Goal: Task Accomplishment & Management: Use online tool/utility

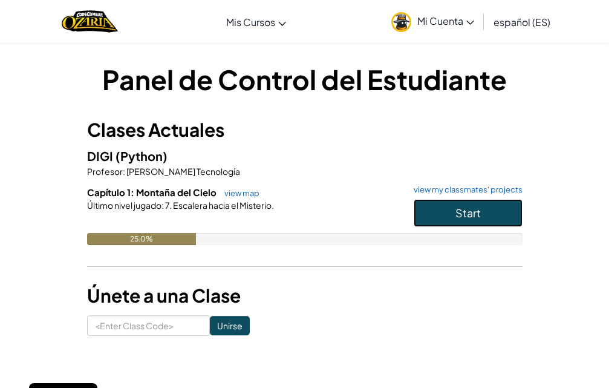
click at [481, 214] on button "Start" at bounding box center [468, 213] width 109 height 28
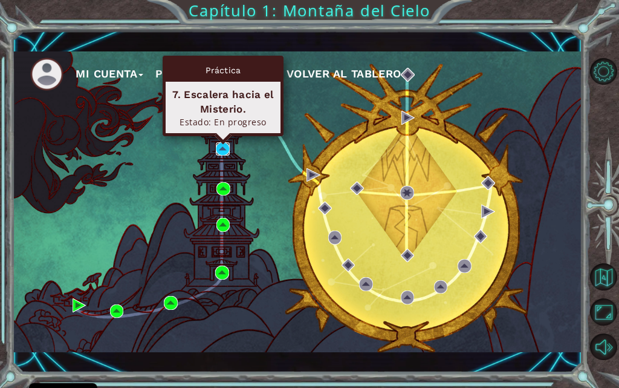
click at [219, 146] on img at bounding box center [222, 148] width 13 height 13
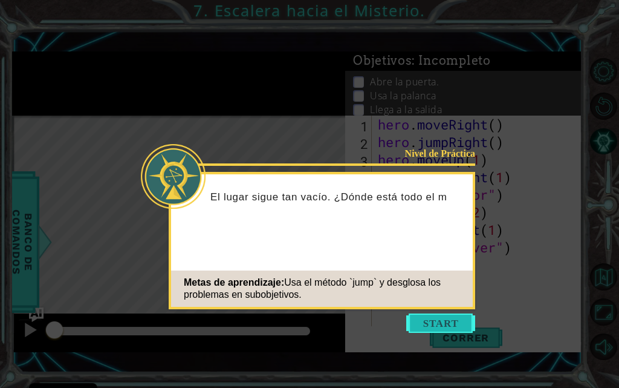
click at [457, 323] on button "Start" at bounding box center [440, 322] width 69 height 19
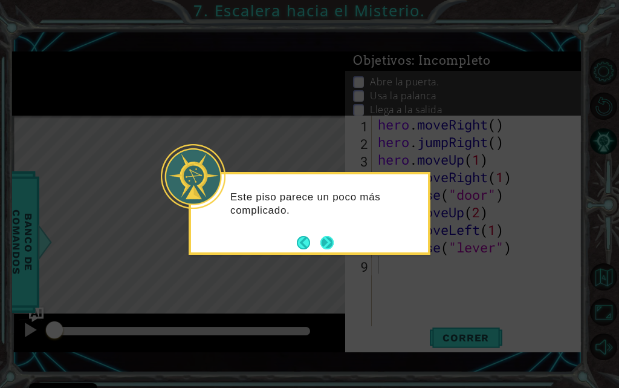
click at [325, 244] on button "Next" at bounding box center [327, 242] width 13 height 13
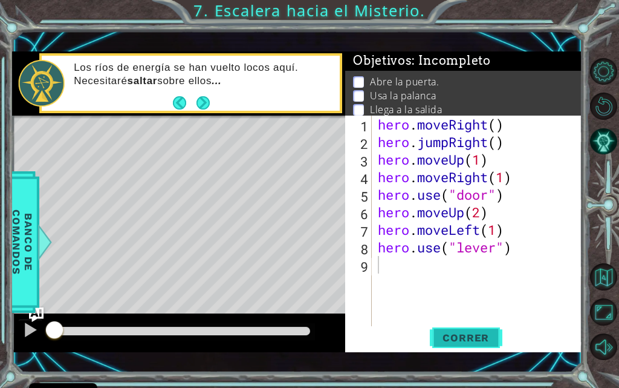
click at [478, 338] on span "Correr" at bounding box center [466, 337] width 71 height 12
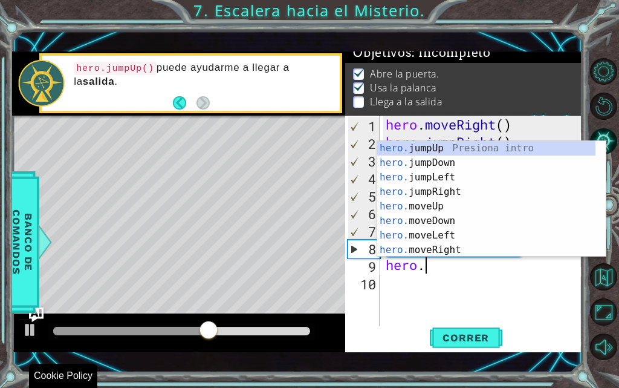
scroll to position [0, 2]
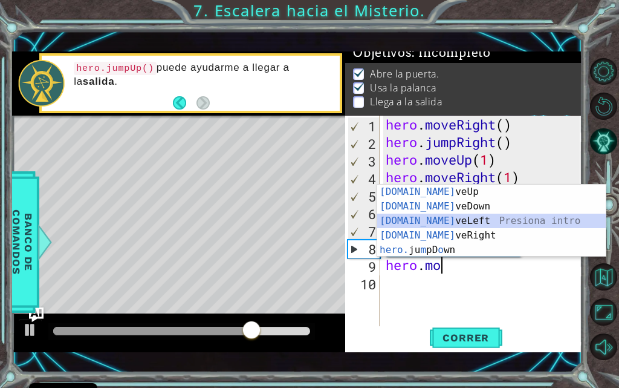
click at [434, 223] on div "hero.mo veUp Presiona intro hero.mo veDown Presiona intro hero.mo veLeft Presio…" at bounding box center [491, 235] width 229 height 102
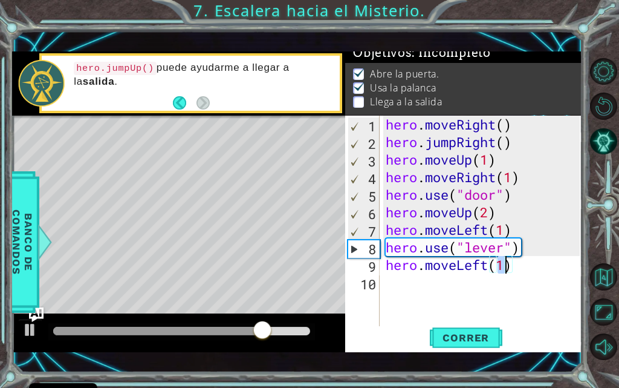
type textarea "hero.moveLeft(2)"
click at [414, 291] on div "hero . moveRight ( ) hero . jumpRight ( ) hero . moveUp ( 1 ) hero . moveRight …" at bounding box center [485, 239] width 203 height 246
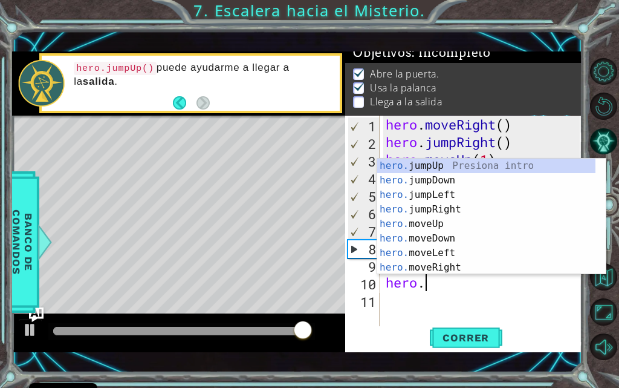
scroll to position [0, 2]
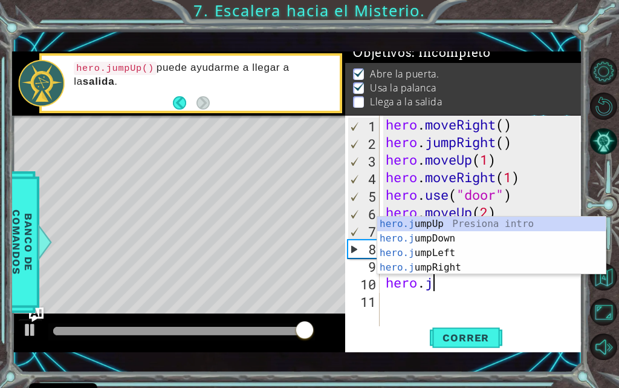
type textarea "hero.ju"
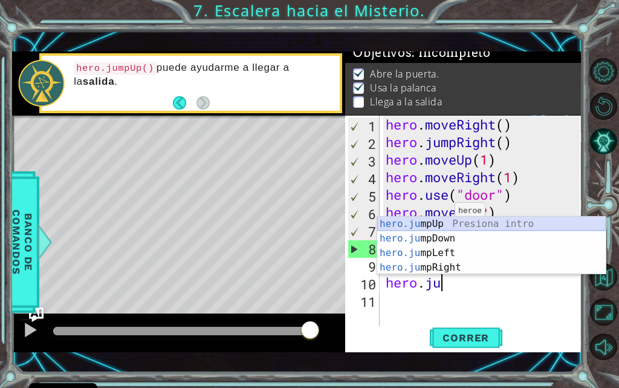
click at [421, 226] on div "hero.ju mpUp Presiona intro hero.ju mpDown Presiona intro hero.ju mpLeft Presio…" at bounding box center [491, 260] width 229 height 87
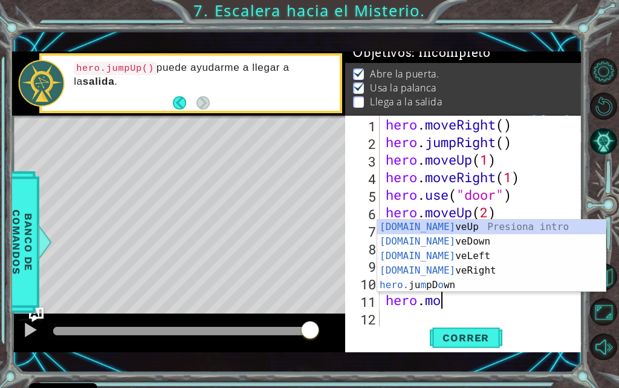
scroll to position [0, 2]
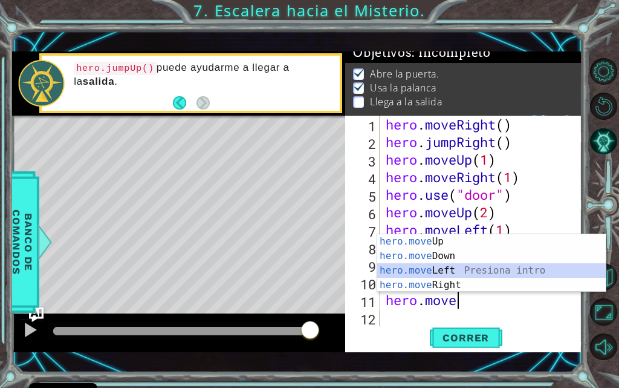
click at [437, 276] on div "hero.move Up Presiona intro hero.move Down Presiona intro hero.move Left Presio…" at bounding box center [491, 277] width 229 height 87
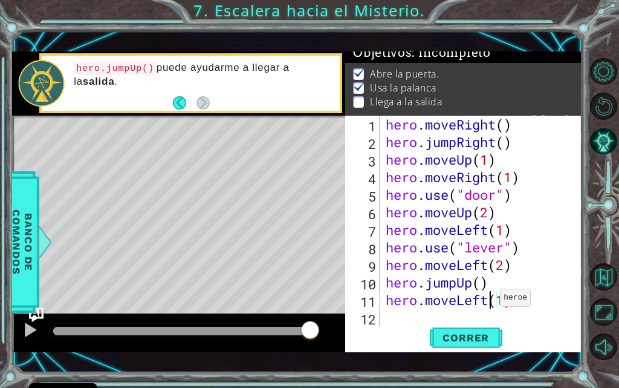
click at [490, 301] on div "hero . moveRight ( ) hero . jumpRight ( ) hero . moveUp ( 1 ) hero . moveRight …" at bounding box center [485, 239] width 203 height 246
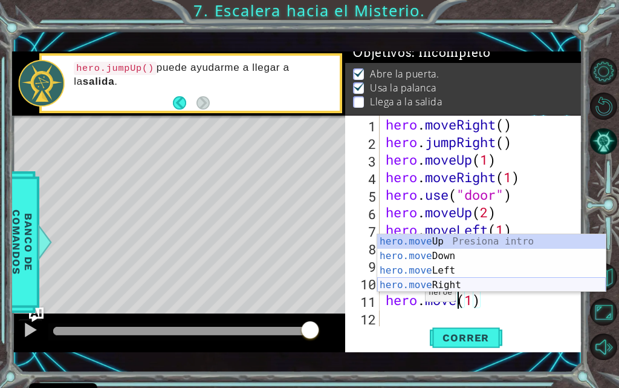
click at [417, 286] on div "hero.move Up Presiona intro hero.move Down Presiona intro hero.move Left Presio…" at bounding box center [491, 277] width 229 height 87
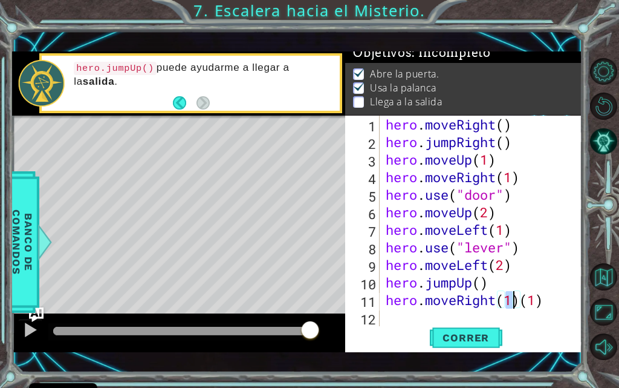
click at [546, 304] on div "hero . moveRight ( ) hero . jumpRight ( ) hero . moveUp ( 1 ) hero . moveRight …" at bounding box center [485, 239] width 203 height 246
click at [513, 304] on div "hero . moveRight ( ) hero . jumpRight ( ) hero . moveUp ( 1 ) hero . moveRight …" at bounding box center [485, 239] width 203 height 246
type textarea "hero.moveRight(2)"
click at [488, 338] on span "Correr" at bounding box center [466, 337] width 71 height 12
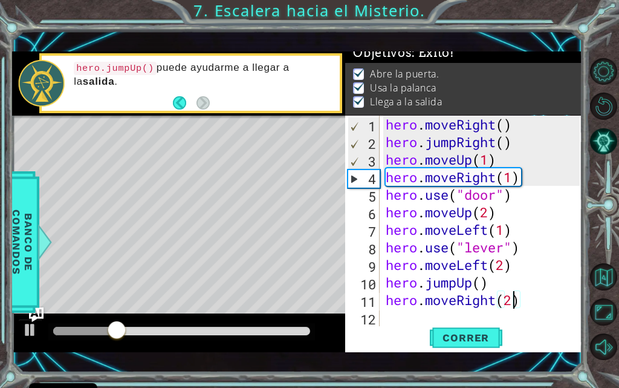
click at [195, 327] on div at bounding box center [181, 331] width 257 height 8
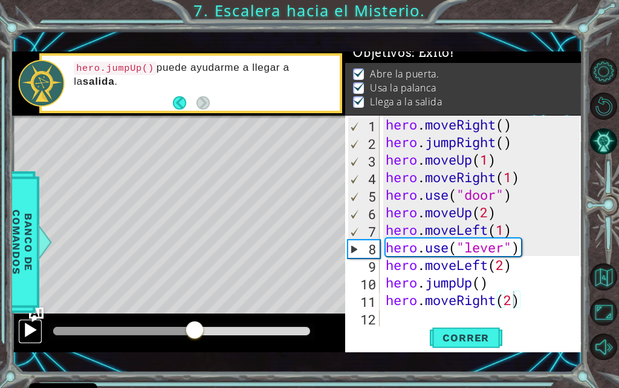
click at [27, 324] on div at bounding box center [30, 330] width 16 height 16
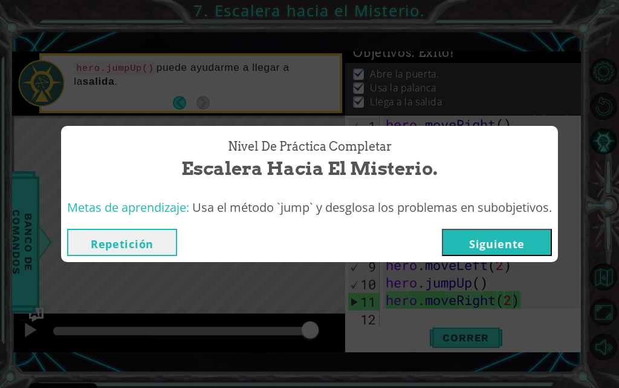
click at [534, 233] on button "Siguiente" at bounding box center [497, 242] width 110 height 27
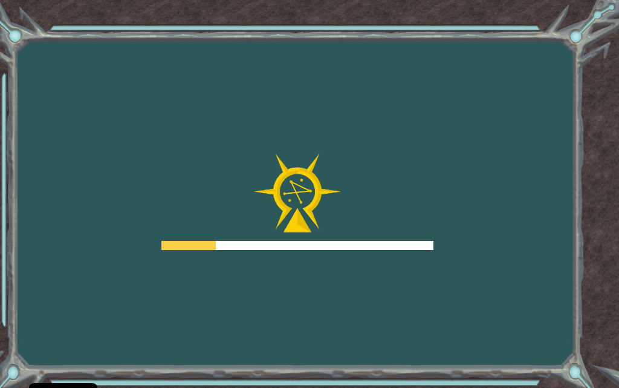
click at [351, 258] on div "Goals Error al cargar desde el servidor. Intenta refrescar la página. Necesitar…" at bounding box center [309, 194] width 619 height 388
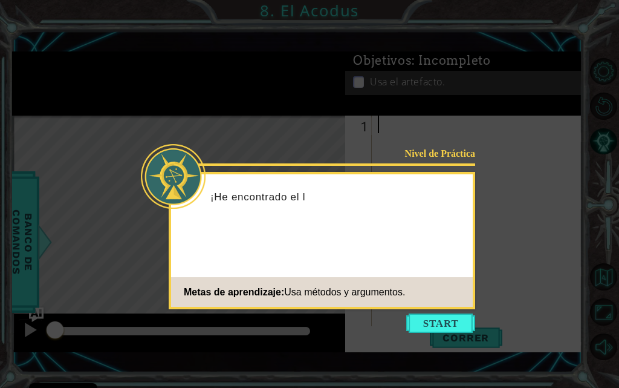
drag, startPoint x: 351, startPoint y: 258, endPoint x: 267, endPoint y: 242, distance: 85.7
click at [267, 242] on div "Nivel de Práctica ¡He encontrado el l Metas de aprendizaje: Usa métodos y argum…" at bounding box center [322, 240] width 307 height 137
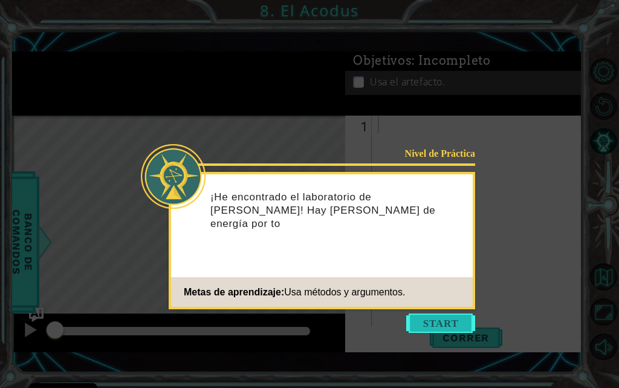
click at [406, 324] on button "Start" at bounding box center [440, 322] width 69 height 19
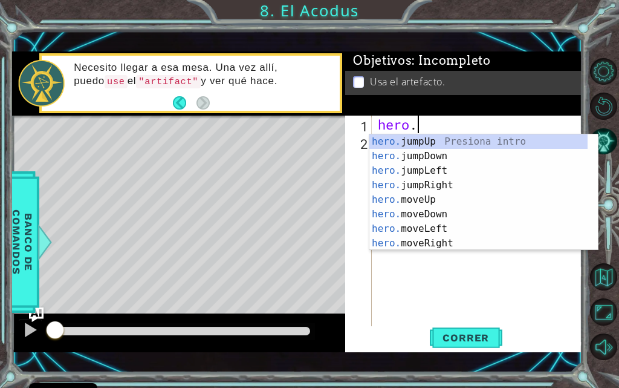
scroll to position [0, 1]
drag, startPoint x: 398, startPoint y: 195, endPoint x: 402, endPoint y: 232, distance: 36.5
click at [398, 199] on div "hero. jumpUp Presiona intro hero. jumpDown Presiona intro hero. jumpLeft Presio…" at bounding box center [479, 206] width 218 height 145
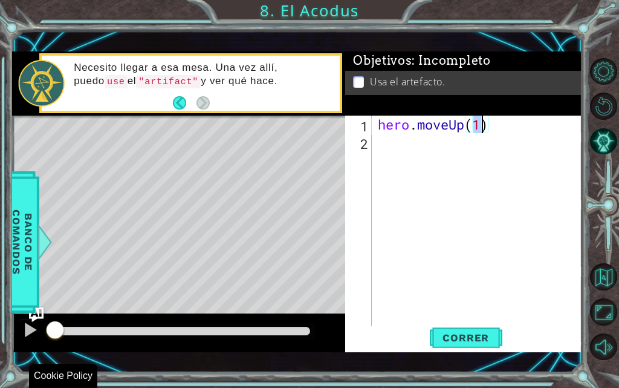
type textarea "hero.moveUp(2)"
click at [427, 167] on div "hero . moveUp ( 2 )" at bounding box center [481, 239] width 211 height 246
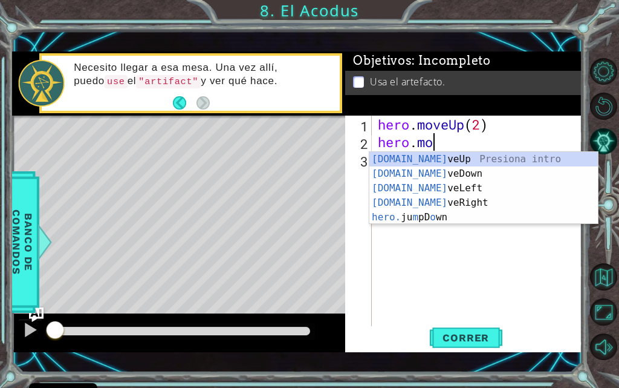
scroll to position [0, 2]
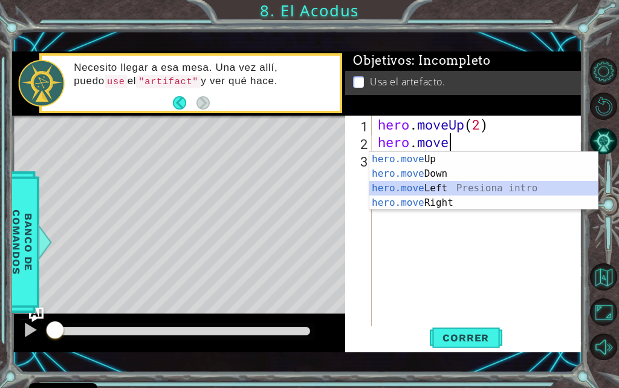
click at [428, 192] on div "hero.move Up Presiona intro hero.move Down Presiona intro hero.move Left Presio…" at bounding box center [484, 195] width 229 height 87
type textarea "hero.moveLeft(1)"
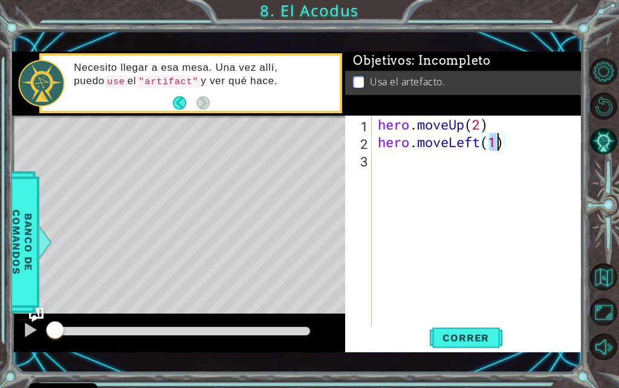
click at [405, 159] on div "hero . moveUp ( 2 ) hero . moveLeft ( 1 )" at bounding box center [481, 239] width 211 height 246
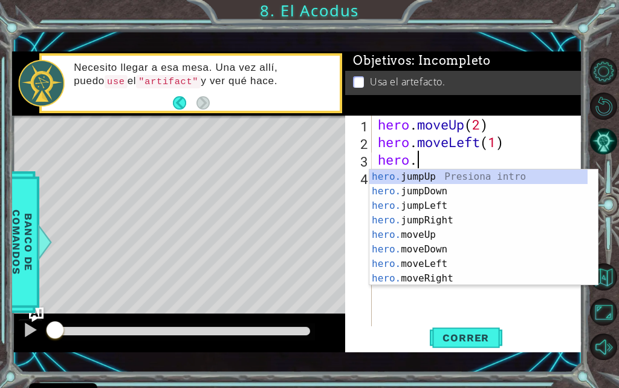
scroll to position [0, 1]
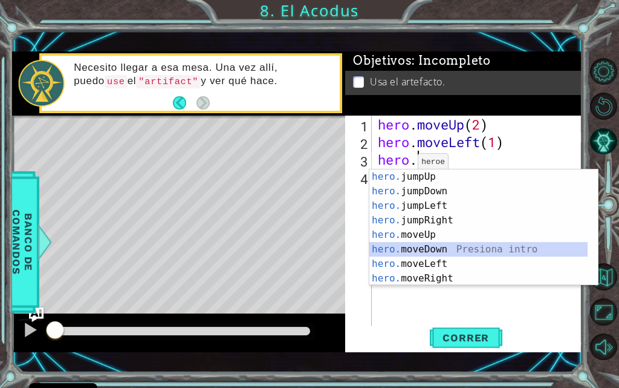
click at [430, 250] on div "hero. jumpUp Presiona intro hero. jumpDown Presiona intro hero. jumpLeft Presio…" at bounding box center [479, 241] width 218 height 145
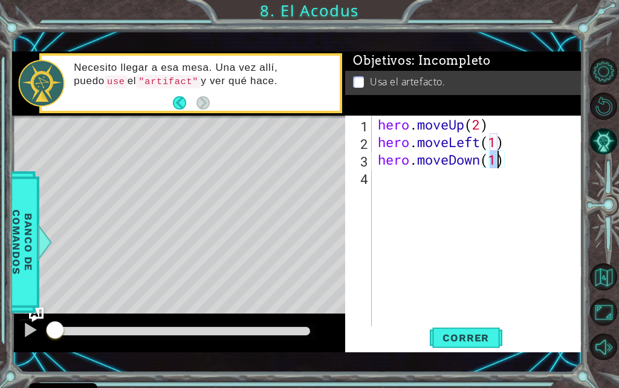
type textarea "hero.moveDown(2)"
click at [396, 192] on div "hero . moveUp ( 2 ) hero . moveLeft ( 1 ) hero . moveDown ( 2 )" at bounding box center [481, 239] width 211 height 246
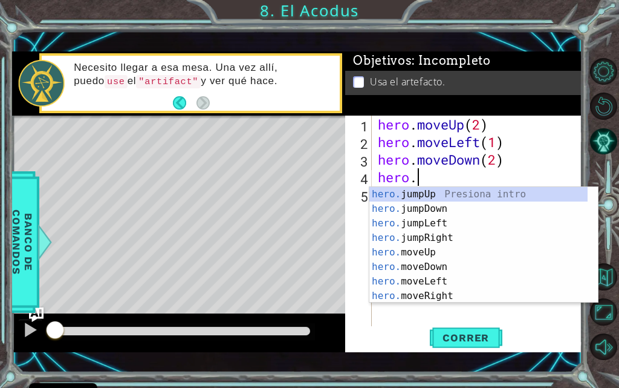
scroll to position [0, 2]
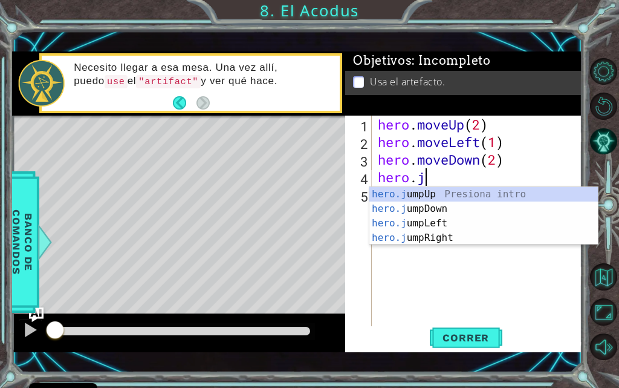
type textarea "hero.ju"
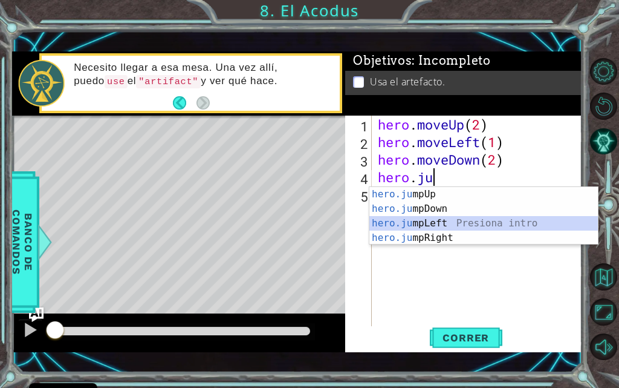
click at [397, 220] on div "hero.ju mpUp Presiona intro hero.ju mpDown Presiona intro hero.ju mpLeft Presio…" at bounding box center [484, 230] width 229 height 87
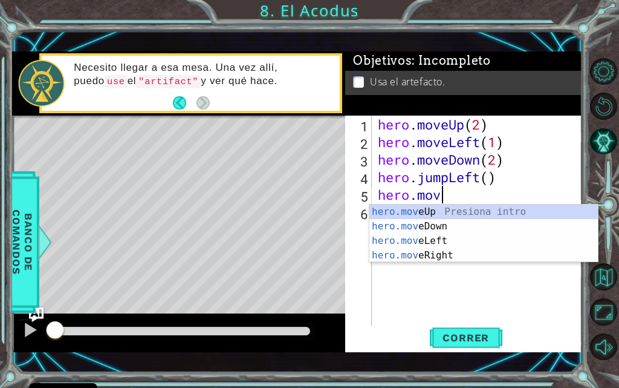
scroll to position [0, 2]
click at [441, 209] on div "hero.move Up Presiona intro hero.move Down Presiona intro hero.move Left Presio…" at bounding box center [484, 247] width 229 height 87
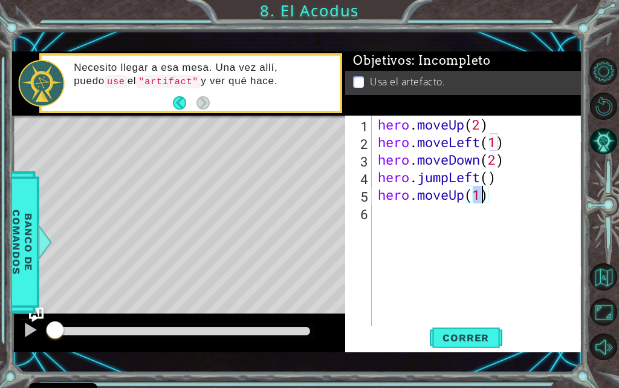
type textarea "hero.moveUp(2)"
click at [392, 226] on div "hero . moveUp ( 2 ) hero . moveLeft ( 1 ) hero . moveDown ( 2 ) hero . jumpLeft…" at bounding box center [481, 239] width 211 height 246
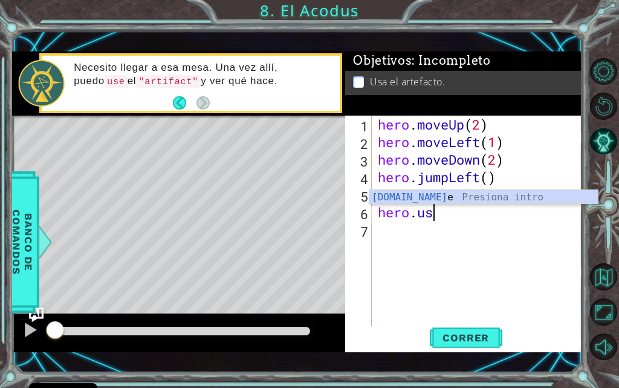
scroll to position [0, 1]
type textarea "h"
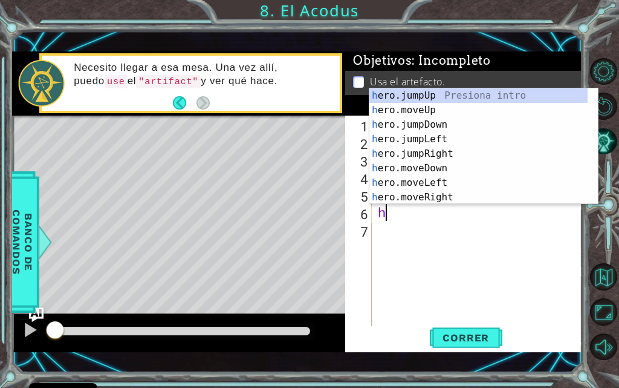
scroll to position [0, 0]
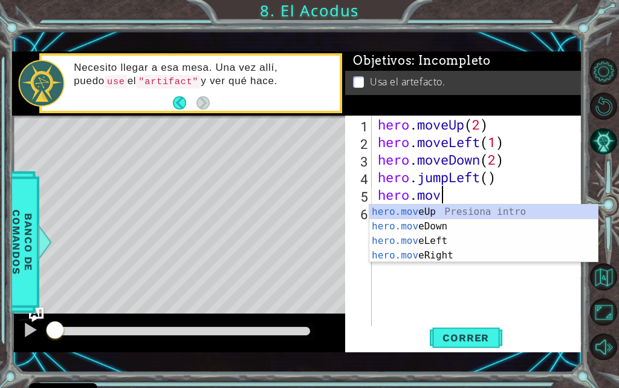
type textarea "h"
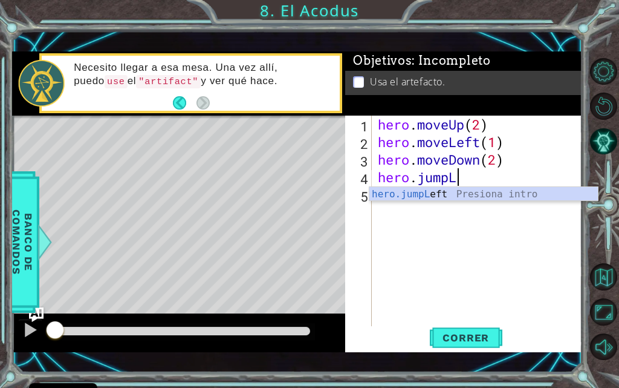
type textarea "hero.jum"
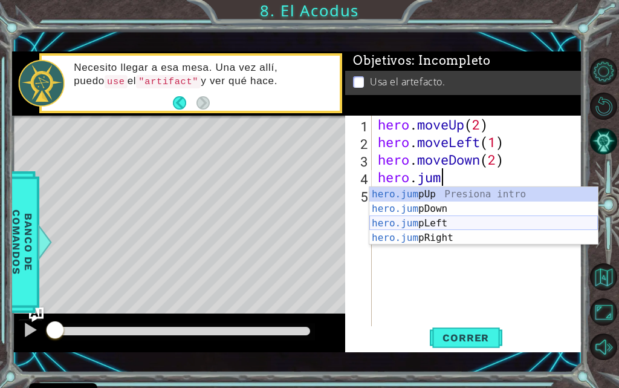
click at [431, 221] on div "hero.jum pUp Presiona intro hero.jum pDown Presiona intro hero.jum pLeft Presio…" at bounding box center [484, 230] width 229 height 87
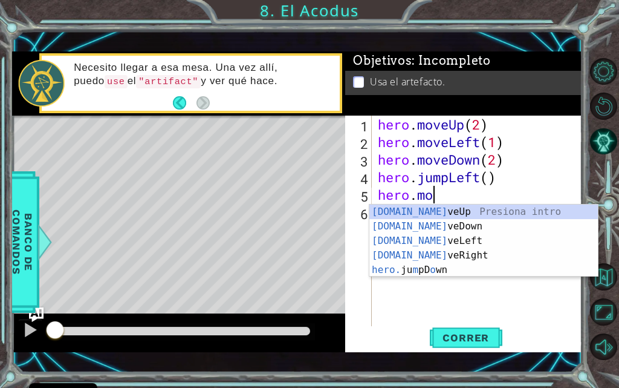
scroll to position [0, 2]
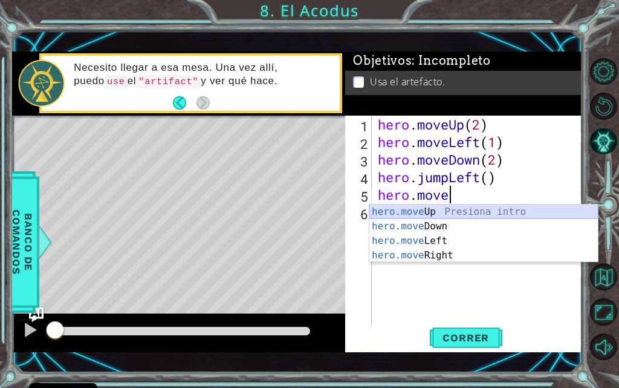
click at [433, 217] on div "hero.move Up Presiona intro hero.move Down Presiona intro hero.move Left Presio…" at bounding box center [484, 247] width 229 height 87
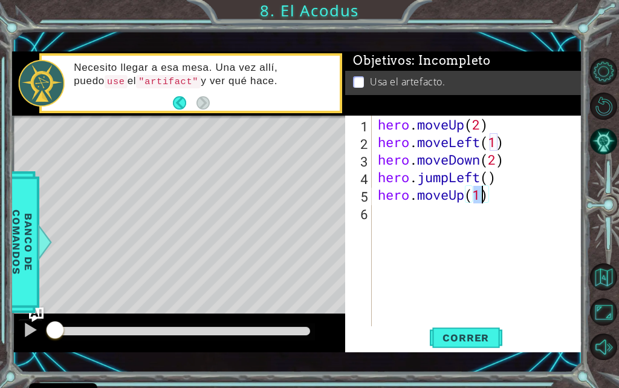
scroll to position [0, 4]
click at [483, 179] on div "hero . moveUp ( 2 ) hero . moveLeft ( 1 ) hero . moveDown ( 2 ) hero . jumpLeft…" at bounding box center [481, 239] width 211 height 246
click at [487, 178] on div "hero . moveUp ( 2 ) hero . moveLeft ( 1 ) hero . moveDown ( 2 ) hero . jumpLeft…" at bounding box center [481, 239] width 211 height 246
type textarea "hero.jumpLeft(1)"
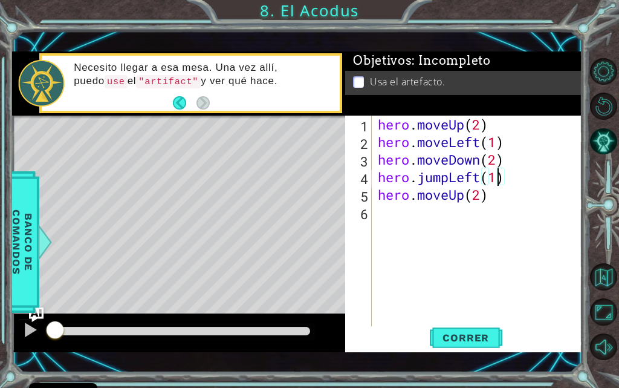
click at [461, 226] on div "hero . moveUp ( 2 ) hero . moveLeft ( 1 ) hero . moveDown ( 2 ) hero . jumpLeft…" at bounding box center [481, 239] width 211 height 246
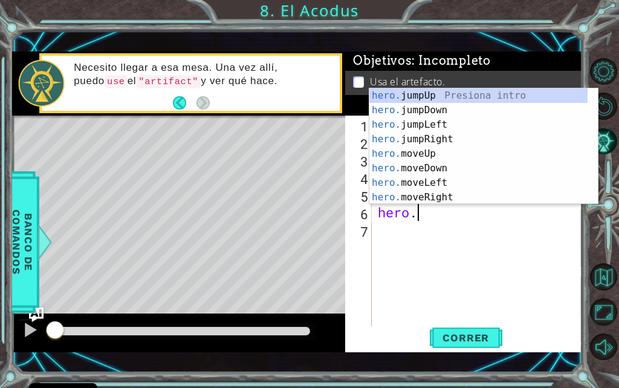
scroll to position [0, 1]
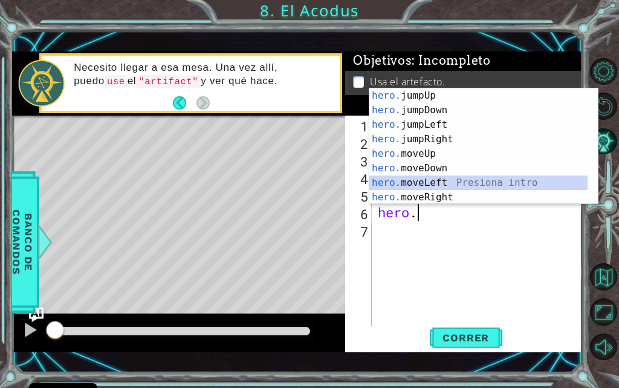
click at [442, 188] on div "hero. jumpUp Presiona intro hero. jumpDown Presiona intro hero. jumpLeft Presio…" at bounding box center [479, 160] width 218 height 145
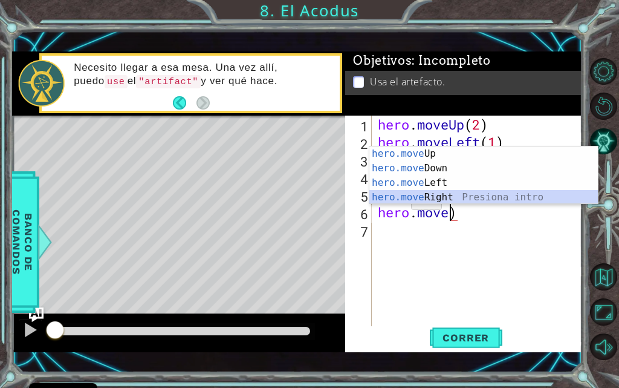
click at [393, 203] on div "hero.move Up Presiona intro hero.move Down Presiona intro hero.move Left Presio…" at bounding box center [484, 189] width 229 height 87
type textarea "hero.moveRight(1)"
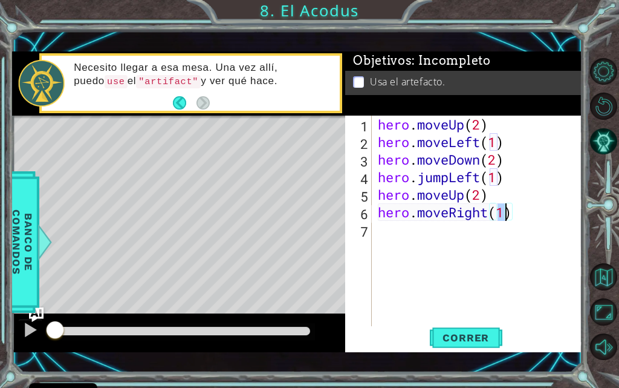
click at [393, 237] on div "hero . moveUp ( 2 ) hero . moveLeft ( 1 ) hero . moveDown ( 2 ) hero . jumpLeft…" at bounding box center [481, 239] width 211 height 246
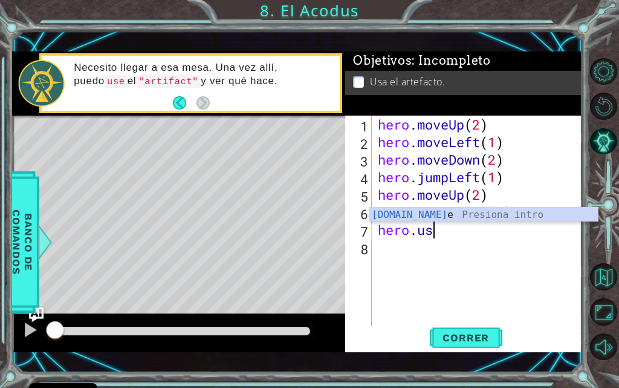
scroll to position [0, 2]
click at [459, 215] on div "hero.use Presiona intro" at bounding box center [484, 229] width 229 height 44
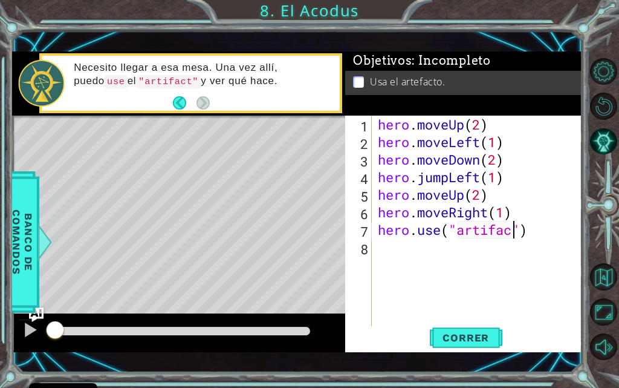
scroll to position [0, 7]
type textarea "hero.use("artifact")"
click at [466, 332] on span "Correr" at bounding box center [466, 337] width 71 height 12
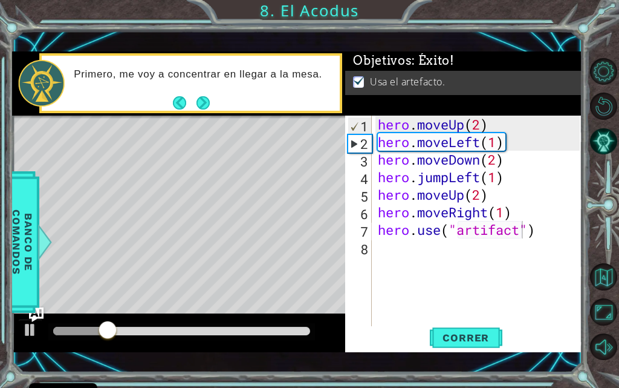
click at [172, 321] on div at bounding box center [178, 332] width 333 height 39
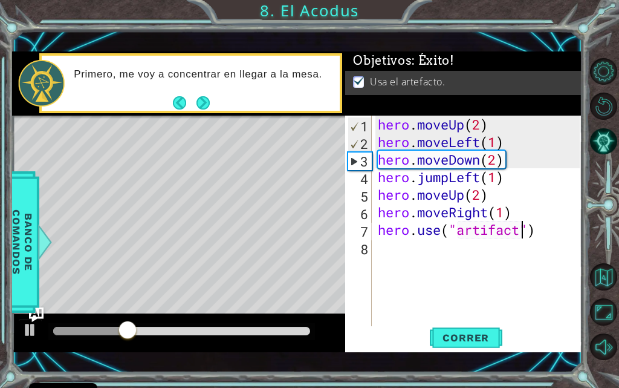
click at [205, 328] on div at bounding box center [181, 331] width 257 height 8
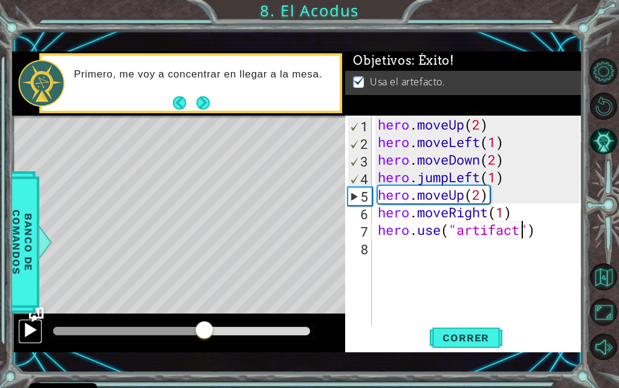
click at [25, 331] on div at bounding box center [30, 330] width 16 height 16
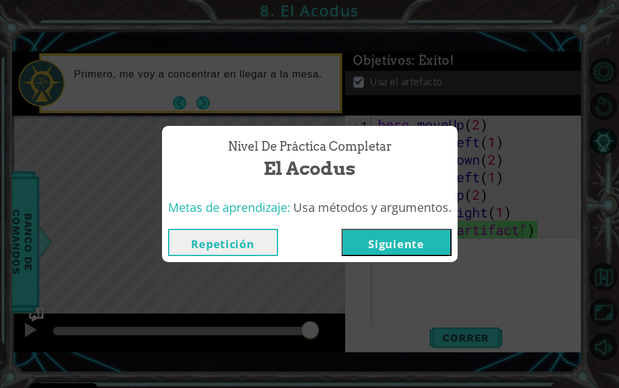
click at [373, 254] on button "Siguiente" at bounding box center [397, 242] width 110 height 27
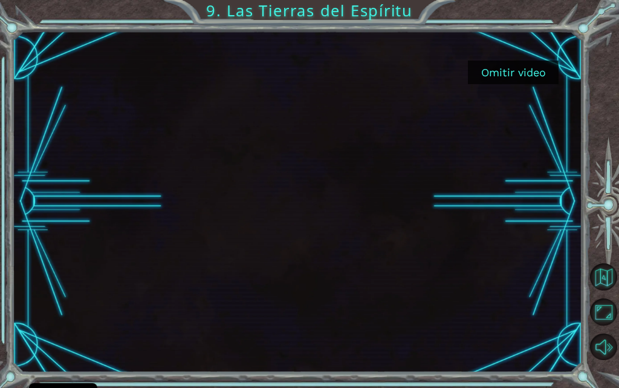
click at [483, 64] on button "Omitir video" at bounding box center [513, 72] width 91 height 24
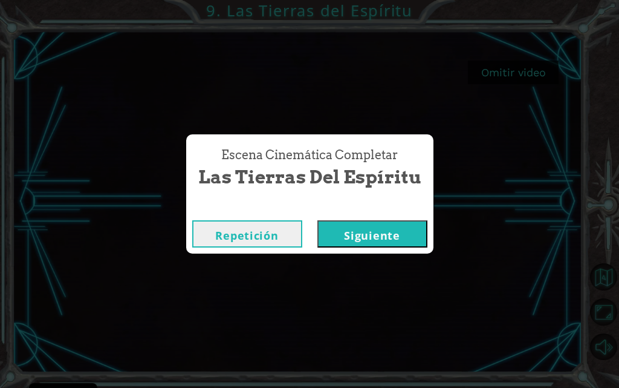
click at [354, 240] on button "Siguiente" at bounding box center [373, 233] width 110 height 27
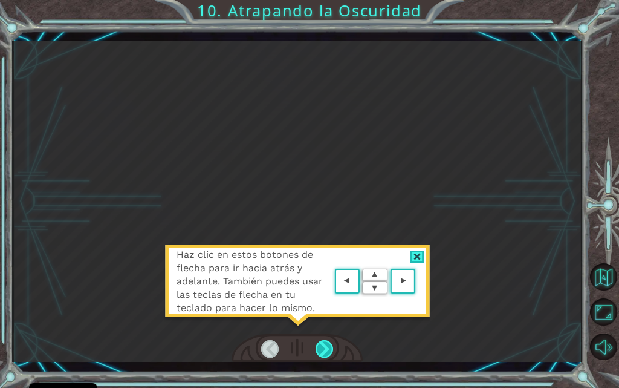
click at [324, 344] on div at bounding box center [325, 349] width 18 height 18
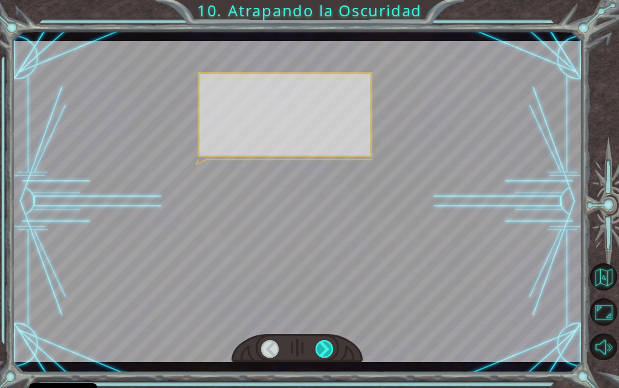
click at [324, 344] on div at bounding box center [325, 349] width 18 height 18
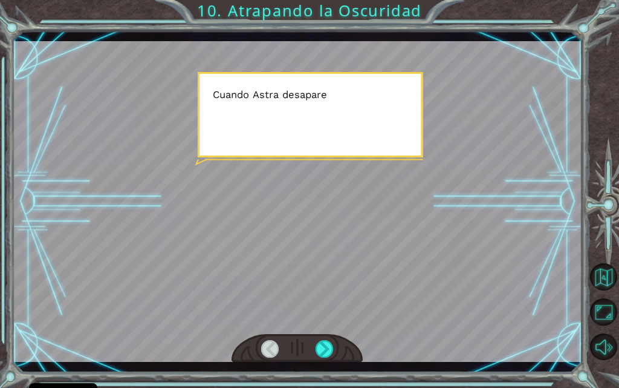
click at [322, 297] on div at bounding box center [297, 201] width 570 height 321
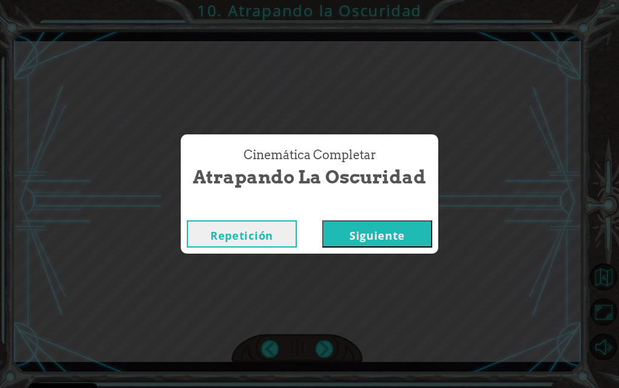
drag, startPoint x: 372, startPoint y: 233, endPoint x: 207, endPoint y: 257, distance: 166.8
click at [320, 240] on div "Repetición Siguiente" at bounding box center [310, 233] width 246 height 27
click at [392, 230] on button "Siguiente" at bounding box center [377, 233] width 110 height 27
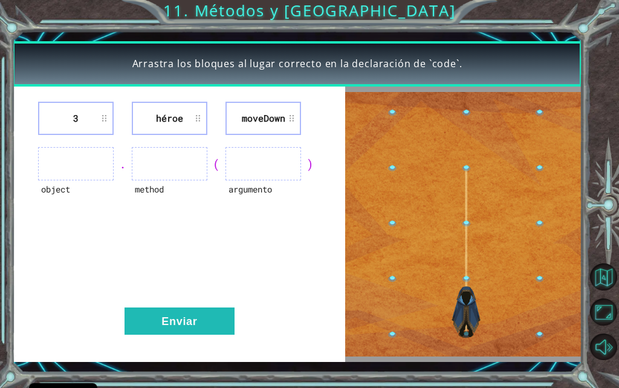
click at [76, 170] on ul at bounding box center [76, 163] width 76 height 33
click at [136, 163] on ul at bounding box center [170, 163] width 76 height 33
click at [172, 119] on li "héroe" at bounding box center [170, 118] width 76 height 33
click at [310, 115] on div "3 héroe moveDown" at bounding box center [178, 118] width 302 height 33
click at [272, 123] on li "moveDown" at bounding box center [264, 118] width 76 height 33
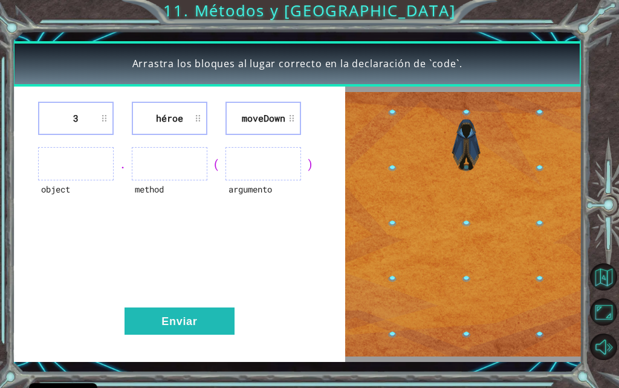
click at [272, 126] on li "moveDown" at bounding box center [264, 118] width 76 height 33
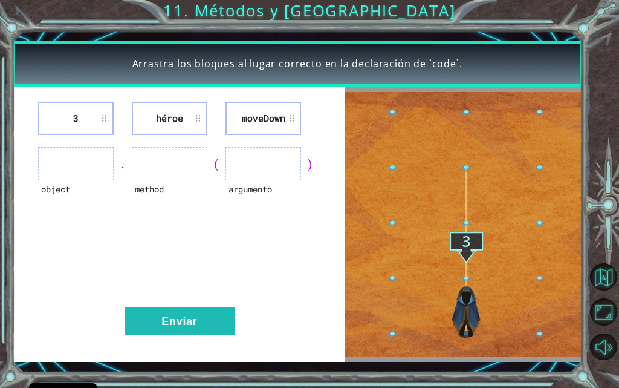
drag, startPoint x: 270, startPoint y: 130, endPoint x: 241, endPoint y: 126, distance: 29.9
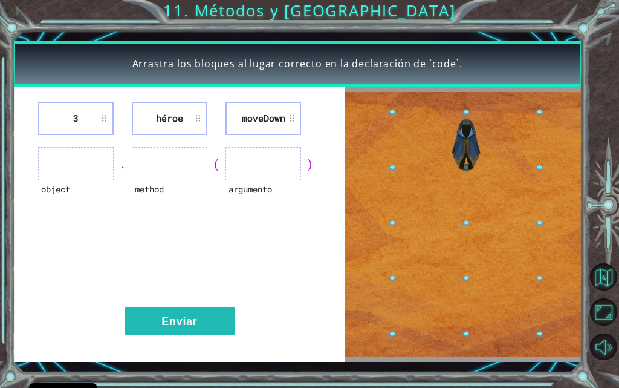
drag, startPoint x: 241, startPoint y: 126, endPoint x: 181, endPoint y: 150, distance: 63.8
drag, startPoint x: 181, startPoint y: 150, endPoint x: 189, endPoint y: 139, distance: 13.1
click at [100, 162] on ul at bounding box center [76, 163] width 76 height 33
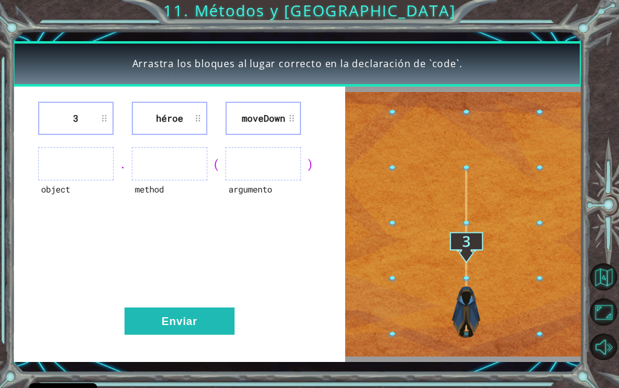
click at [437, 227] on img at bounding box center [463, 224] width 237 height 264
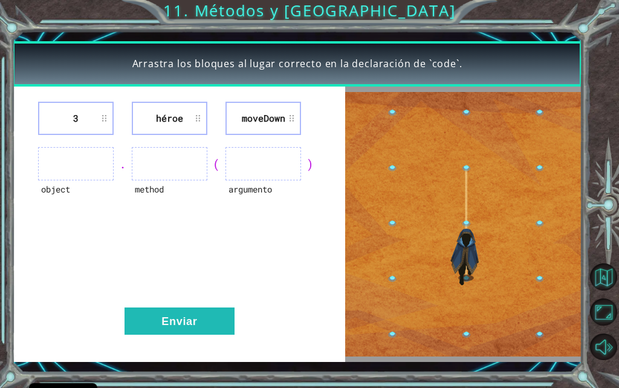
click at [459, 140] on img at bounding box center [463, 224] width 237 height 264
click at [406, 180] on img at bounding box center [463, 224] width 237 height 264
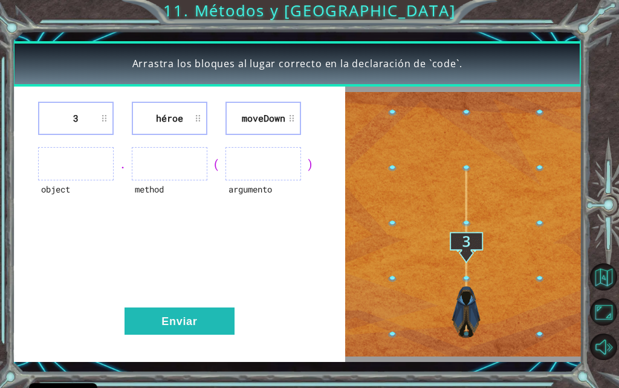
click at [241, 189] on div "argumento" at bounding box center [264, 196] width 76 height 33
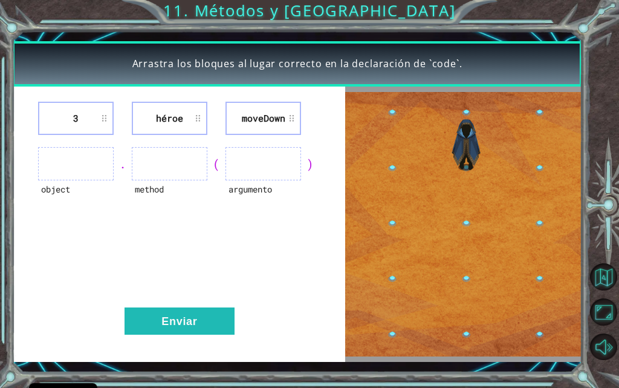
drag, startPoint x: 169, startPoint y: 175, endPoint x: 152, endPoint y: 200, distance: 29.5
click at [162, 180] on div "method" at bounding box center [170, 163] width 76 height 33
click at [152, 200] on div "method" at bounding box center [170, 196] width 76 height 33
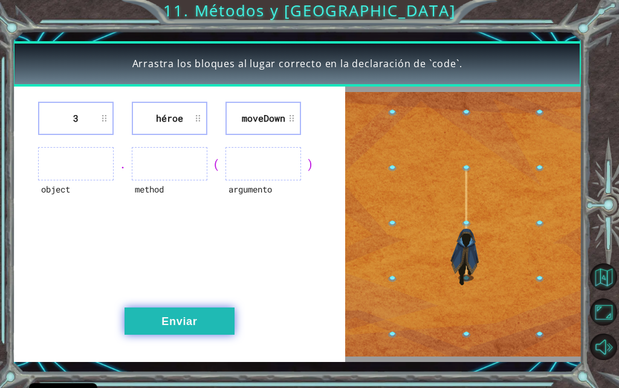
click at [174, 315] on button "Enviar" at bounding box center [180, 320] width 110 height 27
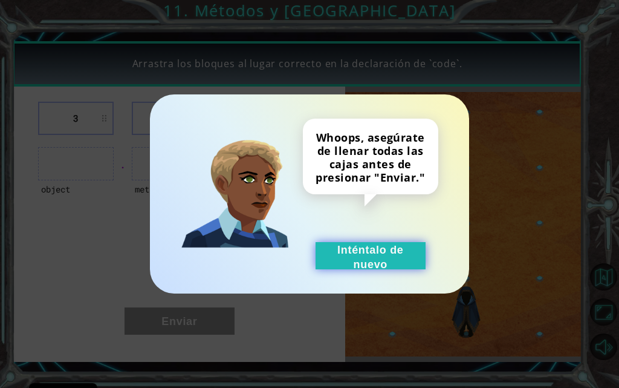
click at [336, 259] on button "Inténtalo de nuevo" at bounding box center [371, 255] width 110 height 27
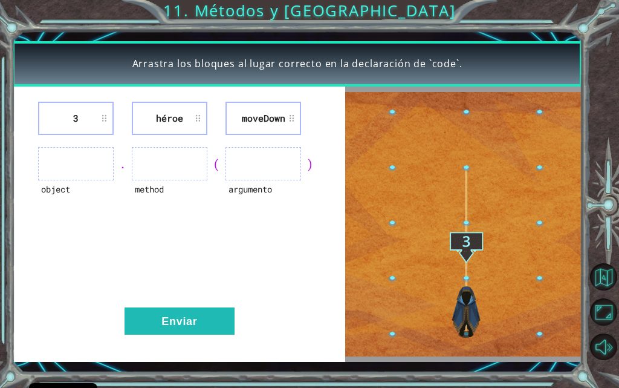
click at [85, 113] on li "3" at bounding box center [76, 118] width 76 height 33
click at [422, 157] on img at bounding box center [463, 224] width 237 height 264
drag, startPoint x: 422, startPoint y: 155, endPoint x: 293, endPoint y: 116, distance: 134.5
click at [312, 129] on div "3 héroe moveDown" at bounding box center [178, 118] width 302 height 33
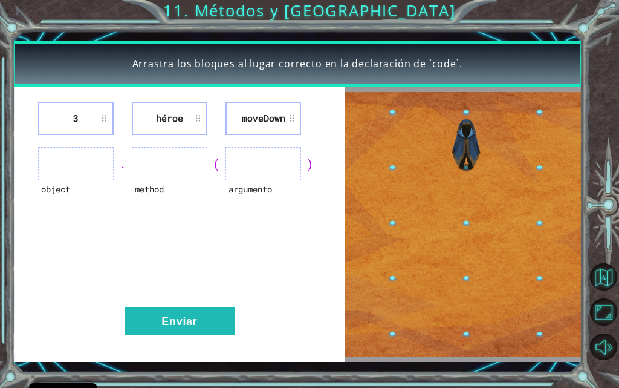
click at [94, 113] on li "3" at bounding box center [76, 118] width 76 height 33
click at [0, 140] on div "Arrastra los bloques al lugar correcto en la declaración de `code`. 3 héroe mov…" at bounding box center [309, 194] width 619 height 388
drag, startPoint x: 15, startPoint y: 128, endPoint x: 422, endPoint y: 97, distance: 408.3
click at [97, 119] on div "3 héroe moveDown object . method ( argumento ) Enviar" at bounding box center [178, 224] width 333 height 275
drag, startPoint x: 341, startPoint y: 95, endPoint x: 290, endPoint y: 96, distance: 50.8
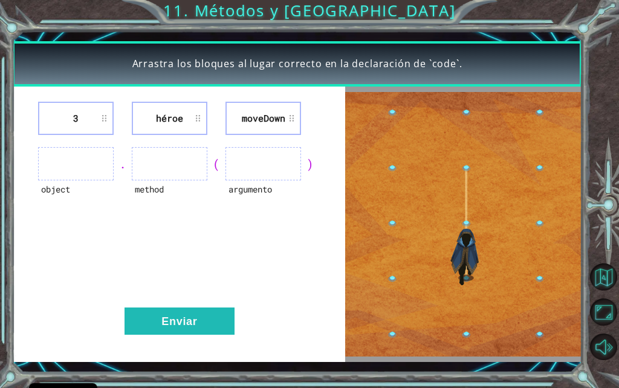
click at [322, 96] on div "3 héroe moveDown object . method ( argumento ) Enviar" at bounding box center [178, 224] width 333 height 275
click at [253, 119] on div "3 héroe moveDown object . method ( argumento ) Enviar" at bounding box center [178, 224] width 333 height 275
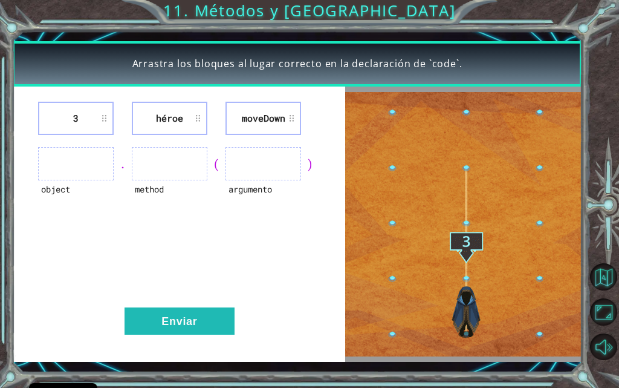
click at [204, 141] on div "3 héroe moveDown object . method ( argumento ) Enviar" at bounding box center [178, 224] width 333 height 275
click at [217, 142] on div "3 héroe moveDown object . method ( argumento ) Enviar" at bounding box center [178, 224] width 333 height 275
drag, startPoint x: 328, startPoint y: 144, endPoint x: 278, endPoint y: 142, distance: 49.6
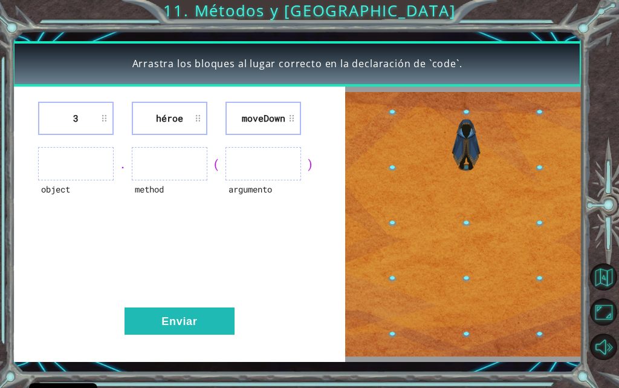
click at [278, 142] on div "3 héroe moveDown object . method ( argumento ) Enviar" at bounding box center [178, 224] width 333 height 275
click at [324, 103] on div "3 héroe moveDown object . method ( argumento ) Enviar" at bounding box center [178, 224] width 333 height 275
drag, startPoint x: 272, startPoint y: 116, endPoint x: 261, endPoint y: 117, distance: 10.4
click at [261, 117] on li "moveDown" at bounding box center [264, 118] width 76 height 33
click at [197, 123] on li "héroe" at bounding box center [170, 118] width 76 height 33
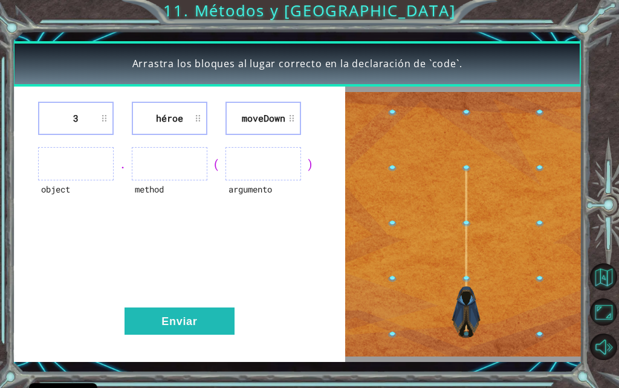
click at [197, 122] on li "héroe" at bounding box center [170, 118] width 76 height 33
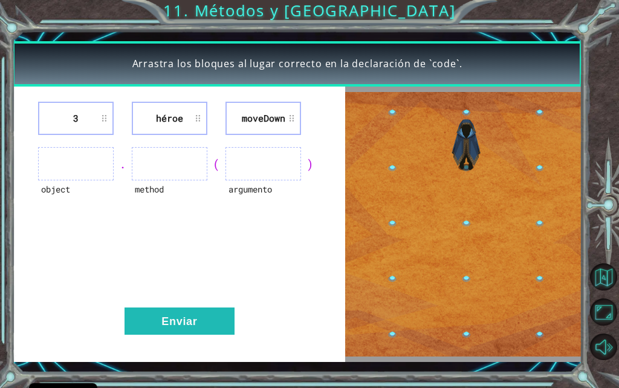
click at [296, 119] on li "moveDown" at bounding box center [264, 118] width 76 height 33
click at [292, 119] on li "moveDown" at bounding box center [264, 118] width 76 height 33
click at [291, 119] on li "moveDown" at bounding box center [264, 118] width 76 height 33
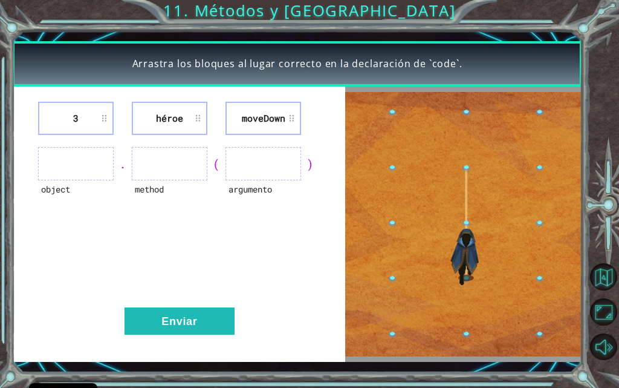
click at [291, 119] on li "moveDown" at bounding box center [264, 118] width 76 height 33
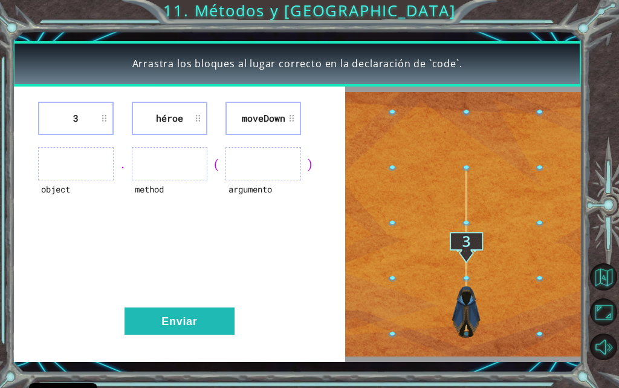
click at [291, 119] on li "moveDown" at bounding box center [264, 118] width 76 height 33
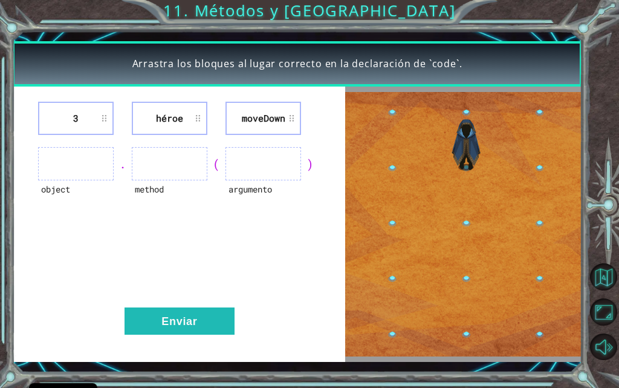
click at [291, 119] on li "moveDown" at bounding box center [264, 118] width 76 height 33
drag, startPoint x: 291, startPoint y: 119, endPoint x: 102, endPoint y: 140, distance: 189.9
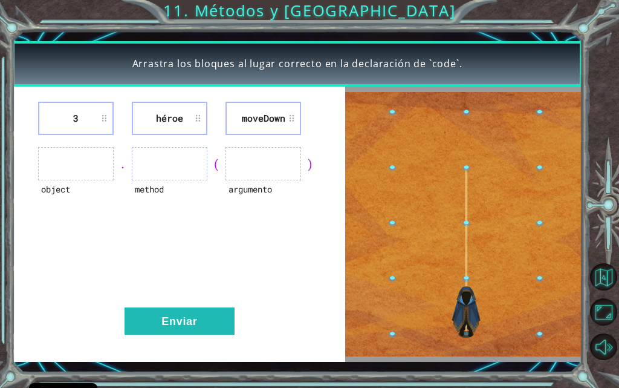
click at [204, 125] on div "3 héroe moveDown" at bounding box center [178, 118] width 302 height 33
click at [102, 123] on li "3" at bounding box center [76, 118] width 76 height 33
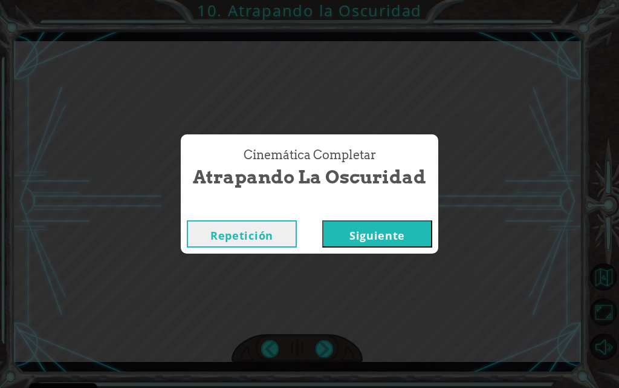
click at [362, 229] on button "Siguiente" at bounding box center [377, 233] width 110 height 27
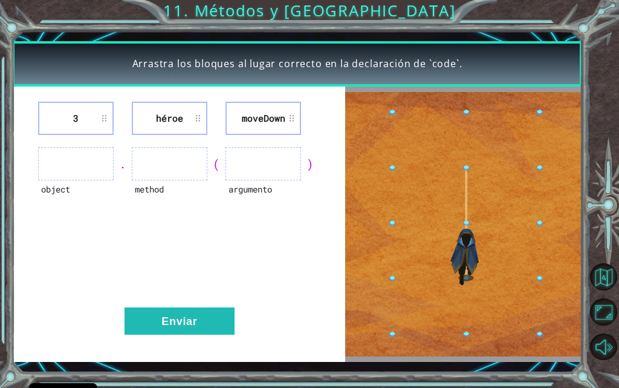
click at [383, 221] on img at bounding box center [463, 224] width 237 height 264
click at [287, 125] on li "moveDown" at bounding box center [264, 118] width 76 height 33
click at [180, 124] on li "héroe" at bounding box center [170, 118] width 76 height 33
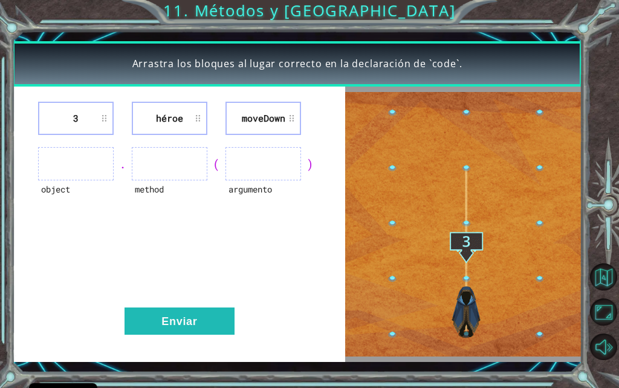
click at [180, 124] on li "héroe" at bounding box center [170, 118] width 76 height 33
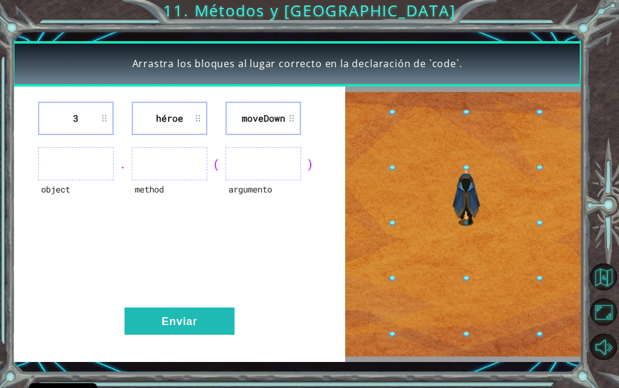
click at [180, 124] on li "héroe" at bounding box center [170, 118] width 76 height 33
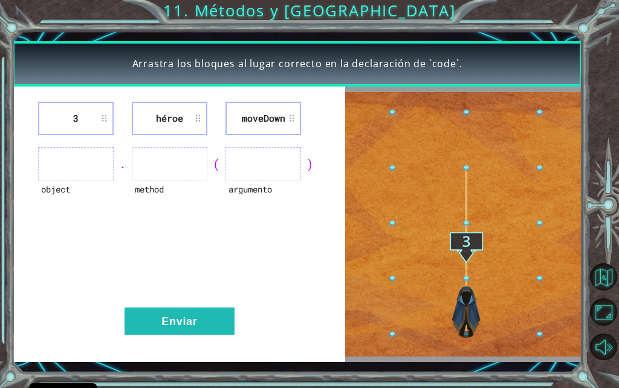
click at [219, 169] on div "object . method ( argumento )" at bounding box center [178, 163] width 302 height 33
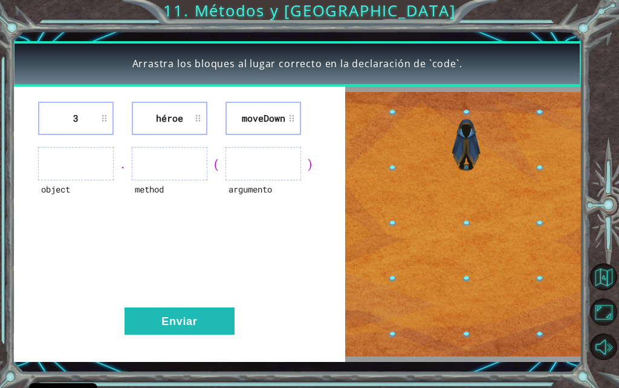
click at [218, 169] on div "(" at bounding box center [216, 163] width 18 height 17
click at [218, 166] on div "(" at bounding box center [216, 163] width 18 height 17
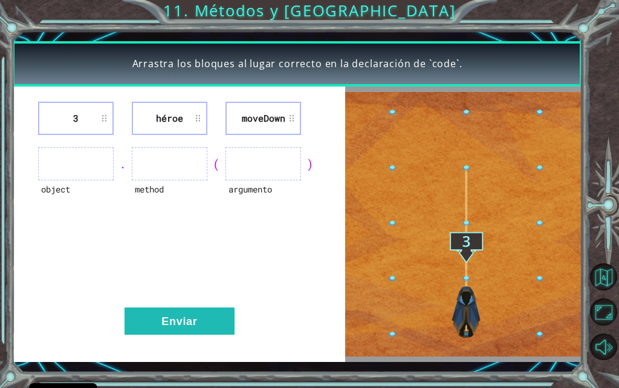
click at [241, 160] on ul at bounding box center [264, 163] width 76 height 33
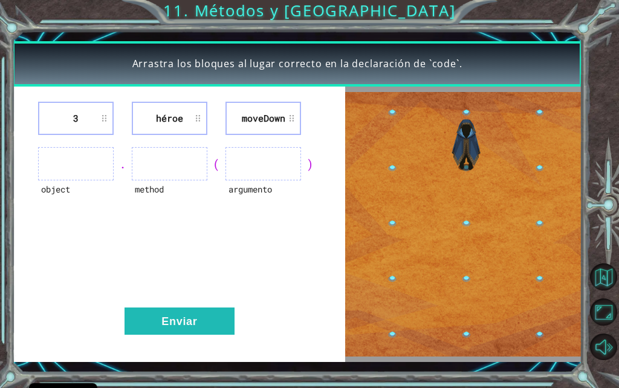
click at [264, 158] on ul at bounding box center [264, 163] width 76 height 33
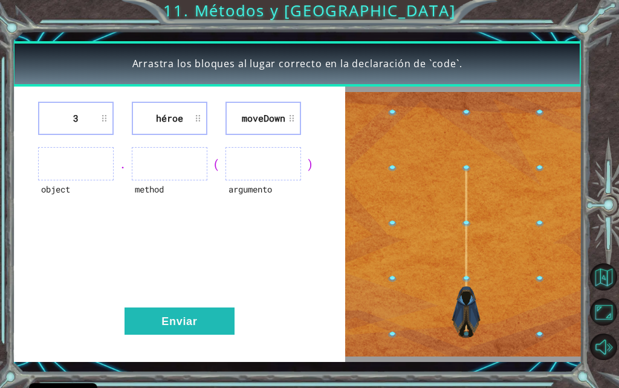
click at [203, 179] on ul at bounding box center [170, 163] width 76 height 33
click at [202, 179] on ul at bounding box center [170, 163] width 76 height 33
click at [200, 178] on ul at bounding box center [170, 163] width 76 height 33
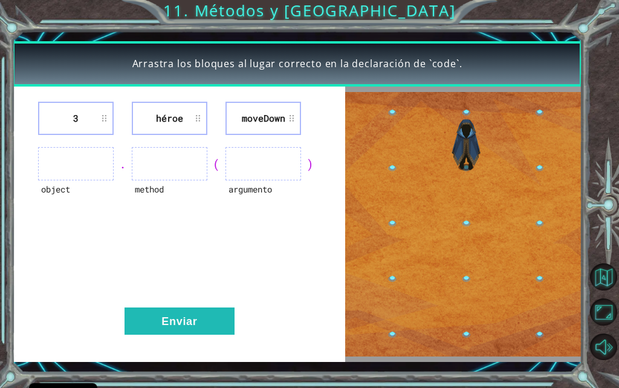
drag, startPoint x: 102, startPoint y: 165, endPoint x: 70, endPoint y: 156, distance: 32.7
click at [70, 156] on ul at bounding box center [76, 163] width 76 height 33
click at [158, 109] on li "héroe" at bounding box center [170, 118] width 76 height 33
click at [354, 114] on img at bounding box center [463, 224] width 237 height 264
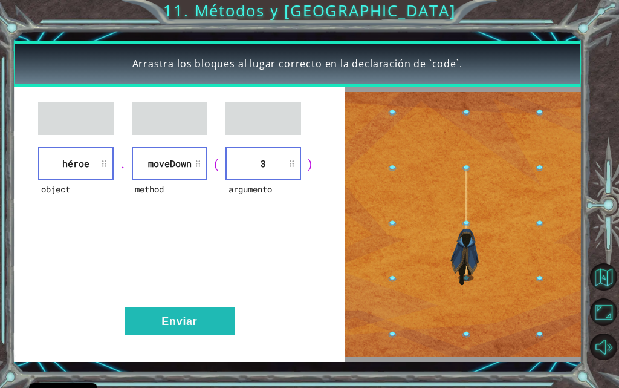
drag, startPoint x: 171, startPoint y: 323, endPoint x: 171, endPoint y: 289, distance: 33.9
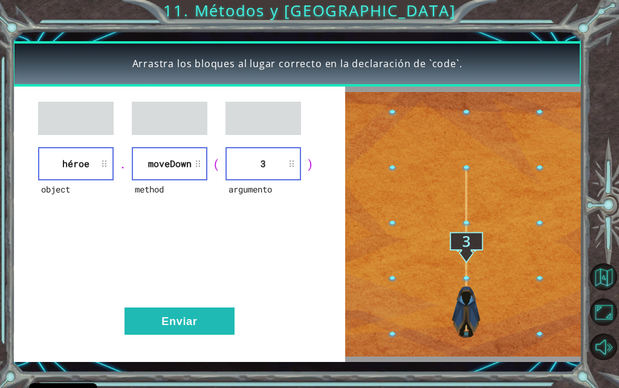
click at [169, 315] on button "Enviar" at bounding box center [180, 320] width 110 height 27
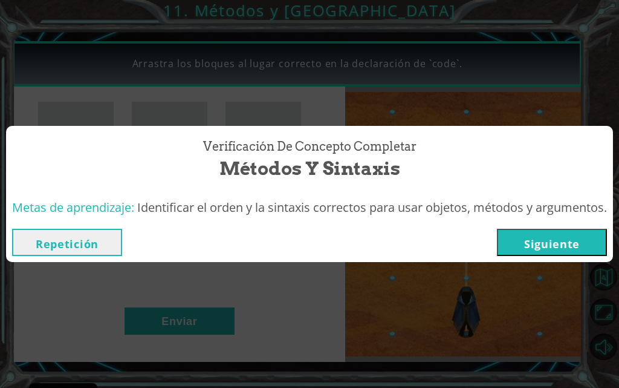
click at [566, 237] on button "Siguiente" at bounding box center [552, 242] width 110 height 27
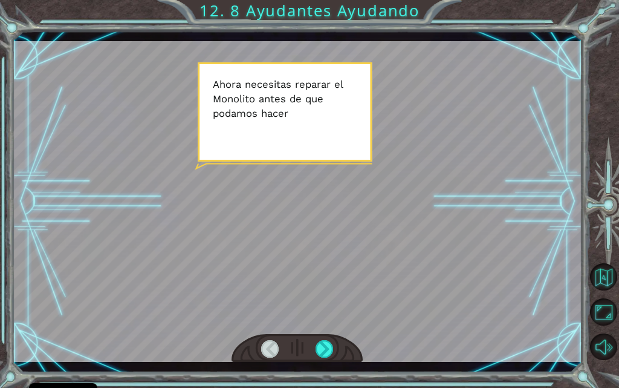
drag, startPoint x: 342, startPoint y: 220, endPoint x: 333, endPoint y: 195, distance: 27.2
click at [335, 195] on div at bounding box center [297, 201] width 570 height 321
click at [319, 345] on div at bounding box center [325, 349] width 18 height 18
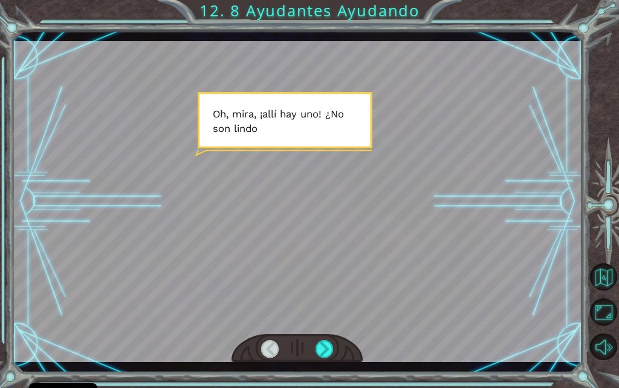
click at [319, 205] on div at bounding box center [297, 201] width 570 height 321
click at [328, 353] on div at bounding box center [325, 349] width 18 height 18
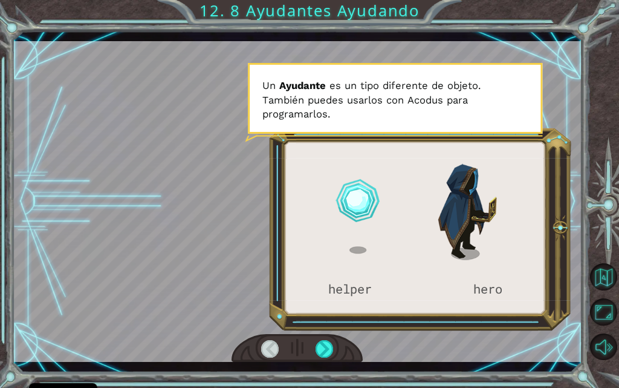
click at [310, 347] on div at bounding box center [297, 348] width 131 height 29
click at [319, 345] on div at bounding box center [325, 349] width 18 height 18
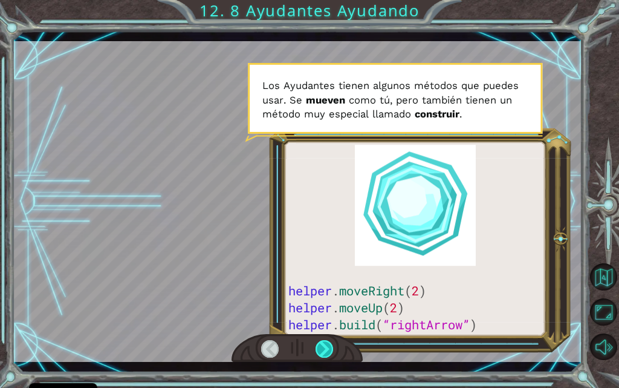
click at [322, 342] on div at bounding box center [325, 349] width 18 height 18
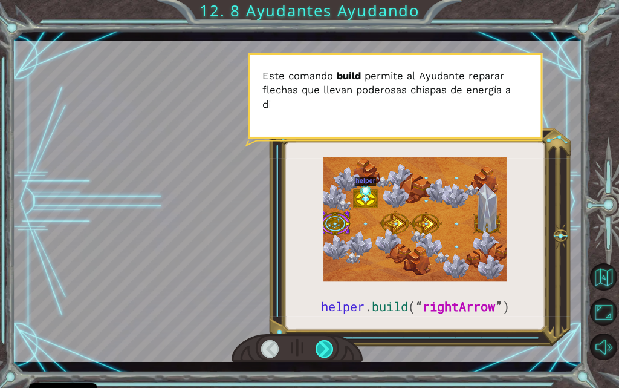
click at [322, 342] on div at bounding box center [325, 349] width 18 height 18
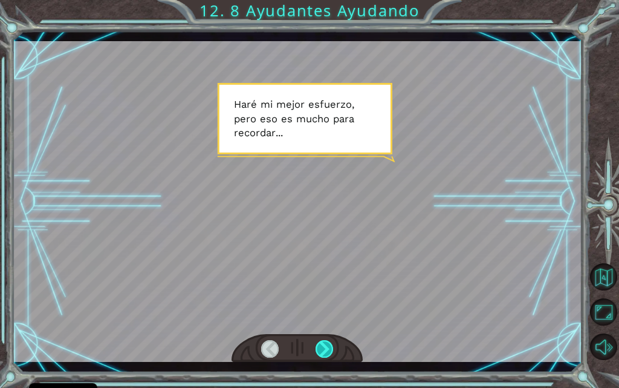
click at [322, 342] on div at bounding box center [325, 349] width 18 height 18
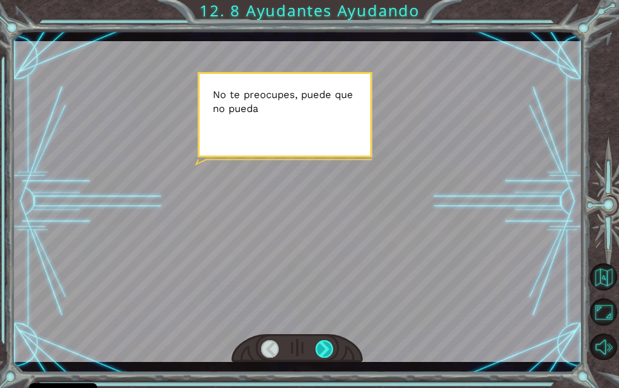
click at [322, 342] on div at bounding box center [325, 349] width 18 height 18
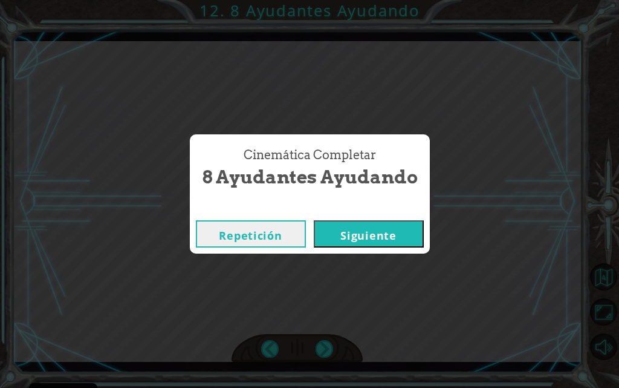
click at [365, 241] on button "Siguiente" at bounding box center [369, 233] width 110 height 27
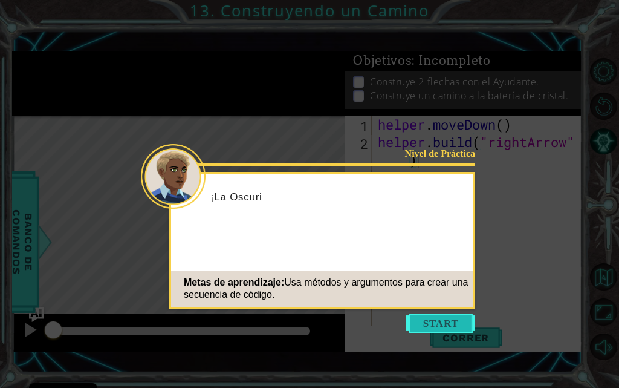
click at [431, 327] on button "Start" at bounding box center [440, 322] width 69 height 19
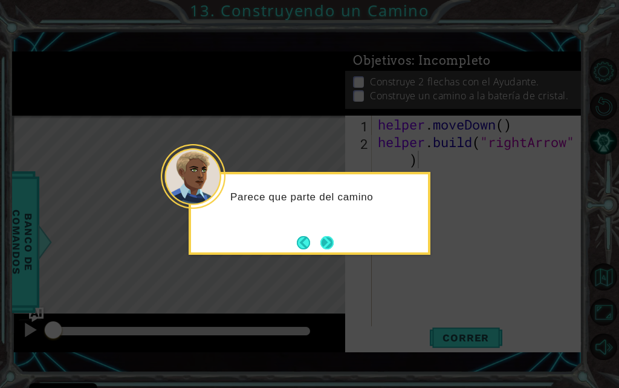
click at [326, 237] on button "Next" at bounding box center [327, 242] width 13 height 13
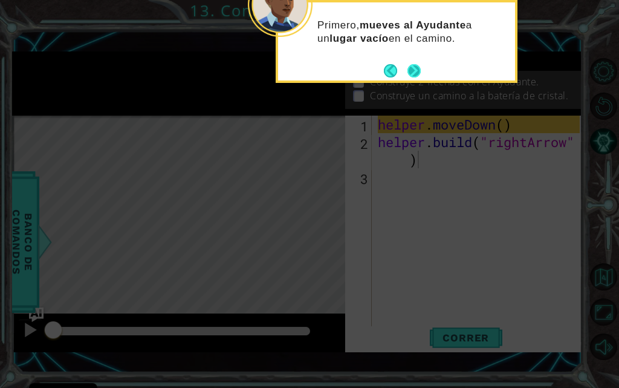
click at [412, 70] on button "Next" at bounding box center [414, 70] width 13 height 13
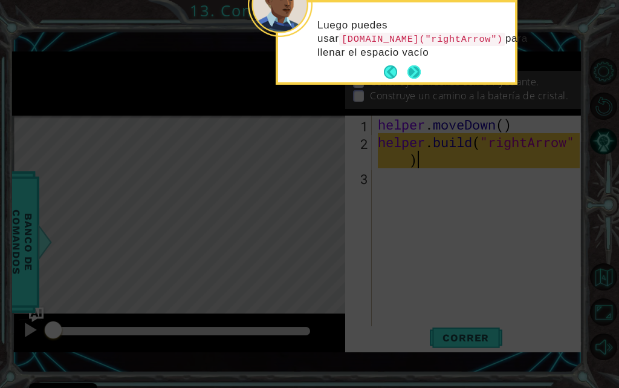
click at [410, 80] on footer at bounding box center [402, 72] width 37 height 18
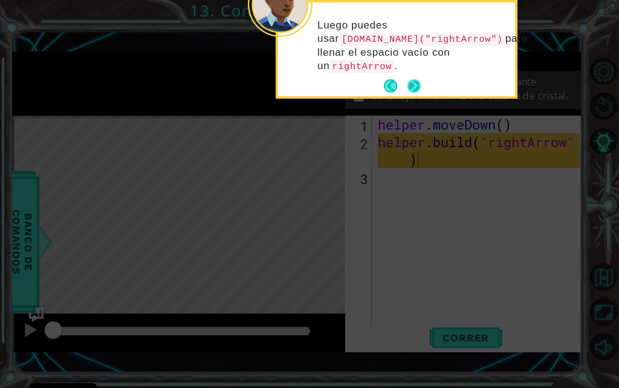
click at [410, 80] on button "Next" at bounding box center [414, 86] width 14 height 14
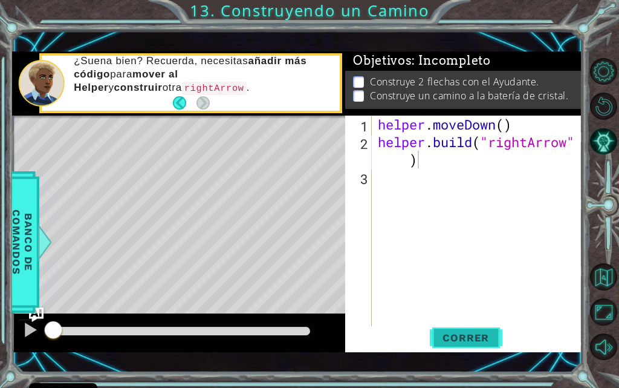
click at [450, 334] on span "Correr" at bounding box center [466, 337] width 71 height 12
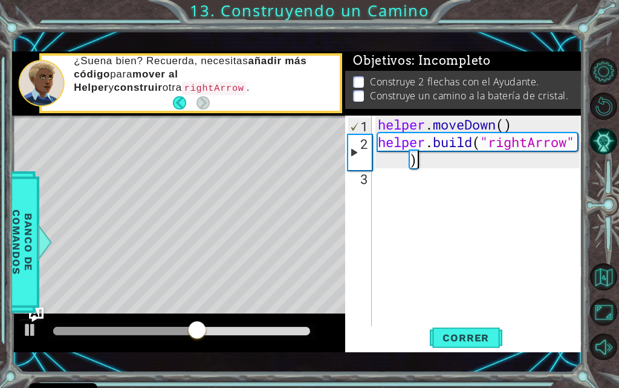
click at [395, 192] on div "helper . moveDown ( ) helper . build ( "rightArrow" )" at bounding box center [481, 239] width 211 height 246
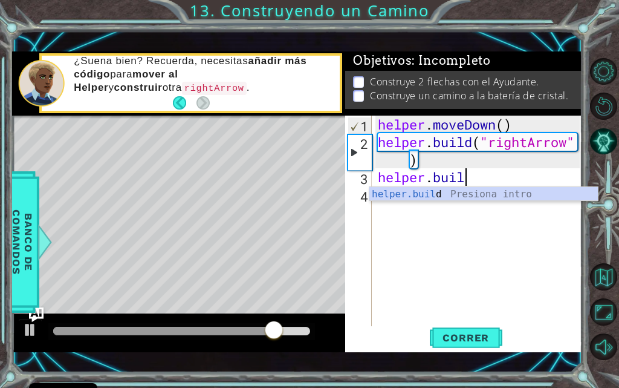
scroll to position [0, 4]
drag, startPoint x: 395, startPoint y: 192, endPoint x: 377, endPoint y: 192, distance: 17.6
click at [393, 192] on div "[DOMAIN_NAME] Presiona intro" at bounding box center [484, 209] width 229 height 44
type textarea "[DOMAIN_NAME]("rightArrow")"
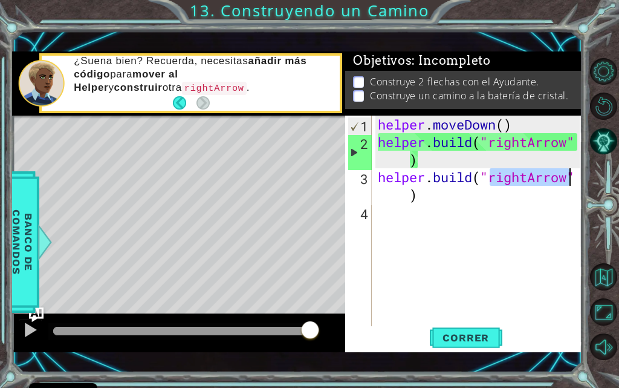
click at [449, 206] on div "helper . moveDown ( ) helper . build ( "rightArrow" ) helper . build ( "rightAr…" at bounding box center [481, 239] width 211 height 246
click at [453, 339] on span "Correr" at bounding box center [466, 337] width 71 height 12
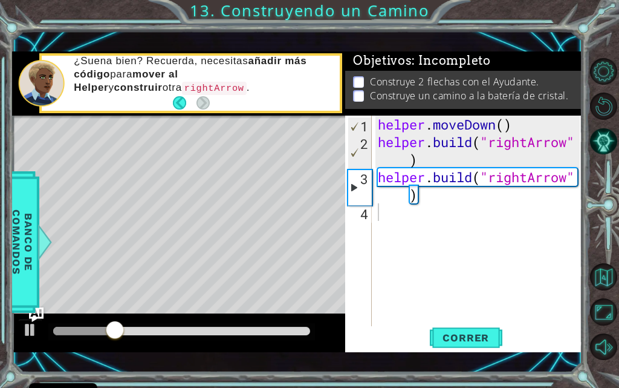
drag, startPoint x: 116, startPoint y: 240, endPoint x: 0, endPoint y: -2, distance: 268.4
drag, startPoint x: 0, startPoint y: -2, endPoint x: 249, endPoint y: 139, distance: 285.8
click at [249, 139] on div "Level Map" at bounding box center [291, 294] width 559 height 356
click at [173, 102] on button "Back" at bounding box center [185, 102] width 24 height 13
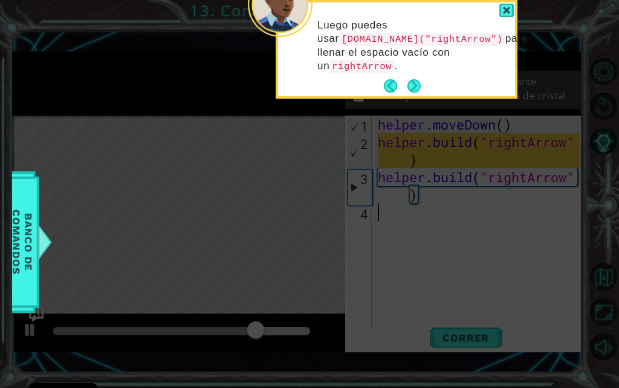
click at [376, 82] on div "Luego puedes usar [DOMAIN_NAME]("rightArrow") para llenar el espacio vacío con …" at bounding box center [396, 51] width 237 height 89
click at [394, 91] on button "Back" at bounding box center [396, 85] width 24 height 13
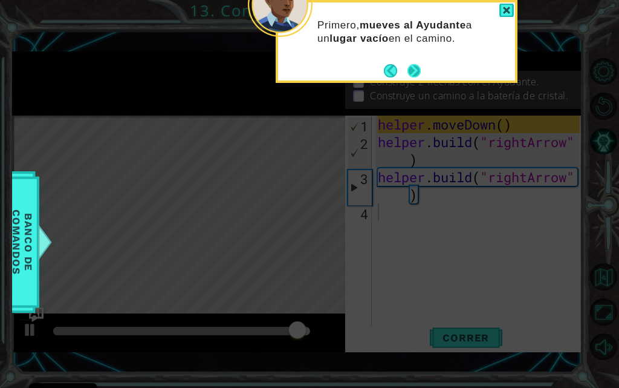
click at [408, 71] on button "Next" at bounding box center [415, 71] width 14 height 14
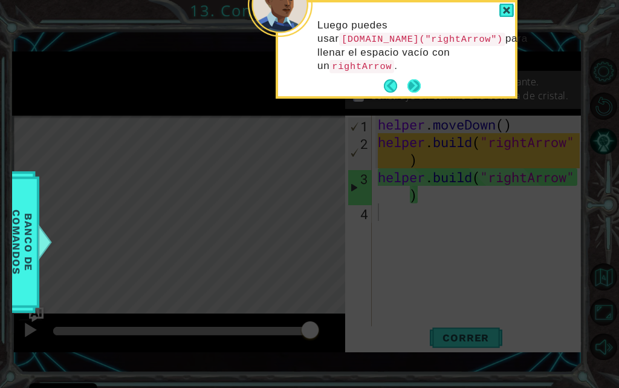
click at [414, 89] on button "Next" at bounding box center [414, 85] width 13 height 13
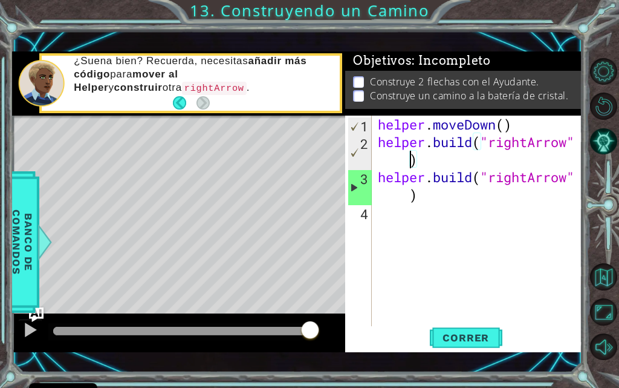
click at [397, 165] on div "helper . moveDown ( ) helper . build ( "rightArrow" ) helper . build ( "rightAr…" at bounding box center [481, 239] width 211 height 246
type textarea "[DOMAIN_NAME]("rightArrow)"
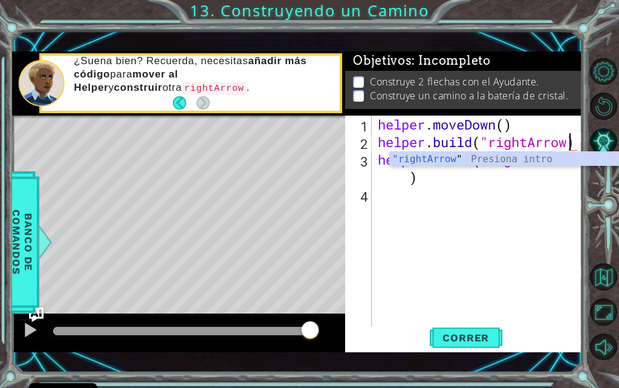
drag, startPoint x: 508, startPoint y: 221, endPoint x: 501, endPoint y: 208, distance: 14.3
click at [503, 218] on div "helper . moveDown ( ) helper . build ( "rightArrow) helper . build ( "rightArro…" at bounding box center [481, 239] width 211 height 246
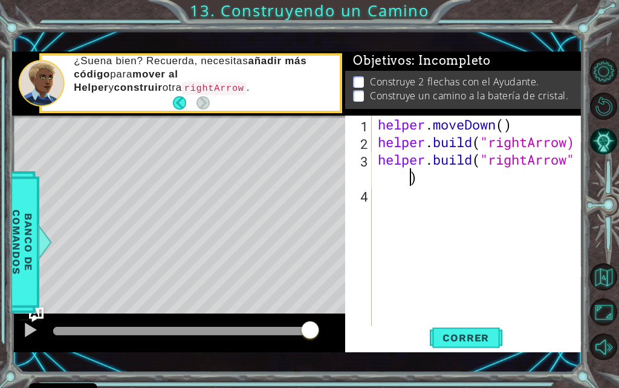
click at [403, 177] on div "helper . moveDown ( ) helper . build ( "rightArrow) helper . build ( "rightArro…" at bounding box center [481, 239] width 211 height 246
click at [420, 184] on div "helper . moveDown ( ) helper . build ( "rightArrow) helper . build ( "rightArro…" at bounding box center [481, 239] width 211 height 246
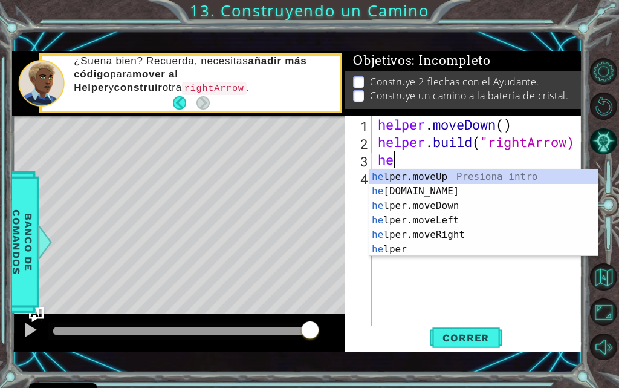
type textarea "h"
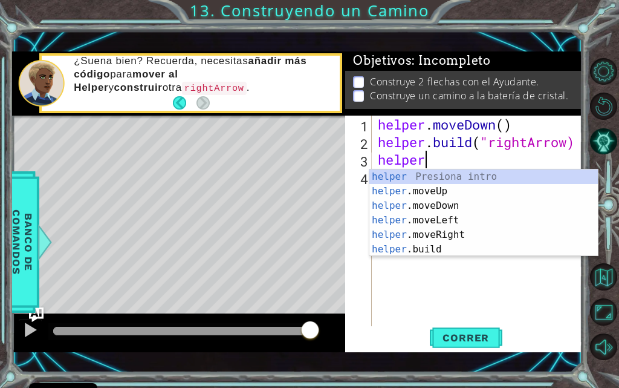
scroll to position [0, 2]
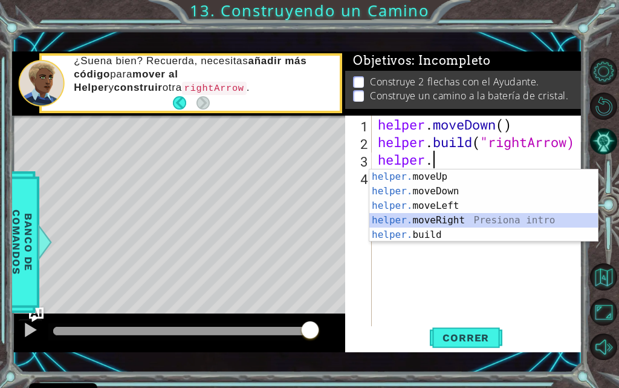
click at [432, 214] on div "helper. moveUp Presiona intro helper. moveDown Presiona intro helper. moveLeft …" at bounding box center [484, 220] width 229 height 102
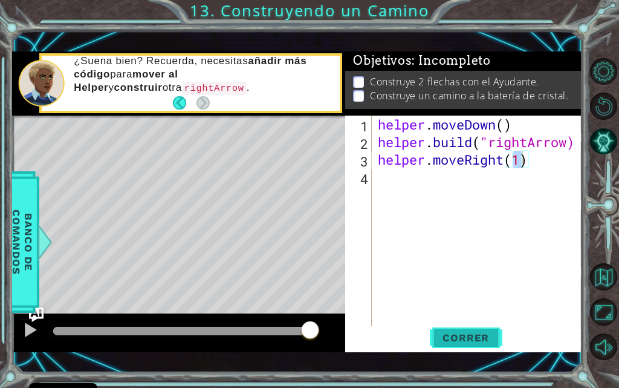
click at [483, 334] on span "Correr" at bounding box center [466, 337] width 71 height 12
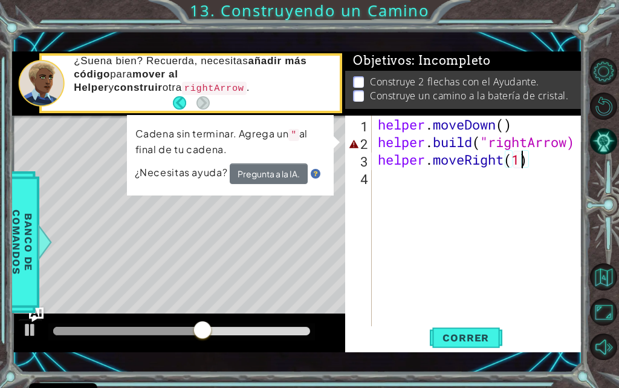
click at [572, 137] on div "helper . moveDown ( ) helper . build ( "rightArrow) helper . moveRight ( 1 )" at bounding box center [481, 239] width 211 height 246
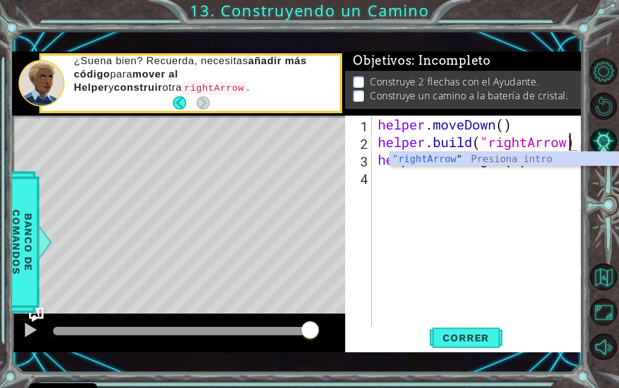
scroll to position [0, 9]
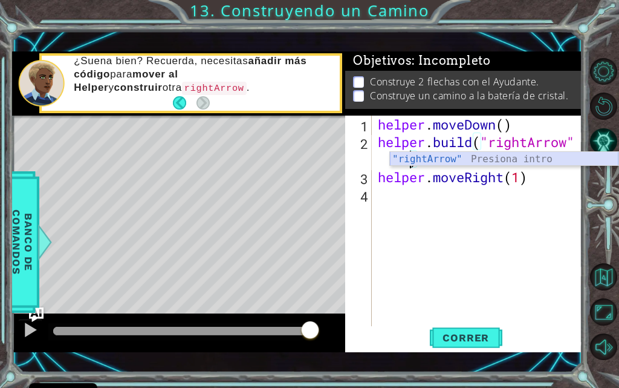
click at [406, 157] on div ""rightArrow" Presiona intro" at bounding box center [504, 174] width 229 height 44
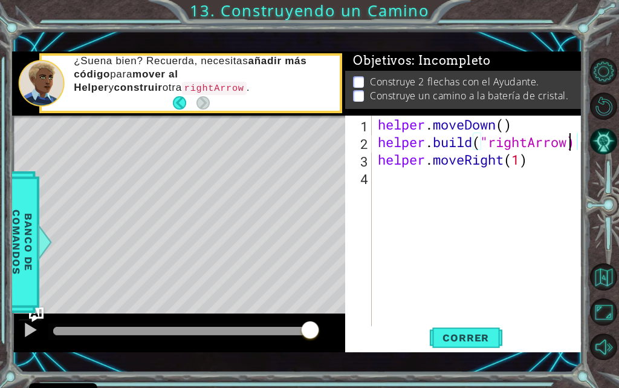
scroll to position [0, 8]
click at [443, 326] on button "Correr" at bounding box center [466, 338] width 73 height 24
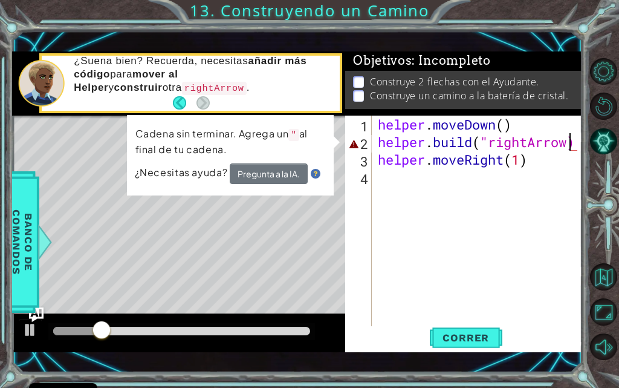
type textarea "[DOMAIN_NAME]("rightArrow")"
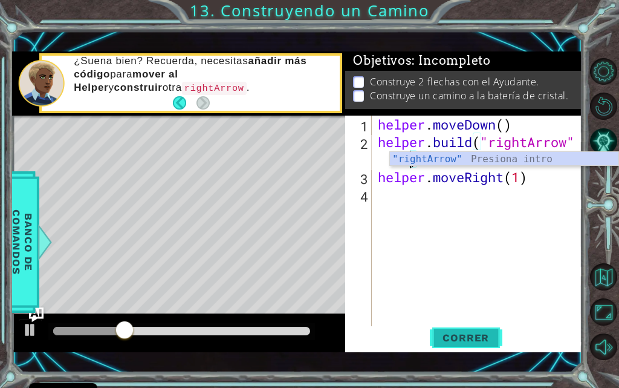
drag, startPoint x: 467, startPoint y: 323, endPoint x: 467, endPoint y: 336, distance: 12.7
click at [467, 335] on div "[DOMAIN_NAME]("rightArrow") 1 2 3 4 helper . moveDown ( ) helper . build ( "rig…" at bounding box center [463, 234] width 237 height 237
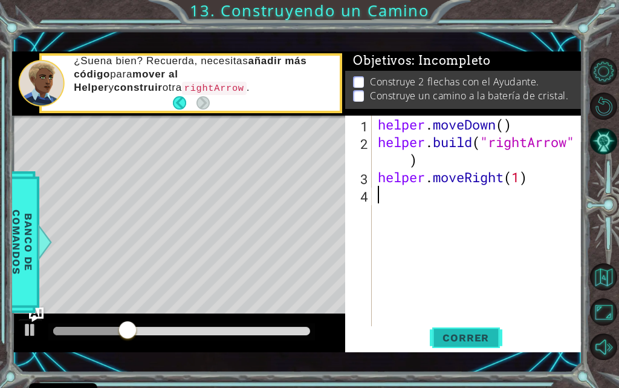
scroll to position [0, 0]
click at [468, 337] on span "Correr" at bounding box center [466, 337] width 71 height 12
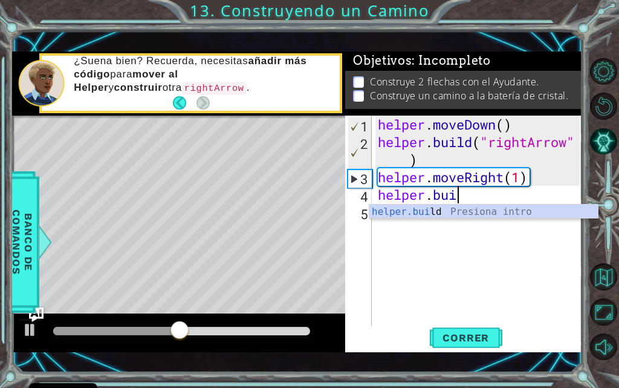
scroll to position [0, 4]
click at [426, 215] on div "helper.buil d Presiona intro" at bounding box center [484, 226] width 229 height 44
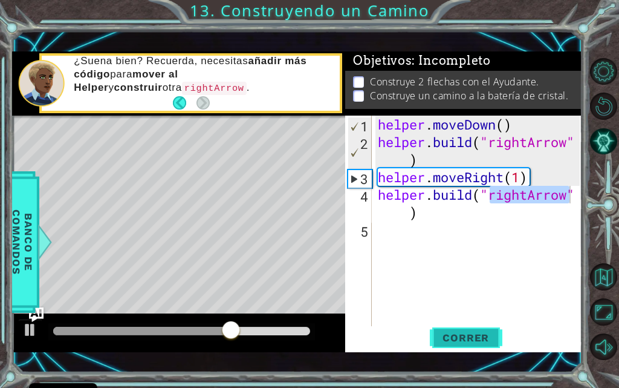
click at [488, 333] on span "Correr" at bounding box center [466, 337] width 71 height 12
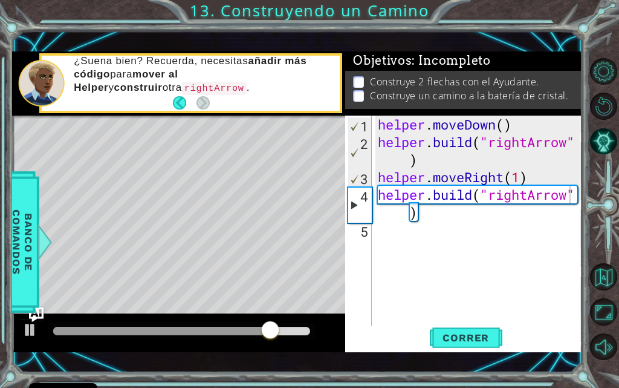
click at [462, 350] on div "[DOMAIN_NAME]("rightArrow") 1 2 3 4 5 helper . moveDown ( ) helper . build ( "r…" at bounding box center [463, 234] width 237 height 237
click at [472, 337] on span "Correr" at bounding box center [466, 337] width 71 height 12
click at [519, 180] on div "helper . moveDown ( ) helper . build ( "rightArrow" ) helper . moveRight ( 1 ) …" at bounding box center [481, 239] width 211 height 246
click at [569, 199] on div "helper . moveDown ( ) helper . build ( "rightArrow" ) helper . moveRight ( 2 ) …" at bounding box center [481, 239] width 211 height 246
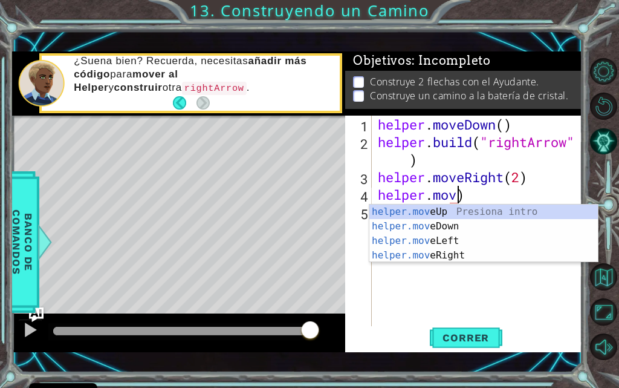
scroll to position [0, 4]
click at [480, 207] on div "helper.move Up Presiona intro helper.move Down Presiona intro helper.move Left …" at bounding box center [484, 247] width 229 height 87
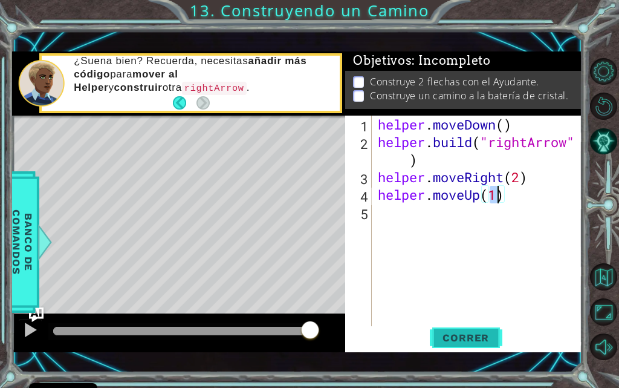
type textarea "helper.moveUp(1)"
click at [481, 343] on span "Correr" at bounding box center [466, 337] width 71 height 12
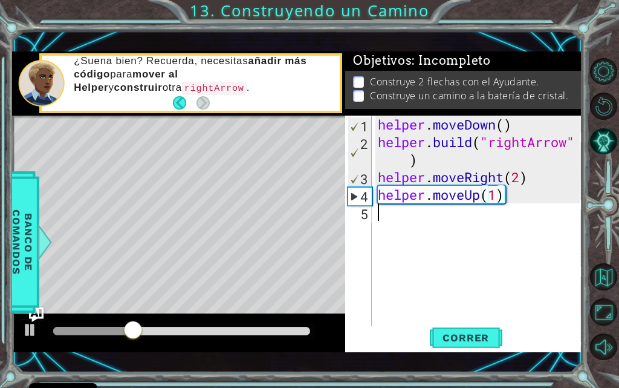
click at [407, 215] on div "helper . moveDown ( ) helper . build ( "rightArrow" ) helper . moveRight ( 2 ) …" at bounding box center [481, 239] width 211 height 246
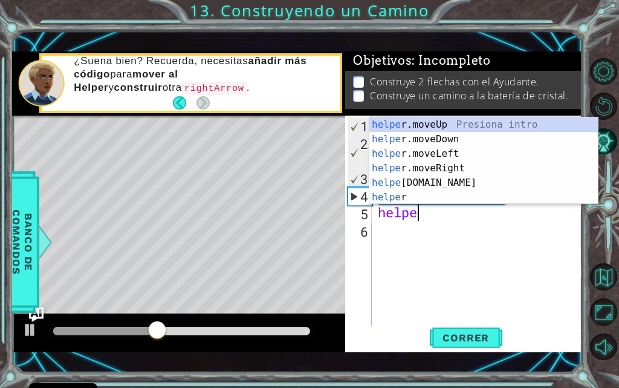
scroll to position [0, 2]
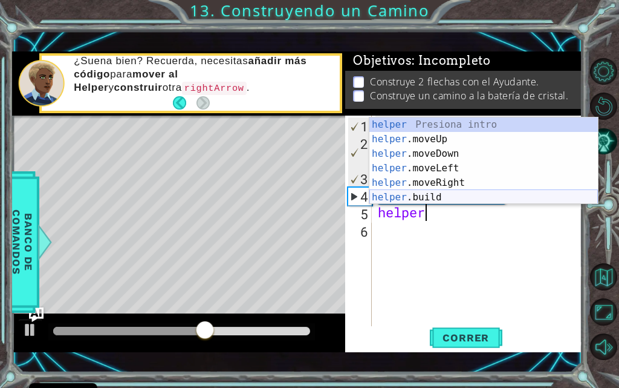
click at [436, 195] on div "helper Presiona intro helper .moveUp Presiona intro helper .moveDown Presiona i…" at bounding box center [484, 175] width 229 height 116
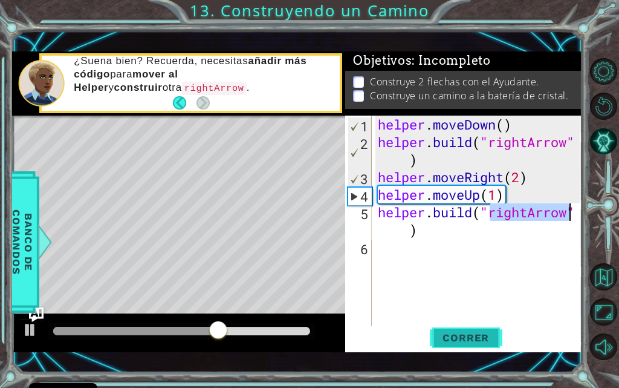
type textarea "[DOMAIN_NAME]("rightArrow")"
click at [490, 330] on button "Correr" at bounding box center [466, 338] width 73 height 24
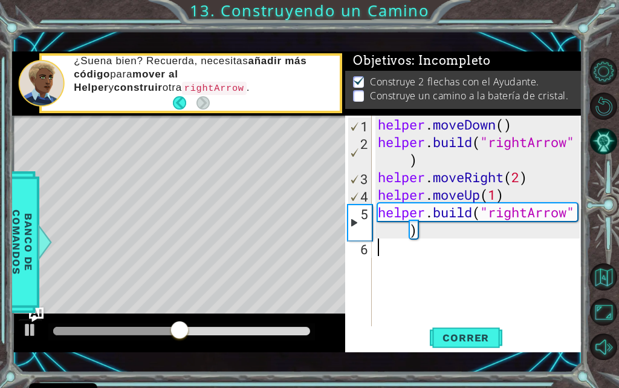
drag, startPoint x: 446, startPoint y: 253, endPoint x: 429, endPoint y: 254, distance: 16.4
click at [445, 253] on div "helper . moveDown ( ) helper . build ( "rightArrow" ) helper . moveRight ( 2 ) …" at bounding box center [481, 239] width 211 height 246
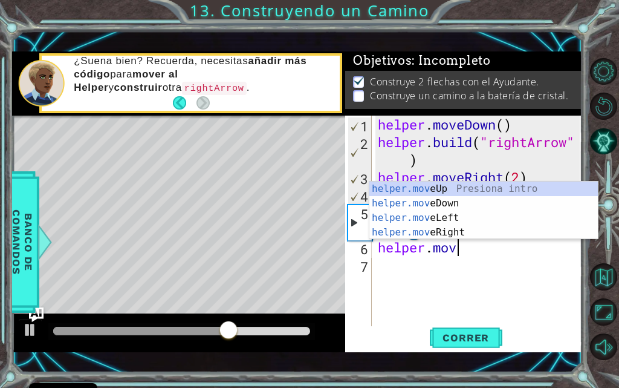
scroll to position [0, 4]
click at [484, 204] on div "helper.move Up Presiona intro helper.move Down Presiona intro helper.move Left …" at bounding box center [484, 224] width 229 height 87
type textarea "helper.moveDown(1)"
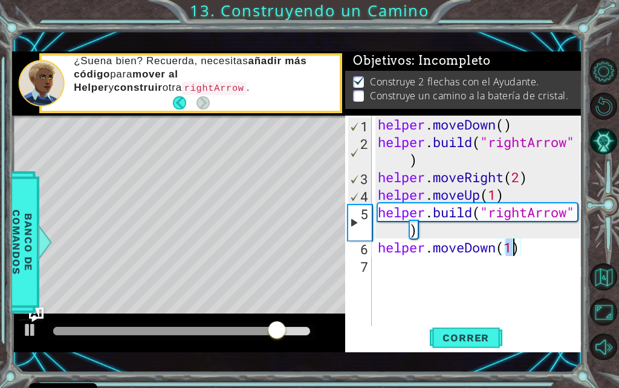
click at [425, 264] on div "helper . moveDown ( ) helper . build ( "rightArrow" ) helper . moveRight ( 2 ) …" at bounding box center [481, 239] width 211 height 246
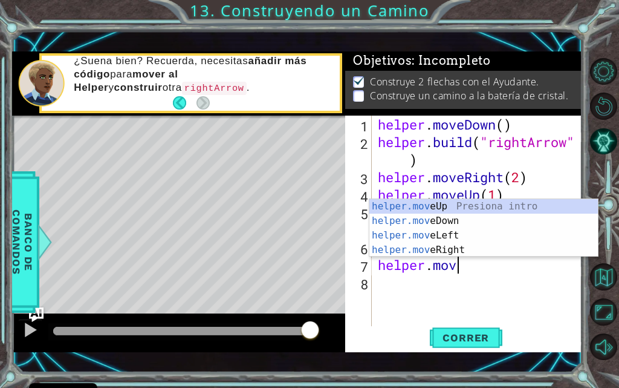
scroll to position [0, 3]
click at [442, 253] on div "helper.mov eUp Presiona intro helper.mov eDown Presiona intro helper.mov eLeft …" at bounding box center [484, 242] width 229 height 87
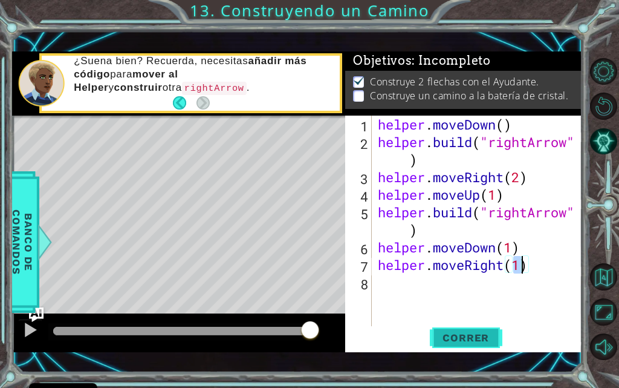
type textarea "helper.moveRight(1)"
click at [468, 348] on button "Correr" at bounding box center [466, 338] width 73 height 24
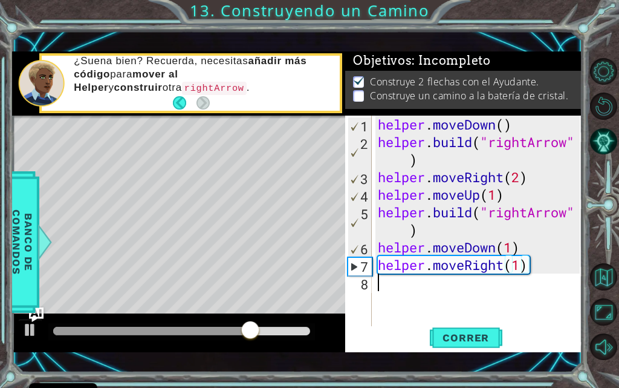
click at [404, 287] on div "helper . moveDown ( ) helper . build ( "rightArrow" ) helper . moveRight ( 2 ) …" at bounding box center [481, 239] width 211 height 246
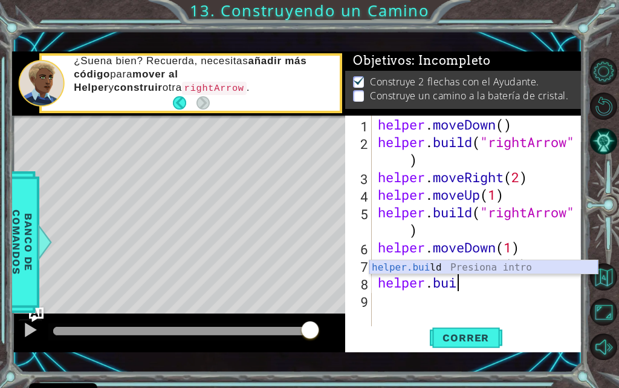
click at [391, 270] on div "helper.[PERSON_NAME] Presiona intro" at bounding box center [484, 282] width 229 height 44
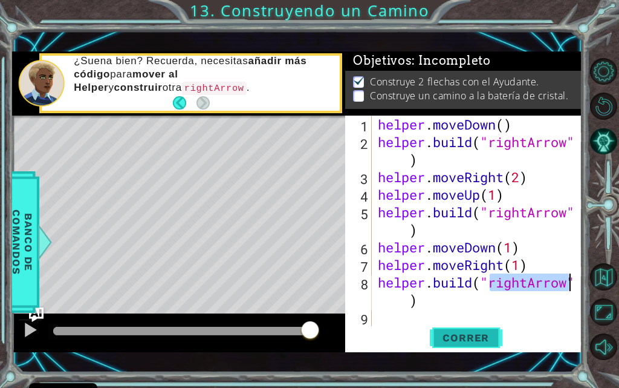
type textarea "[DOMAIN_NAME]("rightArrow")"
click at [466, 342] on span "Correr" at bounding box center [466, 337] width 71 height 12
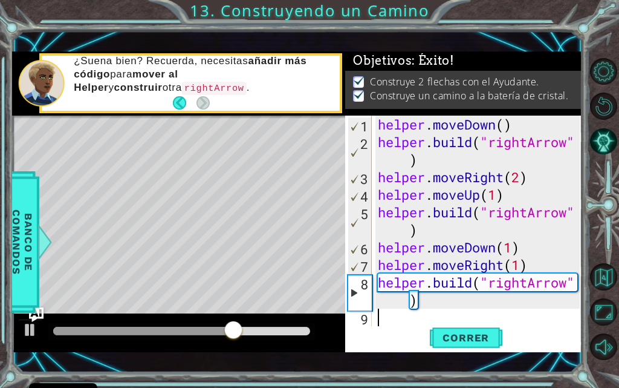
click at [422, 325] on div "helper . moveDown ( ) helper . build ( "rightArrow" ) helper . moveRight ( 2 ) …" at bounding box center [481, 239] width 211 height 246
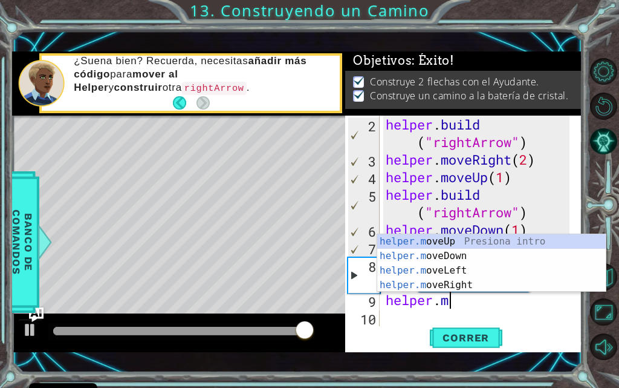
scroll to position [0, 2]
type textarea "[DOMAIN_NAME]"
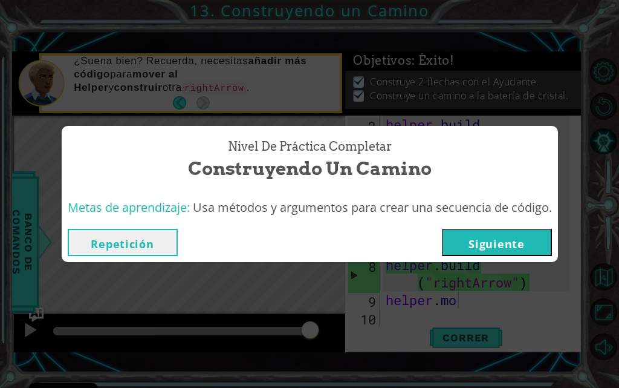
click at [514, 238] on button "Siguiente" at bounding box center [497, 242] width 110 height 27
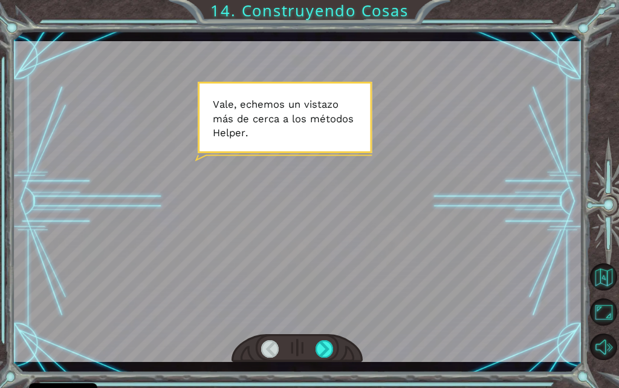
drag, startPoint x: 276, startPoint y: 171, endPoint x: 229, endPoint y: 137, distance: 58.1
click at [226, 146] on div at bounding box center [297, 201] width 570 height 321
click at [230, 137] on div at bounding box center [297, 201] width 570 height 321
click at [354, 193] on div at bounding box center [297, 201] width 570 height 321
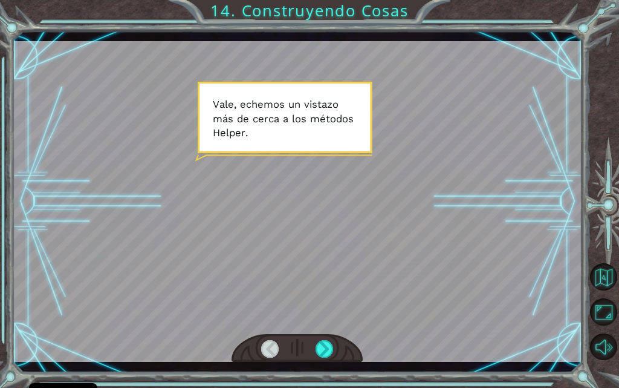
click at [354, 193] on div at bounding box center [297, 201] width 570 height 321
click at [322, 339] on div at bounding box center [297, 348] width 131 height 29
click at [325, 361] on div at bounding box center [297, 348] width 131 height 29
click at [325, 351] on div at bounding box center [325, 349] width 18 height 18
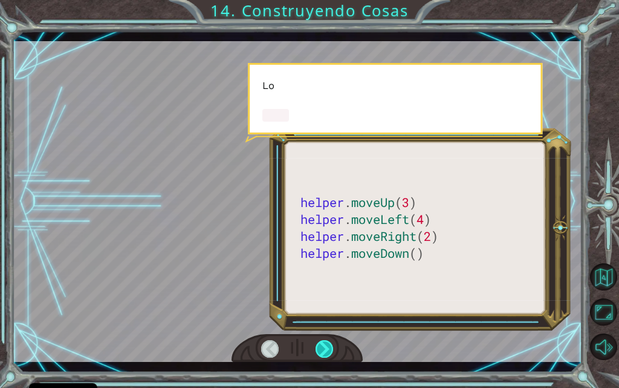
click at [324, 348] on div at bounding box center [325, 349] width 18 height 18
click at [323, 348] on div at bounding box center [325, 349] width 18 height 18
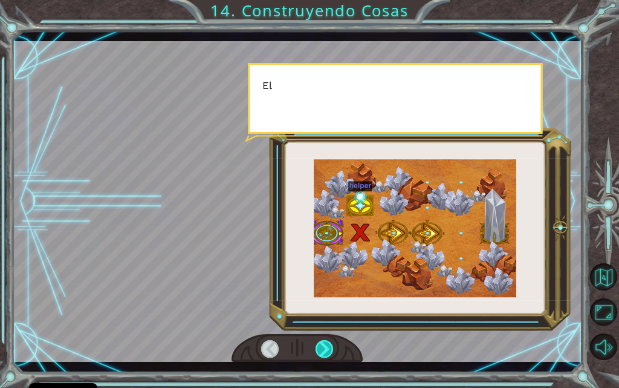
click at [323, 348] on div at bounding box center [325, 349] width 18 height 18
click at [324, 348] on div at bounding box center [325, 349] width 18 height 18
click at [328, 349] on div at bounding box center [325, 349] width 18 height 18
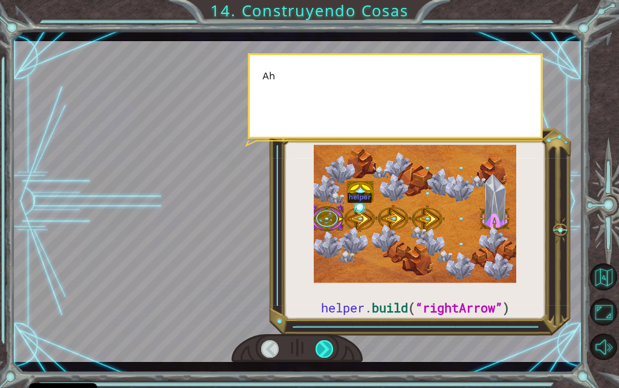
click at [328, 349] on div at bounding box center [325, 349] width 18 height 18
click at [328, 345] on div at bounding box center [325, 349] width 18 height 18
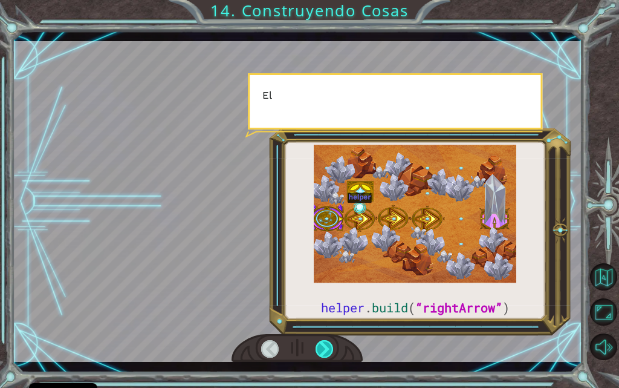
click at [328, 345] on div at bounding box center [325, 349] width 18 height 18
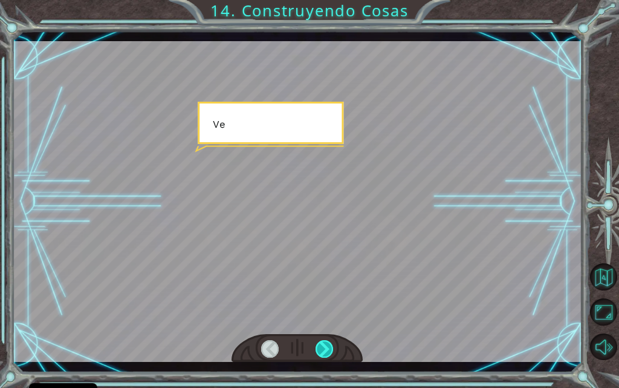
click at [328, 345] on div at bounding box center [325, 349] width 18 height 18
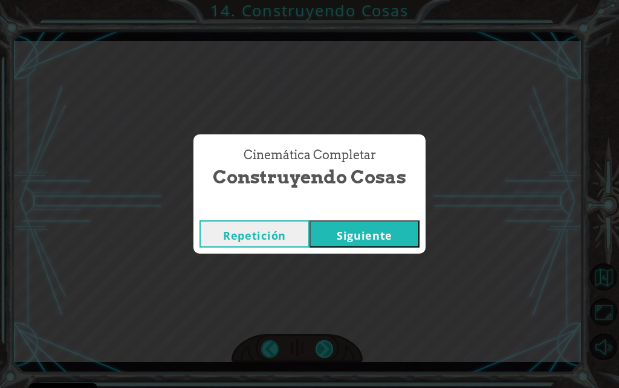
click at [328, 0] on div "helper . build ( “rightArrow” ) V a l e , e c h e m o s u n v i s t a z o m á s…" at bounding box center [309, 0] width 619 height 0
click at [328, 345] on div "Cinemática Completar Construyendo Cosas Repetición [GEOGRAPHIC_DATA]" at bounding box center [309, 194] width 619 height 388
click at [400, 223] on button "Siguiente" at bounding box center [365, 233] width 110 height 27
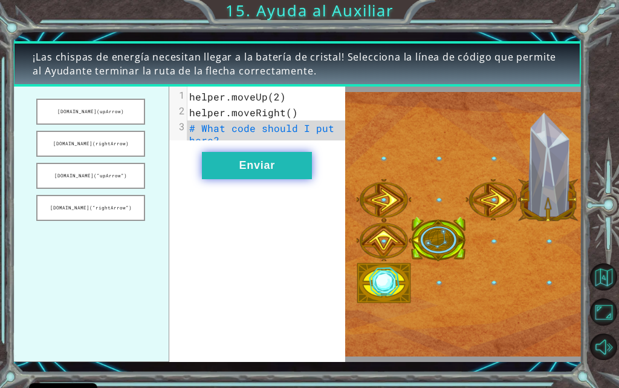
drag, startPoint x: 79, startPoint y: 143, endPoint x: 292, endPoint y: 175, distance: 215.4
click at [323, 181] on div "[DOMAIN_NAME](upArrow) [DOMAIN_NAME](rightArrow) [DOMAIN_NAME](“upArrow”) [DOMA…" at bounding box center [178, 224] width 333 height 275
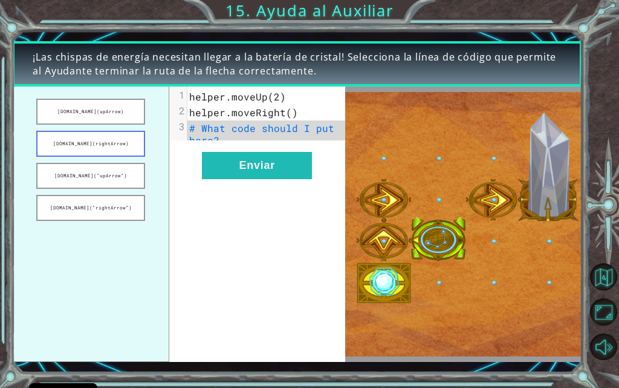
click at [127, 145] on button "[DOMAIN_NAME](rightArrow)" at bounding box center [90, 144] width 109 height 26
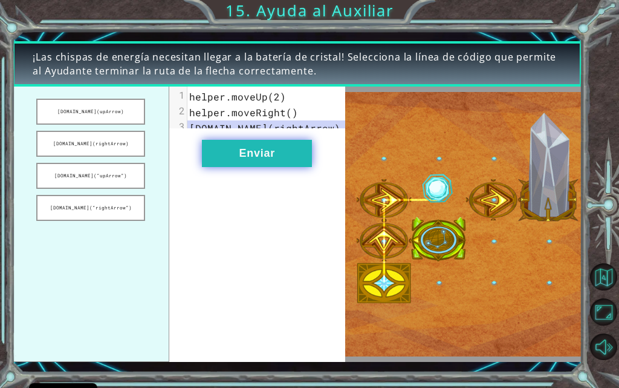
click at [226, 158] on button "Enviar" at bounding box center [257, 153] width 110 height 27
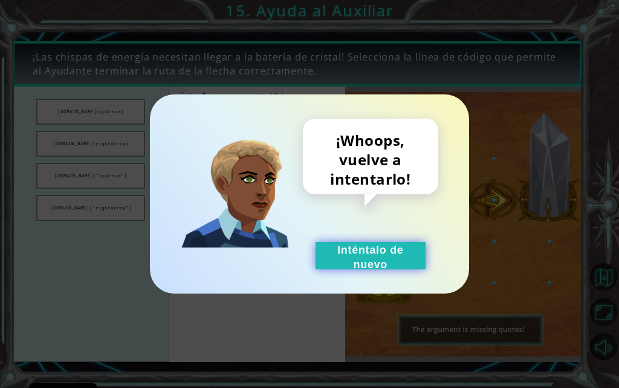
click at [325, 249] on button "Inténtalo de nuevo" at bounding box center [371, 255] width 110 height 27
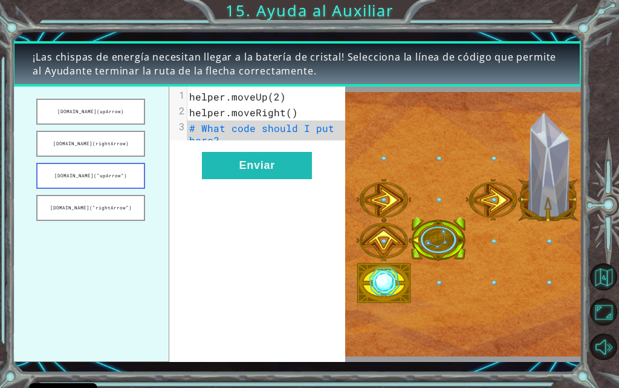
click at [123, 177] on button "[DOMAIN_NAME](“upArrow”)" at bounding box center [90, 176] width 109 height 26
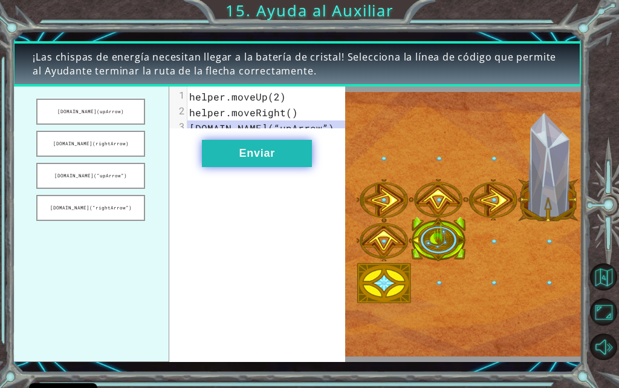
click at [247, 164] on button "Enviar" at bounding box center [257, 153] width 110 height 27
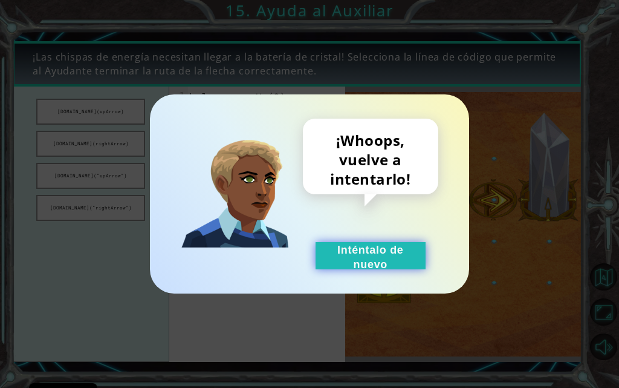
drag, startPoint x: 337, startPoint y: 253, endPoint x: 308, endPoint y: 231, distance: 35.8
click at [335, 244] on button "Inténtalo de nuevo" at bounding box center [371, 255] width 110 height 27
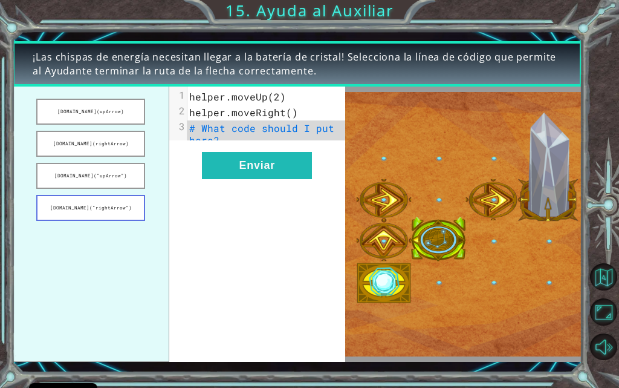
click at [91, 200] on button "[DOMAIN_NAME](“rightArrow”)" at bounding box center [90, 208] width 109 height 26
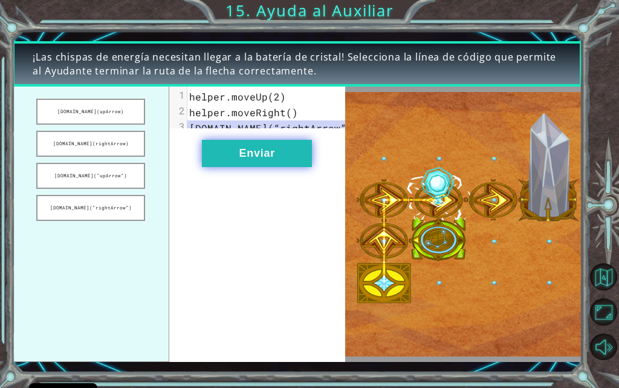
click at [283, 167] on button "Enviar" at bounding box center [257, 153] width 110 height 27
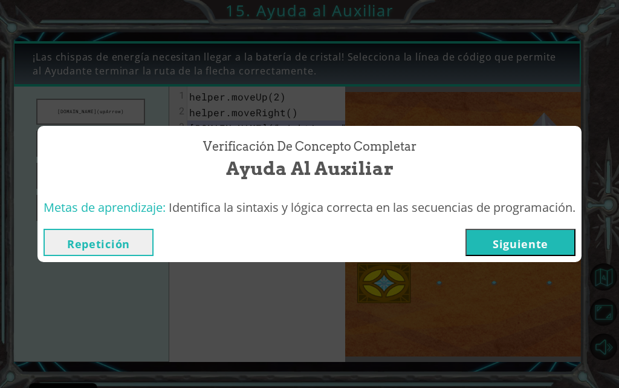
click at [544, 250] on button "Siguiente" at bounding box center [521, 242] width 110 height 27
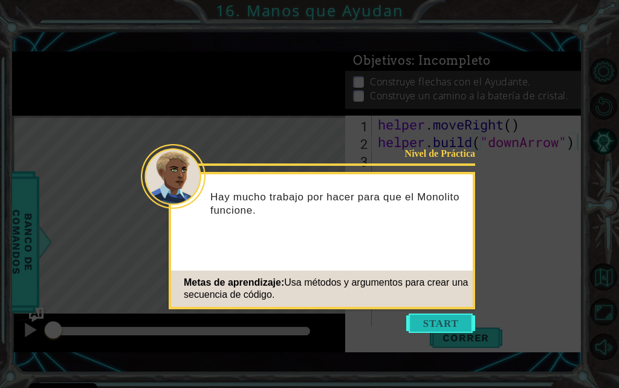
click at [417, 324] on button "Start" at bounding box center [440, 322] width 69 height 19
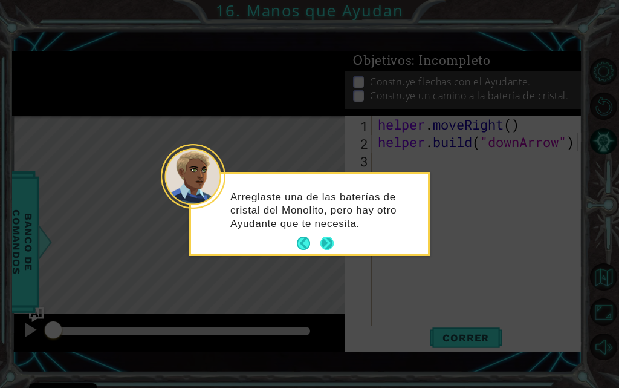
click at [328, 247] on button "Next" at bounding box center [327, 243] width 13 height 13
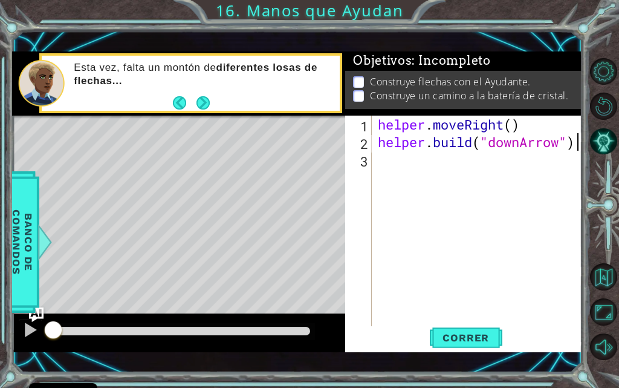
click at [404, 174] on div "helper . moveRight ( ) helper . build ( "downArrow" )" at bounding box center [481, 239] width 211 height 246
click at [455, 330] on button "Correr" at bounding box center [466, 338] width 73 height 24
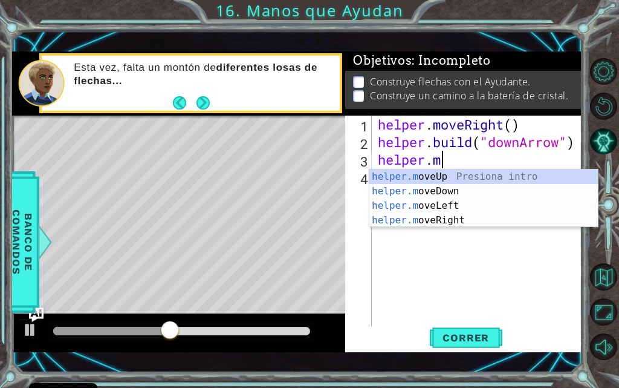
scroll to position [0, 2]
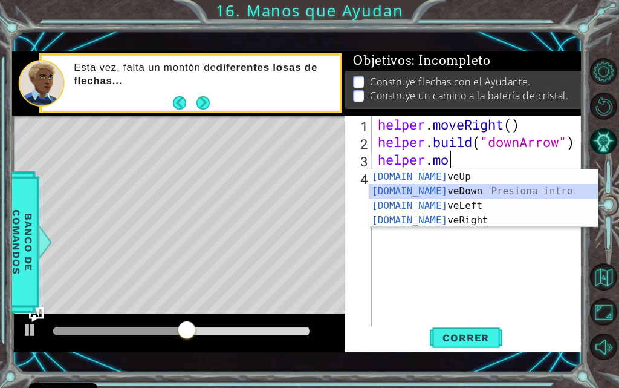
click at [417, 187] on div "[DOMAIN_NAME] veUp Presiona intro [DOMAIN_NAME] veDown Presiona intro [DOMAIN_N…" at bounding box center [484, 212] width 229 height 87
type textarea "helper.moveDown(1)"
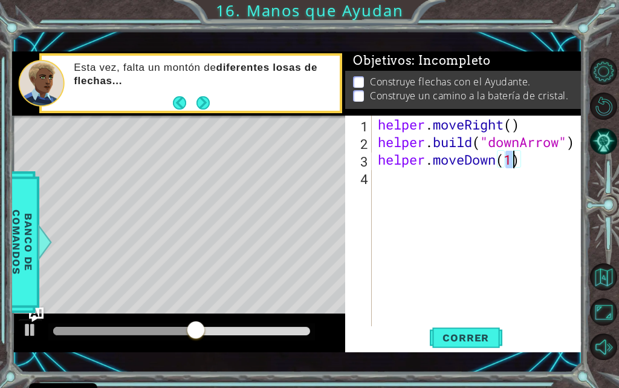
click at [404, 189] on div "helper . moveRight ( ) helper . build ( "downArrow" ) helper . moveDown ( 1 )" at bounding box center [481, 239] width 211 height 246
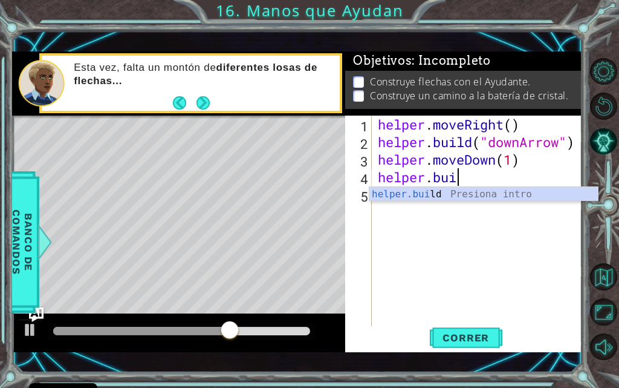
scroll to position [0, 3]
click at [404, 189] on div "helper.[PERSON_NAME] Presiona intro" at bounding box center [484, 209] width 229 height 44
type textarea "[DOMAIN_NAME]("rightArrow")"
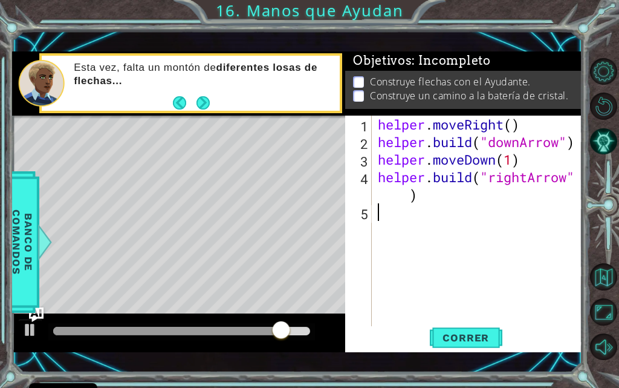
click at [409, 220] on div "helper . moveRight ( ) helper . build ( "downArrow" ) helper . moveDown ( 1 ) h…" at bounding box center [481, 239] width 211 height 246
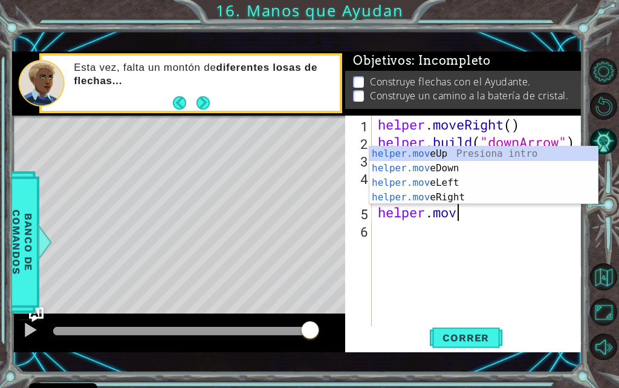
scroll to position [0, 4]
click at [468, 177] on div "helper.move Up Presiona intro helper.move Down Presiona intro helper.move Left …" at bounding box center [484, 189] width 229 height 87
type textarea "helper.moveLeft(1)"
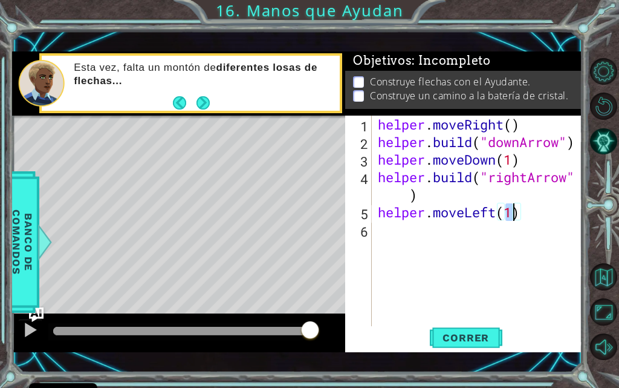
click at [440, 237] on div "helper . moveRight ( ) helper . build ( "downArrow" ) helper . moveDown ( 1 ) h…" at bounding box center [481, 239] width 211 height 246
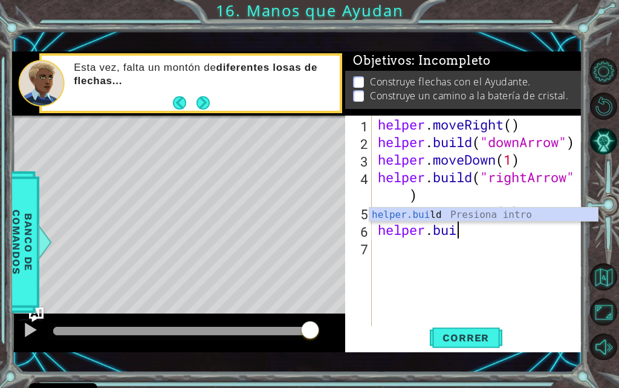
type textarea "[DOMAIN_NAME]"
click at [446, 222] on div "helper . moveRight ( ) helper . build ( "downArrow" ) helper . moveDown ( 1 ) h…" at bounding box center [481, 239] width 211 height 246
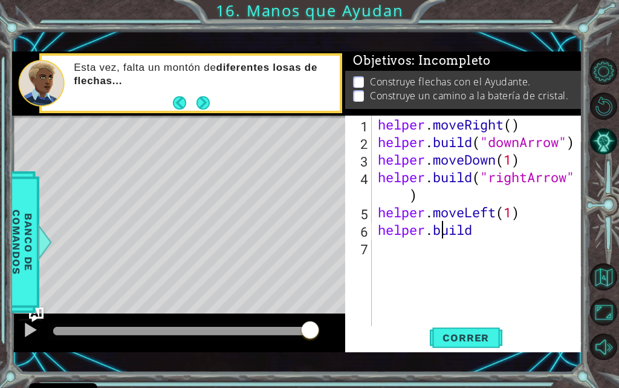
click at [506, 243] on div "helper . moveRight ( ) helper . build ( "downArrow" ) helper . moveDown ( 1 ) h…" at bounding box center [481, 239] width 211 height 246
click at [494, 230] on div "helper . moveRight ( ) helper . build ( "downArrow" ) helper . moveDown ( 1 ) h…" at bounding box center [481, 239] width 211 height 246
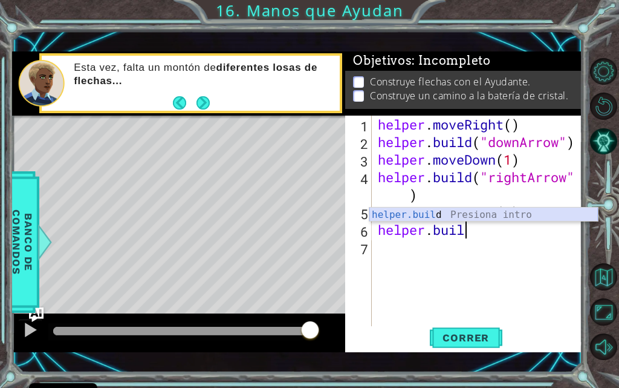
click at [463, 215] on div "helper.buil d Presiona intro" at bounding box center [484, 229] width 229 height 44
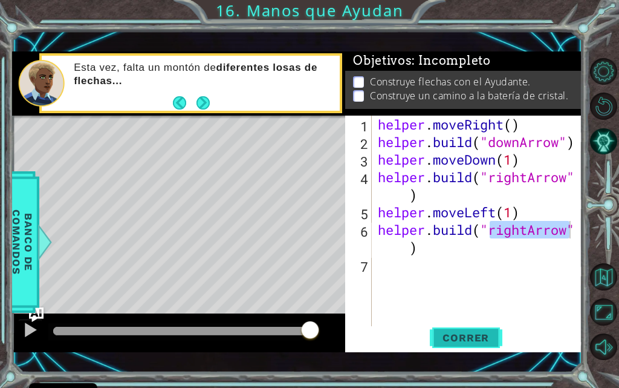
click at [455, 331] on span "Correr" at bounding box center [466, 337] width 71 height 12
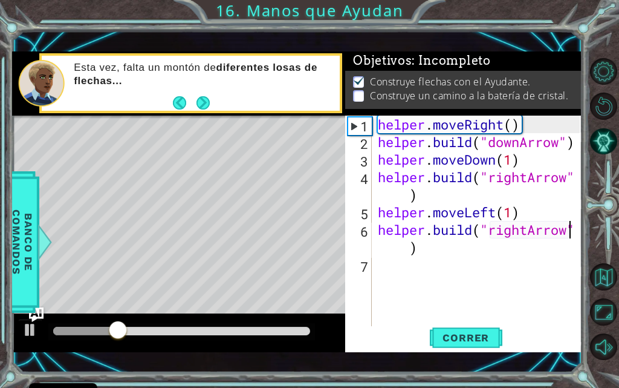
click at [496, 207] on div "helper . moveRight ( ) helper . build ( "downArrow" ) helper . moveDown ( 1 ) h…" at bounding box center [481, 239] width 211 height 246
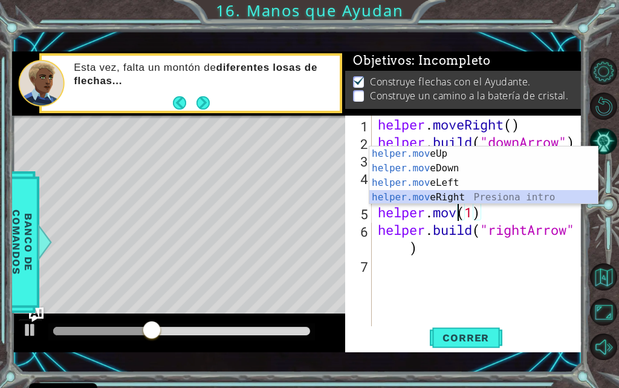
click at [477, 194] on div "helper.mov eUp Presiona intro helper.mov eDown Presiona intro helper.mov eLeft …" at bounding box center [484, 189] width 229 height 87
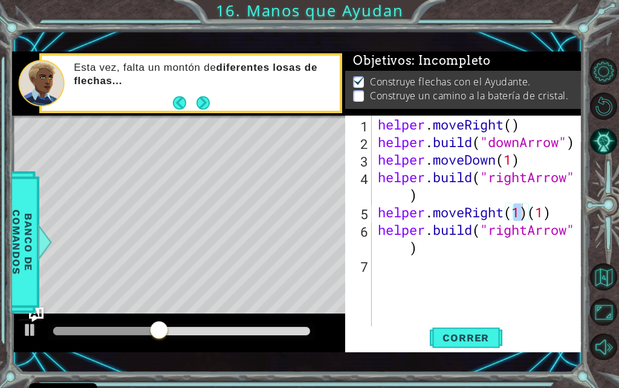
click at [475, 350] on div "helper.moveRight(1)[PHONE_NUMBER] helper . moveRight ( ) helper . build ( "down…" at bounding box center [463, 234] width 237 height 237
click at [475, 341] on span "Correr" at bounding box center [466, 337] width 71 height 12
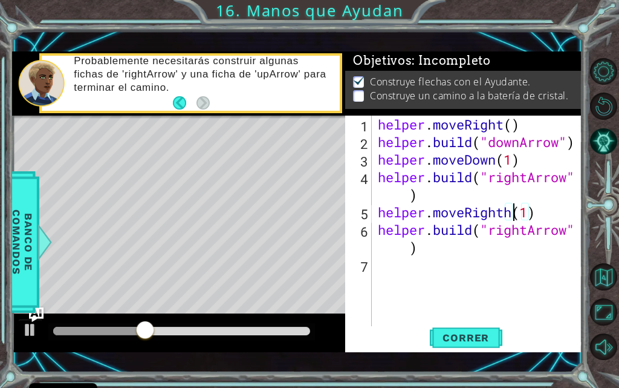
scroll to position [0, 7]
type textarea "helper.moveRight(1)"
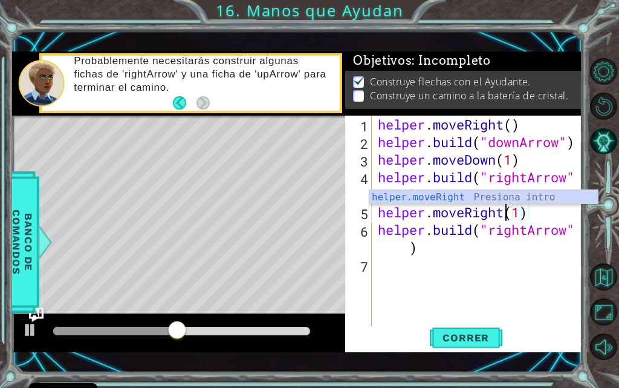
click at [432, 280] on div "helper . moveRight ( ) helper . build ( "downArrow" ) helper . moveDown ( 1 ) h…" at bounding box center [481, 239] width 211 height 246
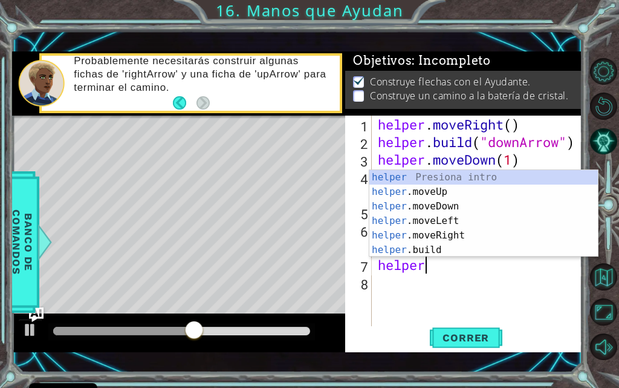
scroll to position [0, 2]
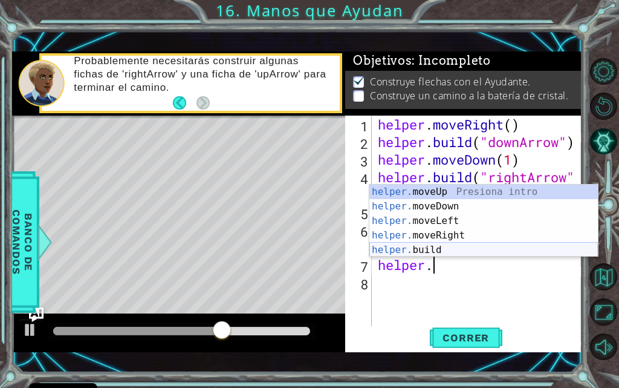
click at [437, 250] on div "helper. moveUp Presiona intro helper. moveDown Presiona intro helper. moveLeft …" at bounding box center [484, 235] width 229 height 102
type textarea "[DOMAIN_NAME]("rightArrow")"
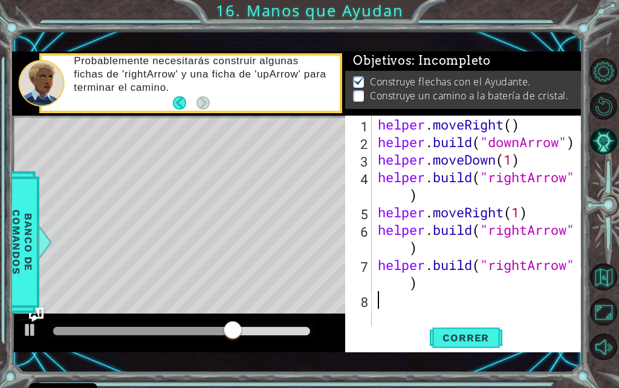
click at [420, 304] on div "helper . moveRight ( ) helper . build ( "downArrow" ) helper . moveDown ( 1 ) h…" at bounding box center [481, 239] width 211 height 246
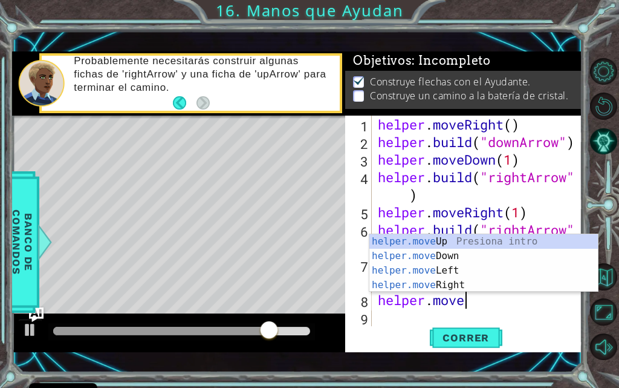
scroll to position [0, 4]
click at [442, 279] on div "helper.move Up Presiona intro helper.move Down Presiona intro helper.move Left …" at bounding box center [484, 277] width 229 height 87
type textarea "helper.moveRight(1)"
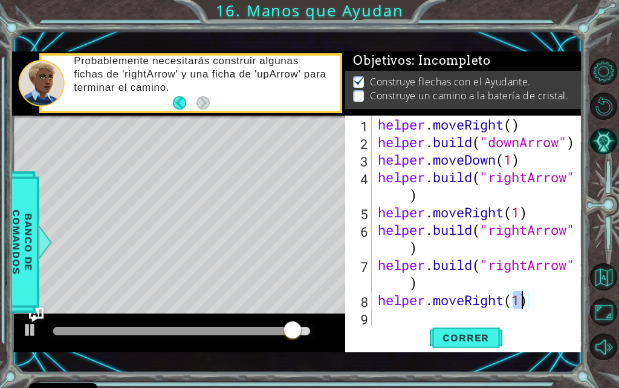
click at [413, 323] on div "helper . moveRight ( ) helper . build ( "downArrow" ) helper . moveDown ( 1 ) h…" at bounding box center [481, 239] width 211 height 246
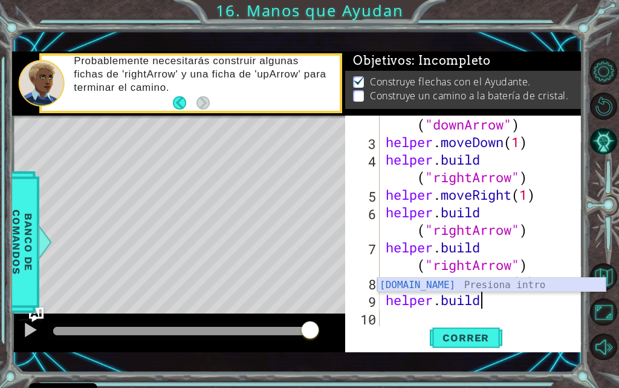
click at [493, 287] on div "[DOMAIN_NAME] Presiona intro" at bounding box center [491, 300] width 229 height 44
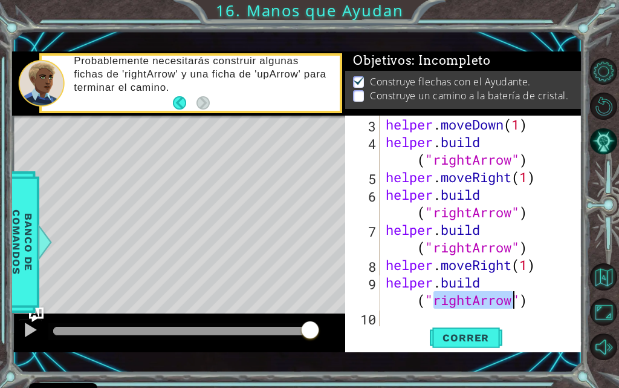
scroll to position [53, 0]
click at [472, 295] on div "helper . moveDown ( 1 ) helper . build ( "rightArrow" ) helper . moveRight ( 1 …" at bounding box center [477, 221] width 186 height 211
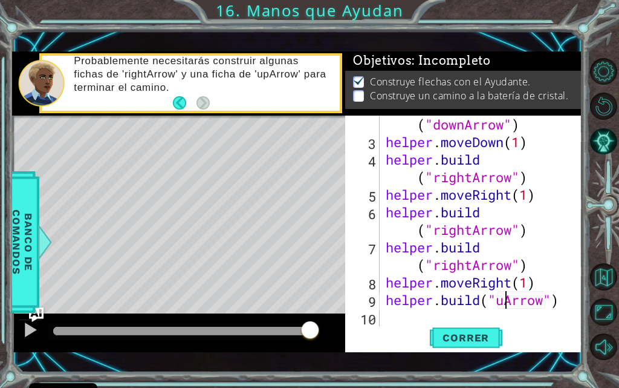
scroll to position [0, 6]
type textarea "[DOMAIN_NAME]("upArrow")"
click at [462, 339] on span "Correr" at bounding box center [466, 337] width 71 height 12
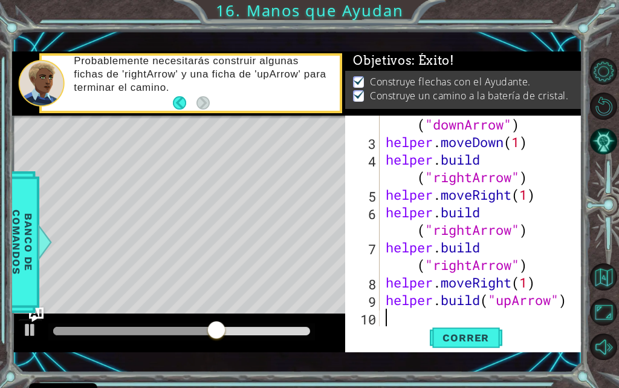
click at [393, 321] on div "helper . build ( "downArrow" ) helper . moveDown ( 1 ) helper . build ( "rightA…" at bounding box center [480, 229] width 193 height 263
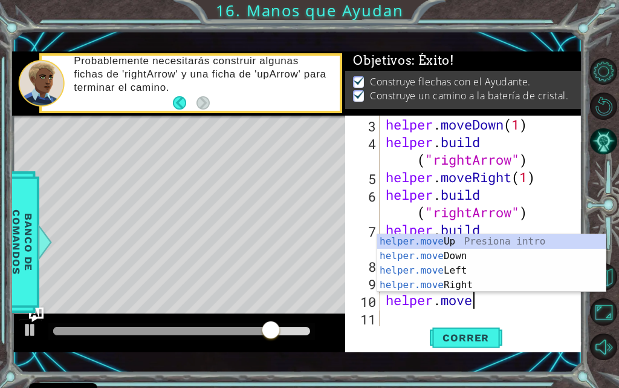
scroll to position [0, 4]
type textarea "helper.move"
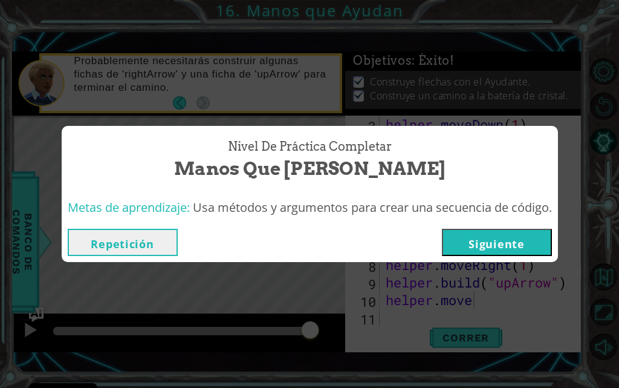
click at [508, 252] on button "Siguiente" at bounding box center [497, 242] width 110 height 27
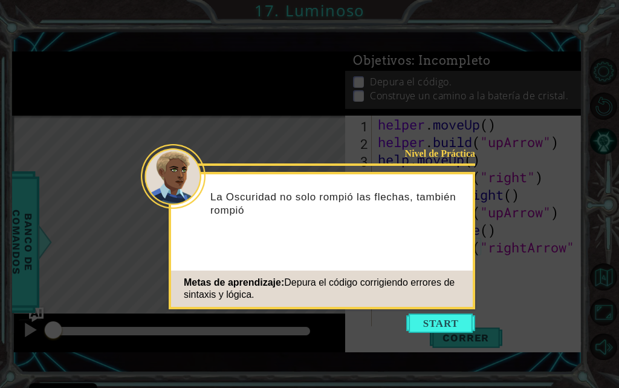
drag, startPoint x: 508, startPoint y: 252, endPoint x: 90, endPoint y: 85, distance: 450.4
click at [90, 85] on icon at bounding box center [309, 194] width 619 height 388
click at [429, 314] on button "Start" at bounding box center [440, 322] width 69 height 19
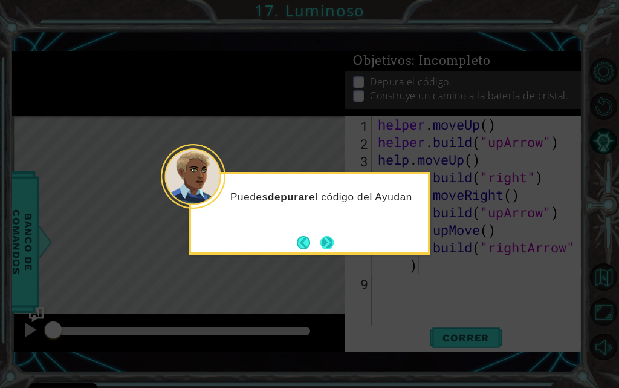
click at [326, 244] on button "Next" at bounding box center [327, 242] width 15 height 15
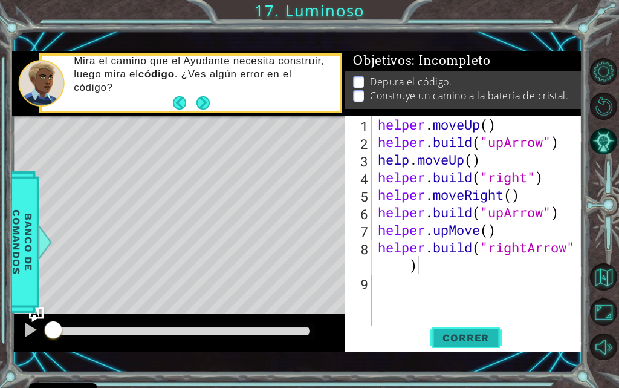
click at [489, 332] on span "Correr" at bounding box center [466, 337] width 71 height 12
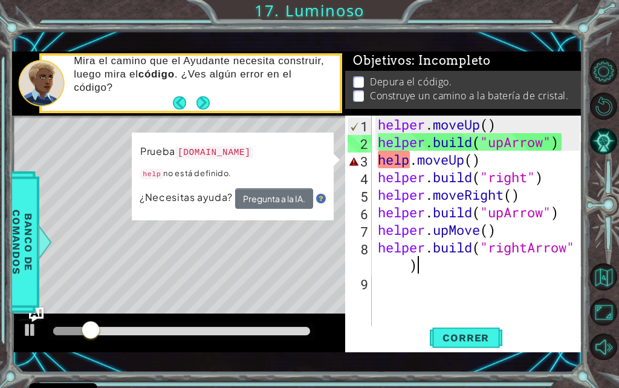
click at [406, 157] on div "helper . moveUp ( ) helper . build ( "upArrow" ) help . moveUp ( ) helper . bui…" at bounding box center [481, 239] width 211 height 246
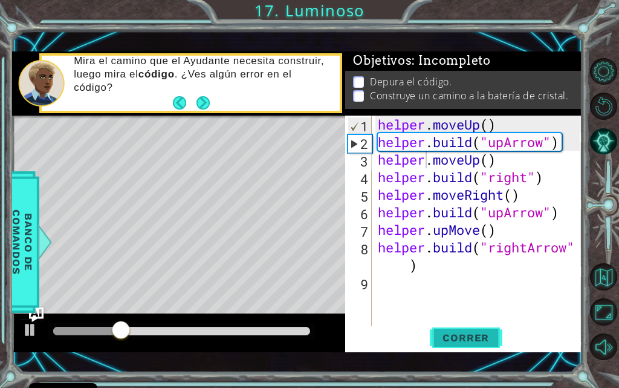
click at [473, 338] on span "Correr" at bounding box center [466, 337] width 71 height 12
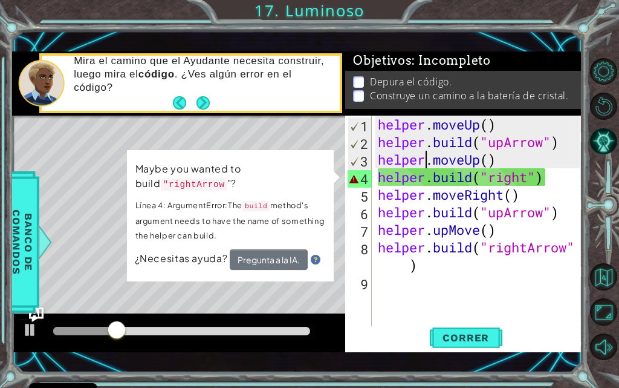
click at [528, 184] on div "helper . moveUp ( ) helper . build ( "upArrow" ) helper . moveUp ( ) helper . b…" at bounding box center [481, 239] width 211 height 246
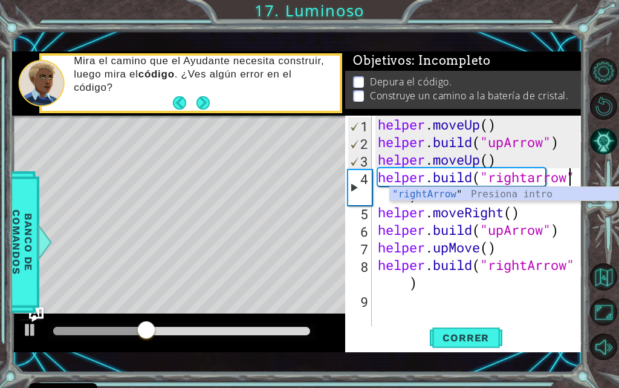
scroll to position [0, 9]
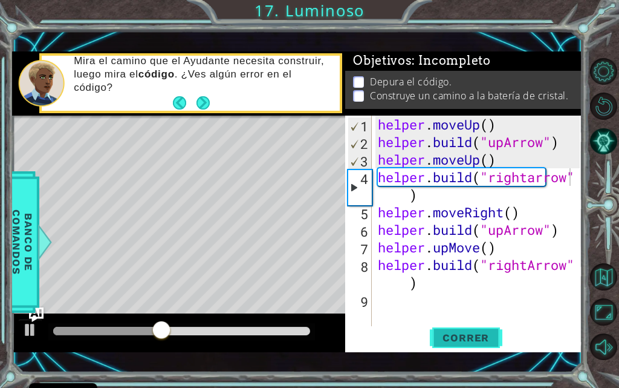
click at [462, 336] on span "Correr" at bounding box center [466, 337] width 71 height 12
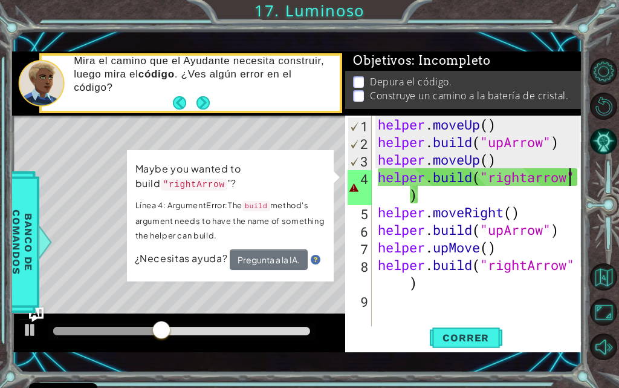
click at [453, 202] on div "helper . moveUp ( ) helper . build ( "upArrow" ) helper . moveUp ( ) helper . b…" at bounding box center [481, 239] width 211 height 246
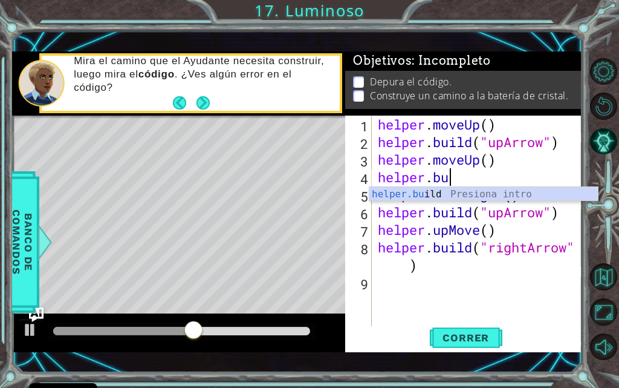
scroll to position [0, 2]
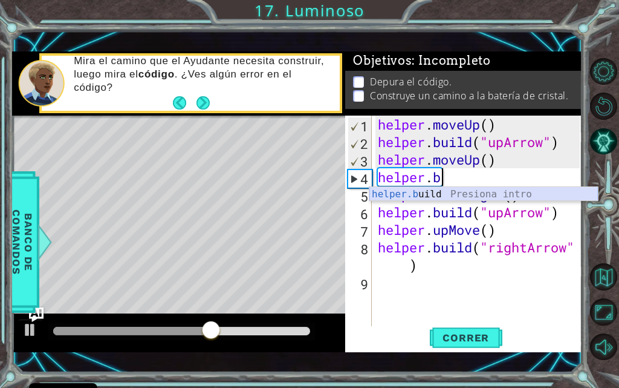
click at [418, 195] on div "helper.b uild Presiona intro" at bounding box center [484, 209] width 229 height 44
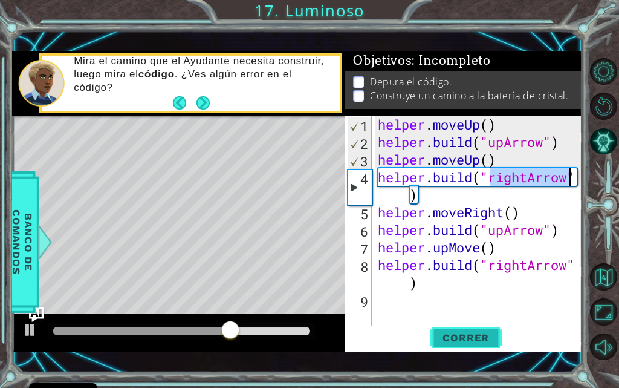
click at [463, 330] on button "Correr" at bounding box center [466, 338] width 73 height 24
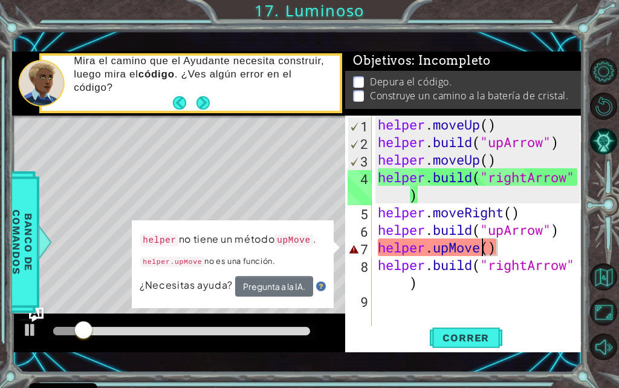
click at [483, 248] on div "helper . moveUp ( ) helper . build ( "upArrow" ) helper . moveUp ( ) helper . b…" at bounding box center [481, 239] width 211 height 246
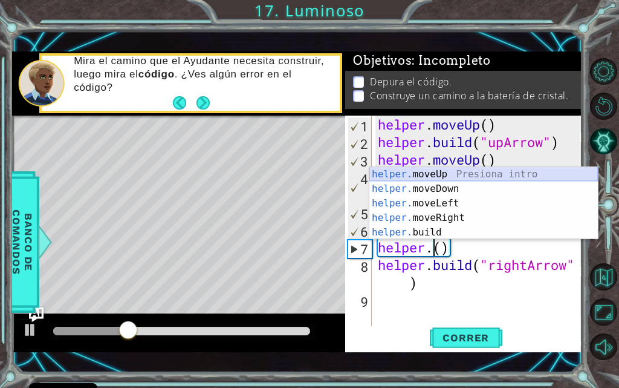
click at [455, 173] on div "helper. moveUp Presiona intro helper. moveDown Presiona intro helper. moveLeft …" at bounding box center [484, 218] width 229 height 102
type textarea "helper.moveUp(1)"
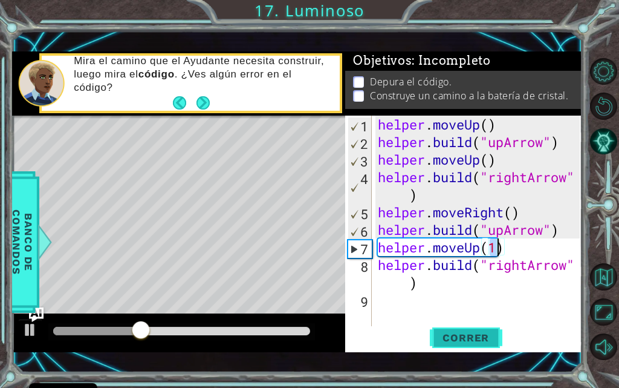
drag, startPoint x: 483, startPoint y: 335, endPoint x: 479, endPoint y: 330, distance: 6.4
click at [480, 334] on span "Correr" at bounding box center [466, 337] width 71 height 12
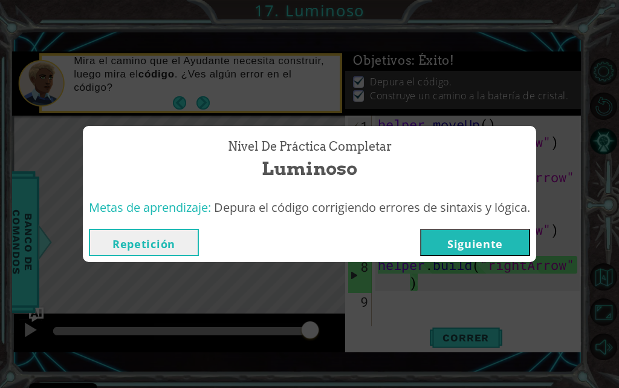
click at [492, 240] on button "Siguiente" at bounding box center [475, 242] width 110 height 27
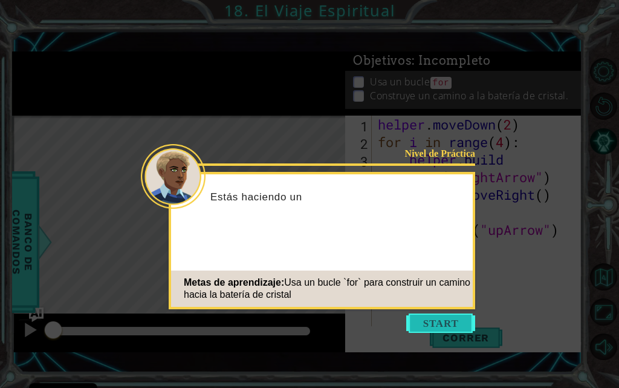
click at [463, 316] on button "Start" at bounding box center [440, 322] width 69 height 19
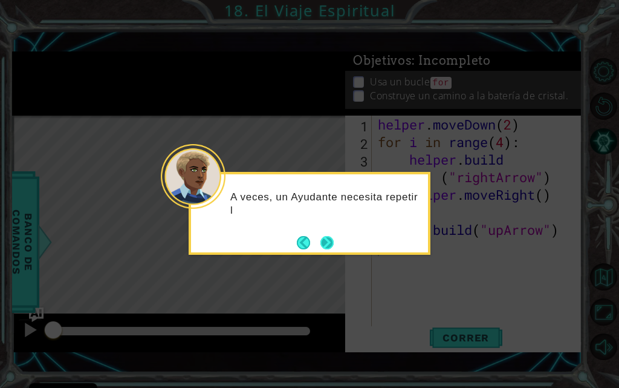
click at [332, 241] on button "Next" at bounding box center [327, 242] width 13 height 13
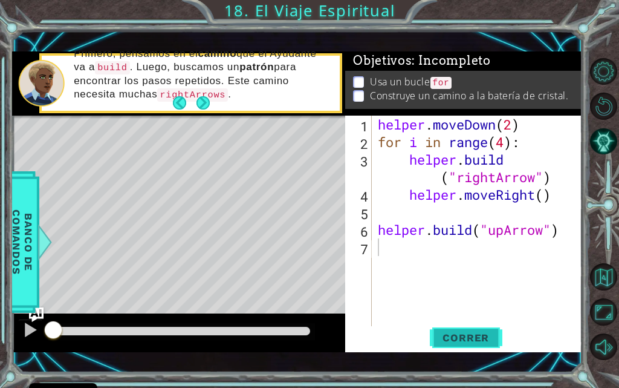
click at [461, 339] on span "Correr" at bounding box center [466, 337] width 71 height 12
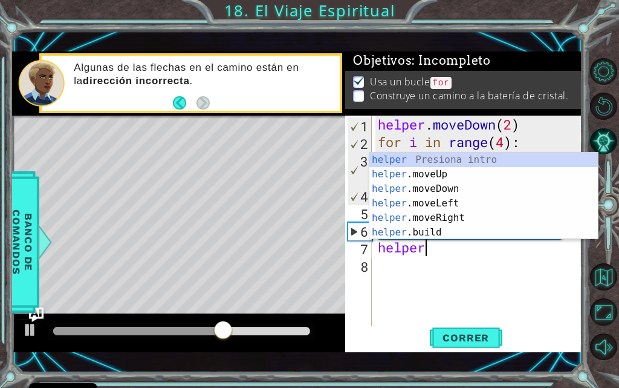
scroll to position [0, 2]
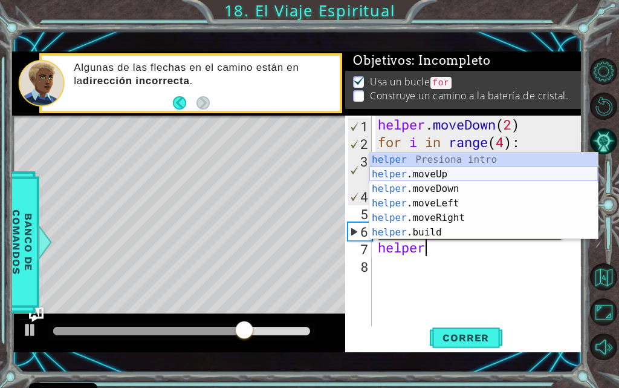
click at [422, 175] on div "helper Presiona intro helper .moveUp Presiona intro helper .moveDown Presiona i…" at bounding box center [484, 210] width 229 height 116
type textarea "helper.moveUp(1)"
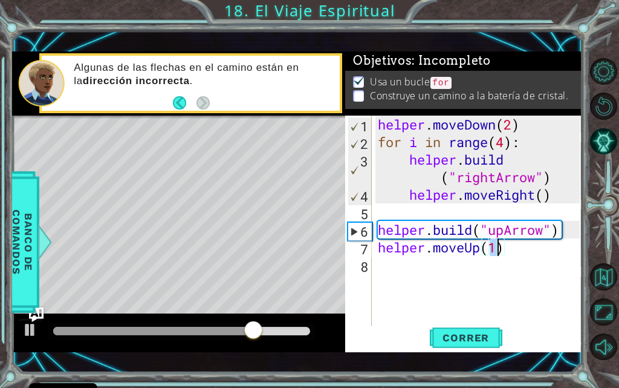
click at [412, 278] on div "helper . moveDown ( 2 ) for i in range ( 4 ) : helper . build ( "rightArrow" ) …" at bounding box center [481, 239] width 211 height 246
type textarea "e"
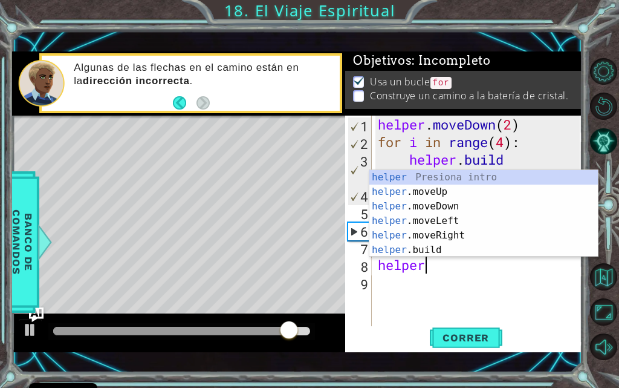
scroll to position [0, 2]
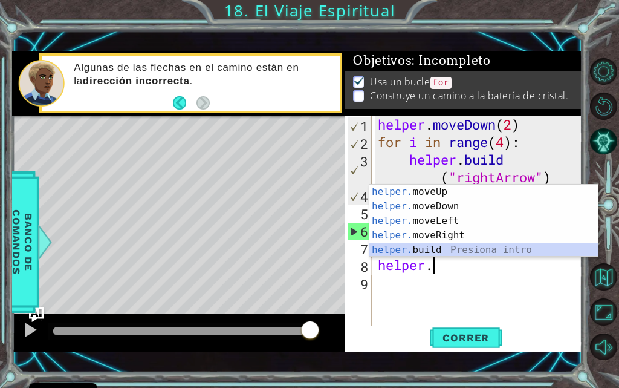
click at [422, 247] on div "helper. moveUp Presiona intro helper. moveDown Presiona intro helper. moveLeft …" at bounding box center [484, 235] width 229 height 102
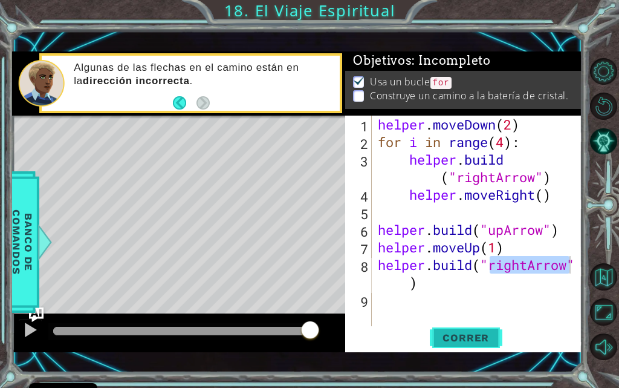
click at [473, 333] on span "Correr" at bounding box center [466, 337] width 71 height 12
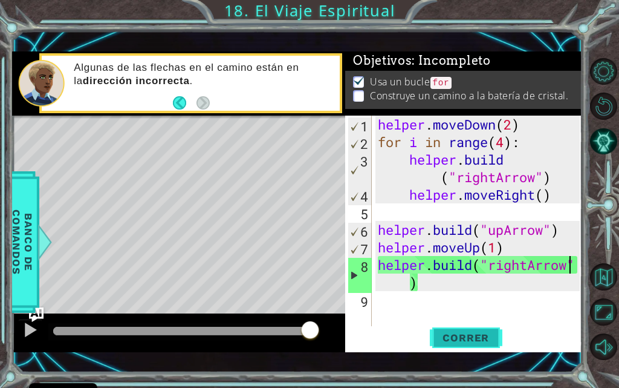
click at [466, 343] on span "Correr" at bounding box center [466, 337] width 71 height 12
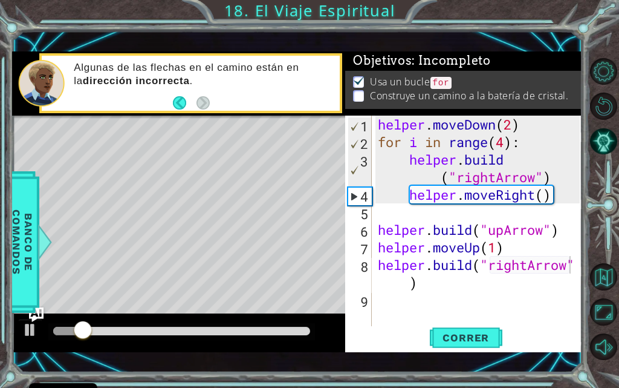
drag, startPoint x: 227, startPoint y: 21, endPoint x: 0, endPoint y: 226, distance: 306.6
click at [0, 226] on div "1 ההההההההההההההההההההההההההההההההההההההההההההההההההההההההההההההההההההההההההההה…" at bounding box center [309, 194] width 619 height 388
click at [524, 267] on div "helper . moveDown ( 2 ) for i in range ( 4 ) : helper . build ( "rightArrow" ) …" at bounding box center [481, 239] width 211 height 246
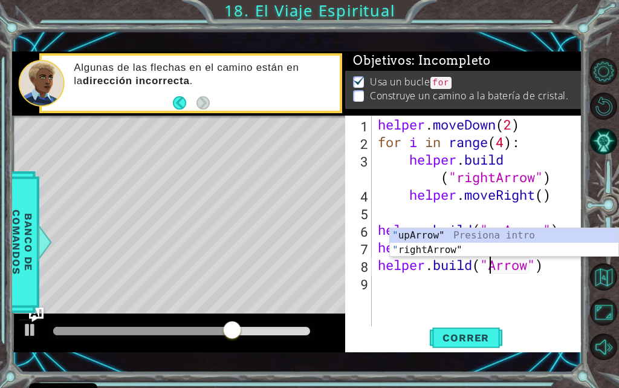
scroll to position [0, 6]
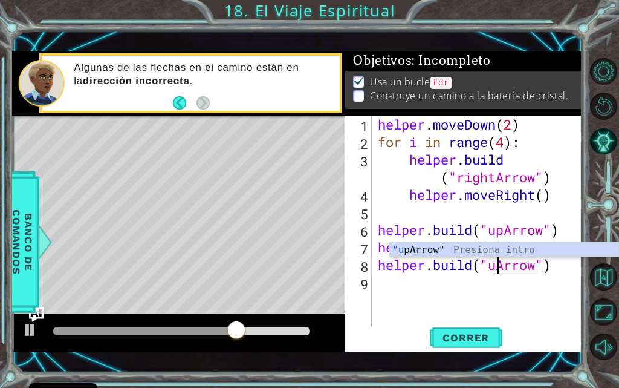
type textarea "[DOMAIN_NAME]("upArrow")"
drag, startPoint x: 518, startPoint y: 292, endPoint x: 510, endPoint y: 311, distance: 20.3
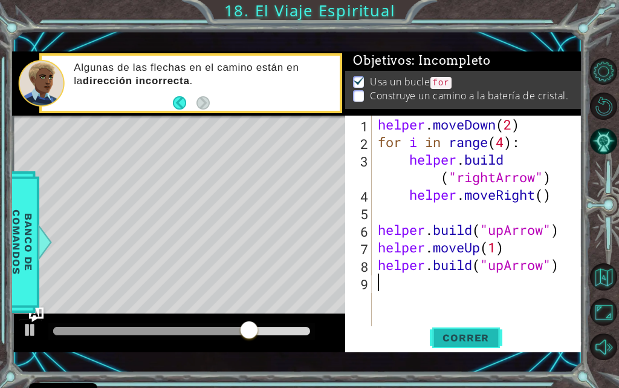
drag, startPoint x: 510, startPoint y: 311, endPoint x: 450, endPoint y: 327, distance: 62.1
click at [450, 327] on button "Correr" at bounding box center [466, 338] width 73 height 24
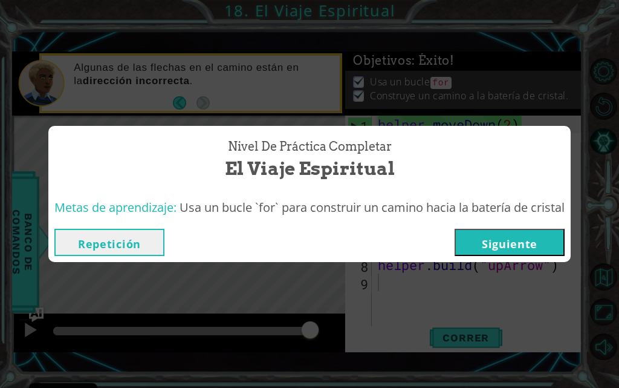
click at [537, 250] on button "Siguiente" at bounding box center [510, 242] width 110 height 27
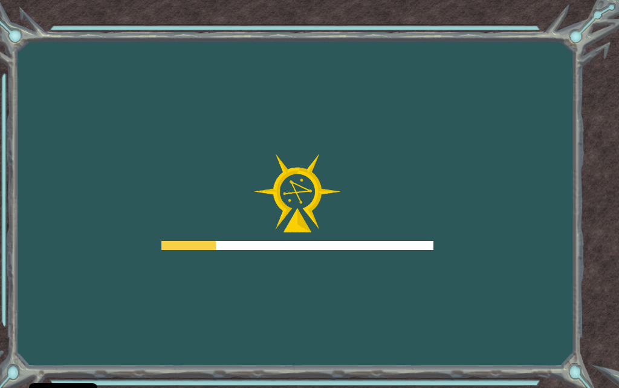
click at [257, 290] on div "Goals Error al cargar desde el servidor. Intenta refrescar la página. Necesitar…" at bounding box center [309, 194] width 619 height 388
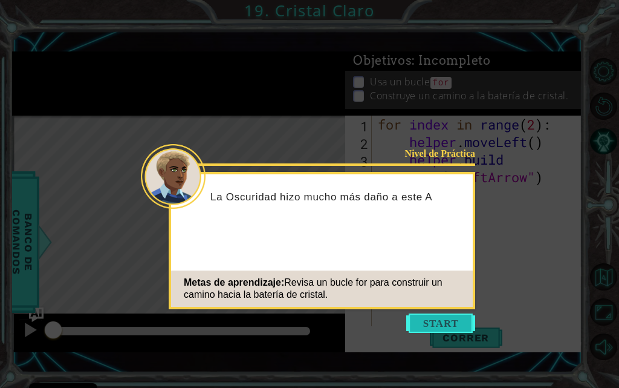
click at [429, 315] on button "Start" at bounding box center [440, 322] width 69 height 19
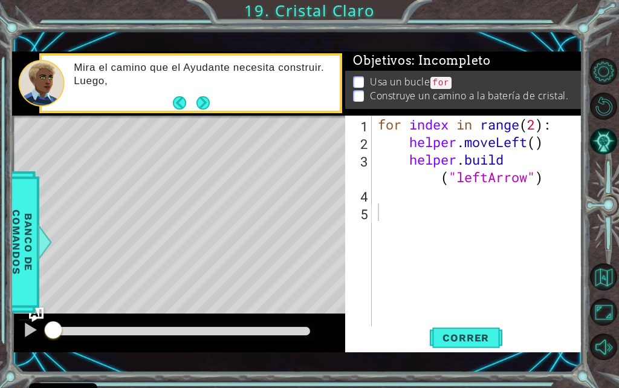
drag, startPoint x: 478, startPoint y: 347, endPoint x: 291, endPoint y: 296, distance: 193.7
click at [477, 347] on button "Correr" at bounding box center [466, 338] width 73 height 24
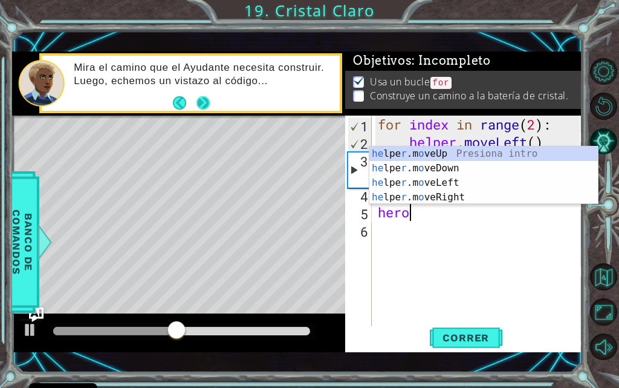
scroll to position [0, 1]
click at [438, 189] on div "he lpe r .m o veUp Presiona intro he lpe r .m o veDown Presiona intro he lpe r …" at bounding box center [484, 189] width 229 height 87
type textarea "helper.moveLeft(1)"
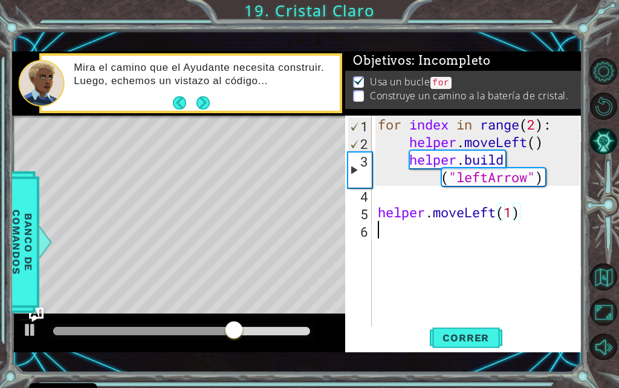
click at [416, 233] on div "for index in range ( 2 ) : helper . moveLeft ( ) helper . build ( "leftArrow" )…" at bounding box center [481, 239] width 211 height 246
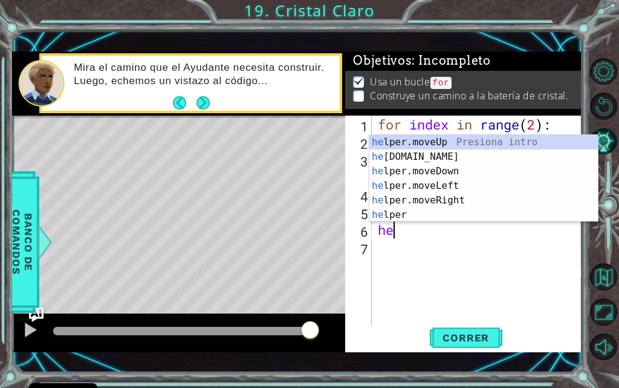
scroll to position [0, 0]
type textarea "h"
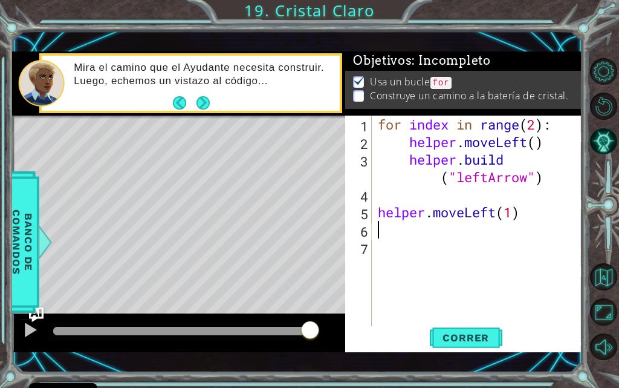
type textarea "helper.moveLeft(1)"
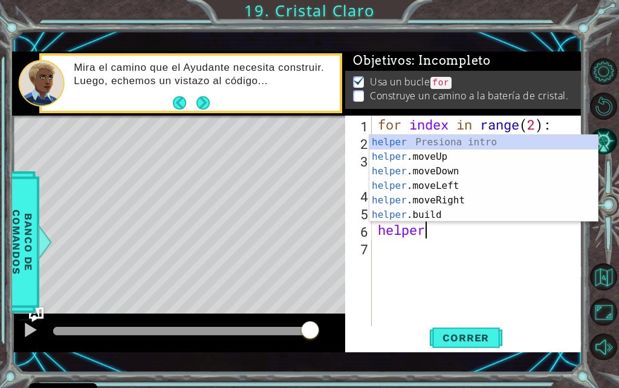
scroll to position [0, 2]
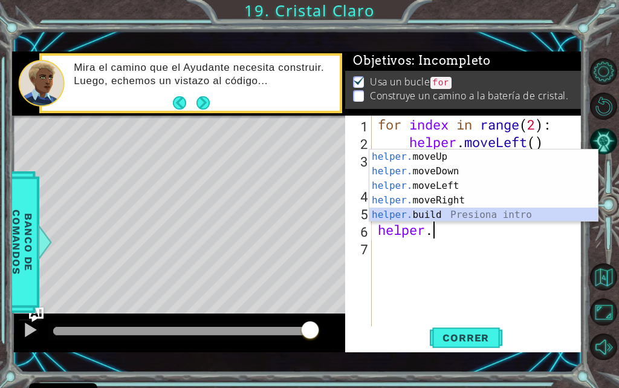
click at [419, 218] on div "helper. moveUp Presiona intro helper. moveDown Presiona intro helper. moveLeft …" at bounding box center [484, 200] width 229 height 102
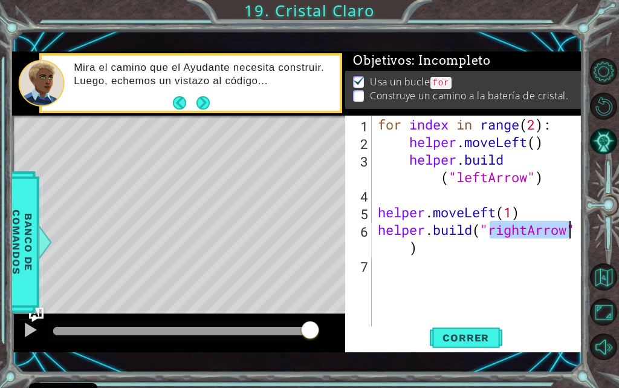
click at [523, 226] on div "for index in range ( 2 ) : helper . moveLeft ( ) helper . build ( "leftArrow" )…" at bounding box center [478, 221] width 204 height 211
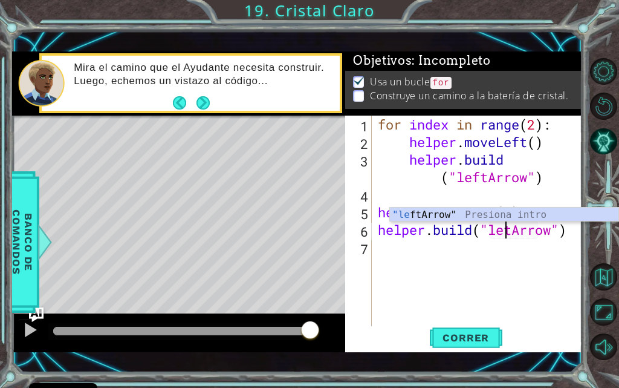
type textarea "[DOMAIN_NAME]("leftArrow")"
click at [395, 261] on div "for index in range ( 2 ) : helper . moveLeft ( ) helper . build ( "leftArrow" )…" at bounding box center [481, 239] width 211 height 246
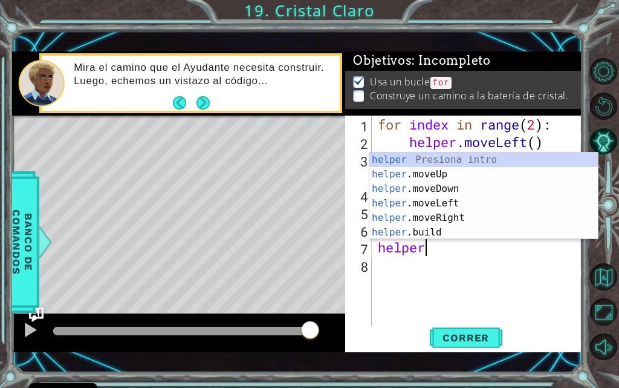
scroll to position [0, 2]
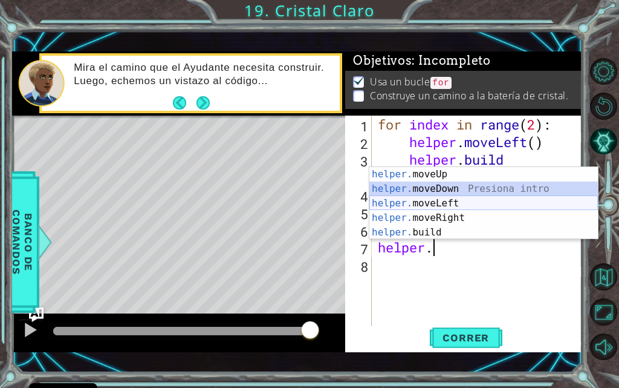
drag, startPoint x: 403, startPoint y: 195, endPoint x: 406, endPoint y: 201, distance: 6.2
click at [406, 201] on div "helper. moveUp Presiona intro helper. moveDown Presiona intro helper. moveLeft …" at bounding box center [484, 218] width 229 height 102
click at [406, 201] on div "for index in range ( 2 ) : helper . moveLeft ( ) helper . build ( "leftArrow" )…" at bounding box center [481, 239] width 211 height 246
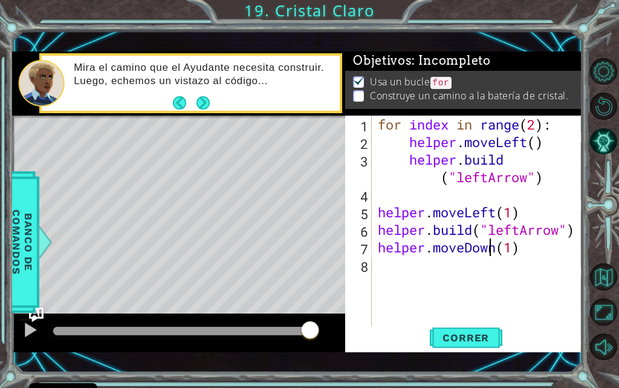
click at [487, 252] on div "for index in range ( 2 ) : helper . moveLeft ( ) helper . build ( "leftArrow" )…" at bounding box center [481, 239] width 211 height 246
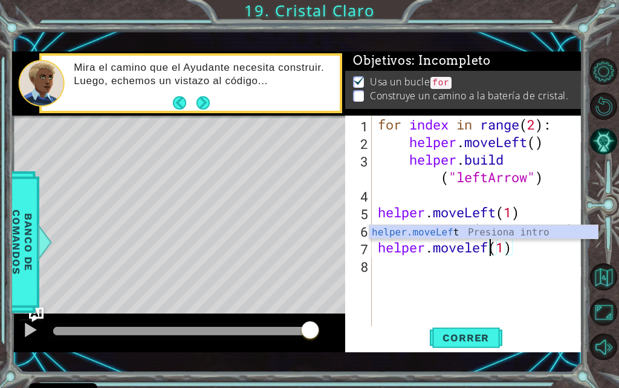
scroll to position [0, 6]
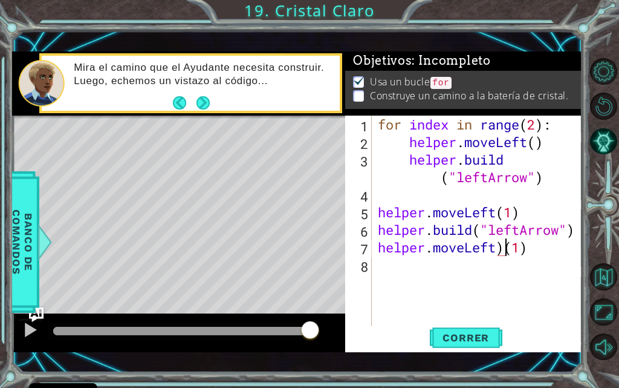
type textarea "helper.moveLeft(1)"
click at [466, 277] on div "for index in range ( 2 ) : helper . moveLeft ( ) helper . build ( "leftArrow" )…" at bounding box center [481, 239] width 211 height 246
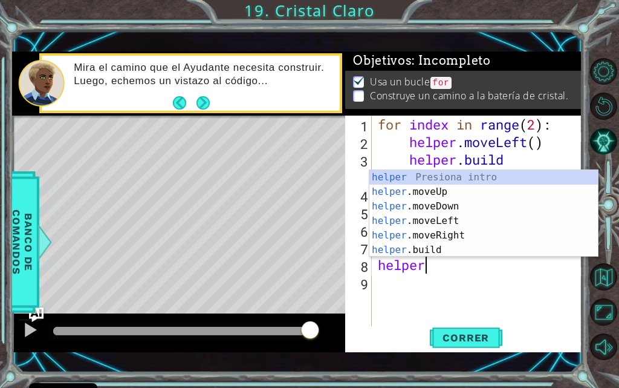
scroll to position [0, 2]
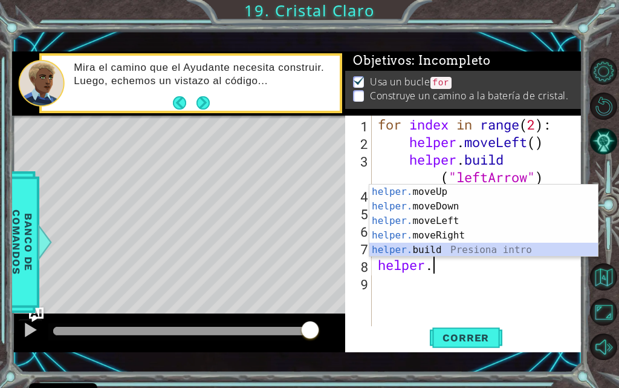
click at [460, 249] on div "helper. moveUp Presiona intro helper. moveDown Presiona intro helper. moveLeft …" at bounding box center [484, 235] width 229 height 102
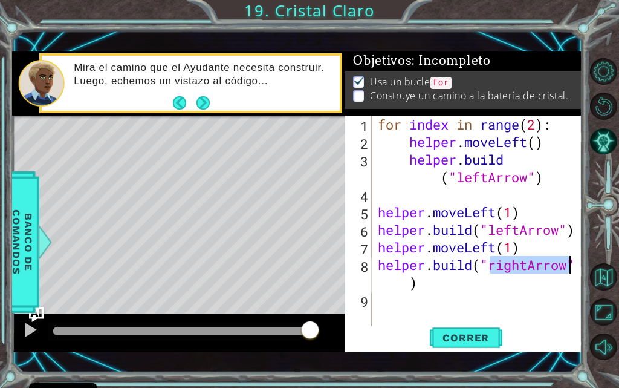
click at [530, 272] on div "for index in range ( 2 ) : helper . moveLeft ( ) helper . build ( "leftArrow" )…" at bounding box center [478, 221] width 204 height 211
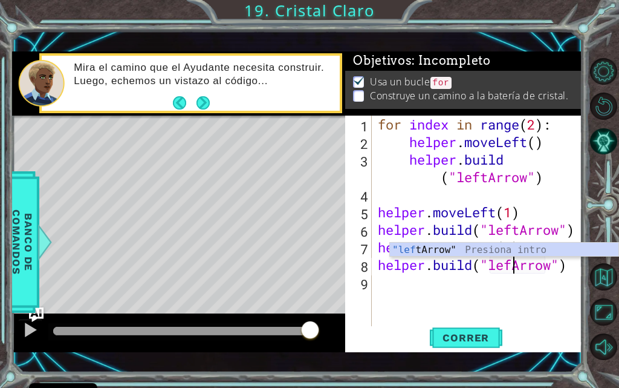
scroll to position [0, 7]
type textarea "[DOMAIN_NAME]("leftArrow")"
click at [481, 347] on button "Correr" at bounding box center [466, 338] width 73 height 24
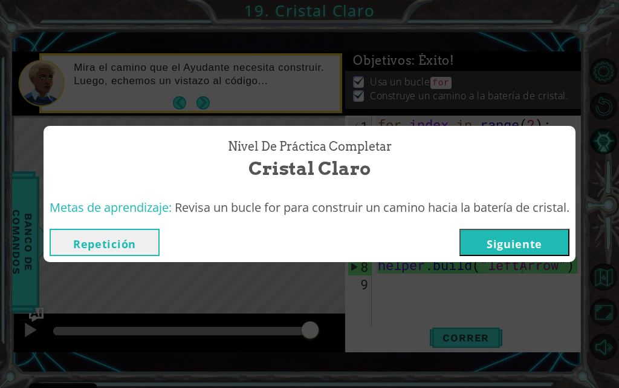
click at [494, 238] on button "Siguiente" at bounding box center [515, 242] width 110 height 27
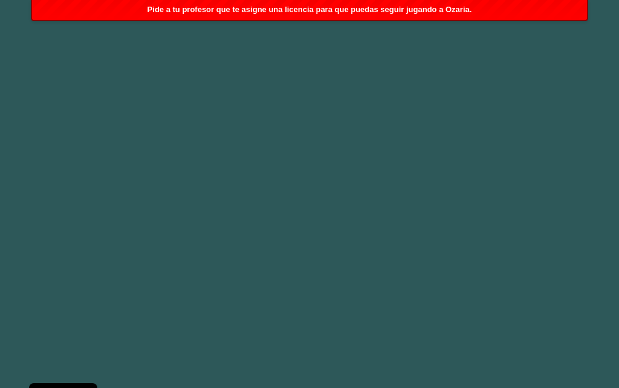
drag, startPoint x: 321, startPoint y: 327, endPoint x: 221, endPoint y: 284, distance: 108.7
click at [222, 286] on body "Cookie Policy CodeCombat [GEOGRAPHIC_DATA] algunas cookies esenciales y no esen…" at bounding box center [309, 194] width 619 height 388
drag, startPoint x: 252, startPoint y: 188, endPoint x: 184, endPoint y: 194, distance: 68.0
click at [184, 194] on body "Cookie Policy CodeCombat [GEOGRAPHIC_DATA] algunas cookies esenciales y no esen…" at bounding box center [309, 194] width 619 height 388
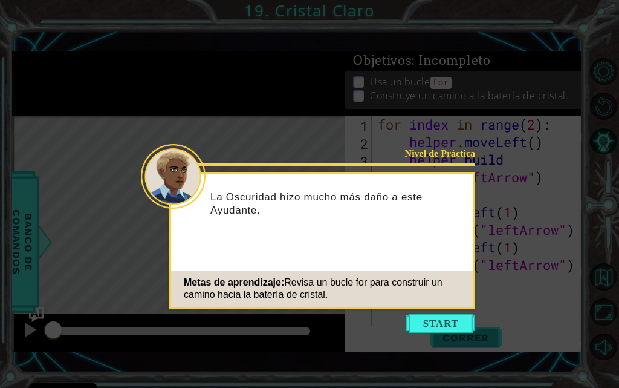
click at [459, 327] on button "Start" at bounding box center [440, 322] width 69 height 19
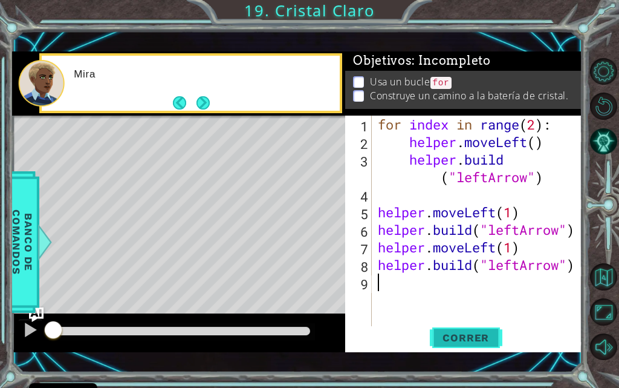
click at [460, 329] on button "Correr" at bounding box center [466, 338] width 73 height 24
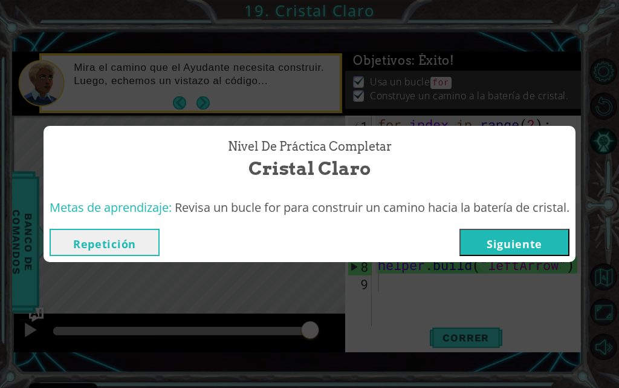
click at [504, 245] on button "Siguiente" at bounding box center [515, 242] width 110 height 27
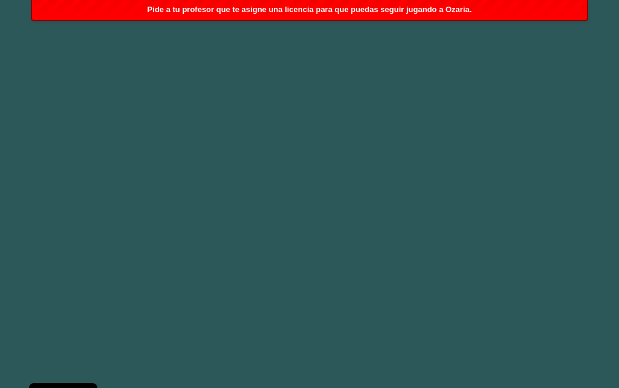
click at [467, 41] on body "Cookie Policy CodeCombat [GEOGRAPHIC_DATA] algunas cookies esenciales y no esen…" at bounding box center [309, 194] width 619 height 388
click at [64, 227] on body "Cookie Policy CodeCombat [GEOGRAPHIC_DATA] algunas cookies esenciales y no esen…" at bounding box center [309, 194] width 619 height 388
drag, startPoint x: 452, startPoint y: 7, endPoint x: 448, endPoint y: 22, distance: 15.7
click at [452, 10] on span "Pide a tu profesor que te asigne una licencia para que puedas seguir jugando a …" at bounding box center [310, 9] width 325 height 9
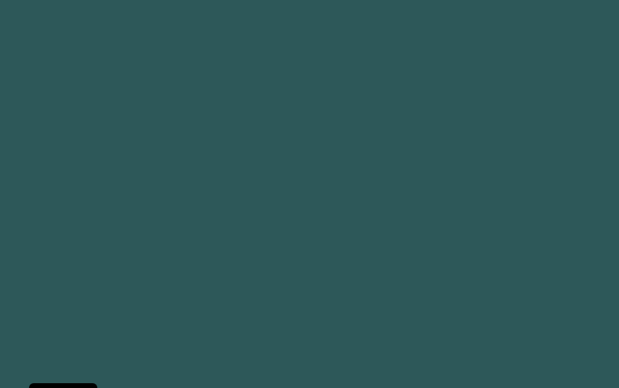
click at [243, 69] on body "Cookie Policy CodeCombat [GEOGRAPHIC_DATA] algunas cookies esenciales y no esen…" at bounding box center [309, 194] width 619 height 388
click at [285, 161] on body "Cookie Policy CodeCombat [GEOGRAPHIC_DATA] algunas cookies esenciales y no esen…" at bounding box center [309, 194] width 619 height 388
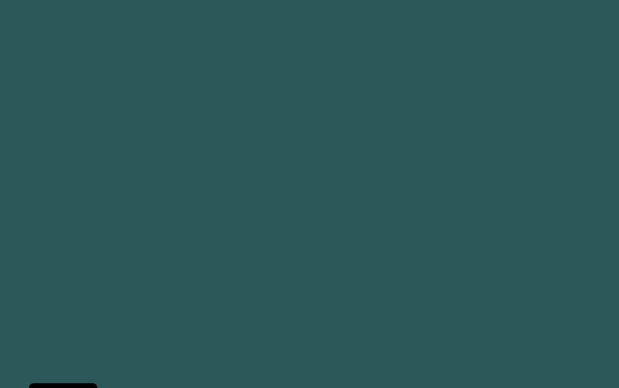
click at [285, 161] on body "Cookie Policy CodeCombat [GEOGRAPHIC_DATA] algunas cookies esenciales y no esen…" at bounding box center [309, 194] width 619 height 388
drag, startPoint x: 41, startPoint y: 132, endPoint x: 473, endPoint y: 95, distance: 434.1
drag, startPoint x: 473, startPoint y: 95, endPoint x: 22, endPoint y: 28, distance: 455.6
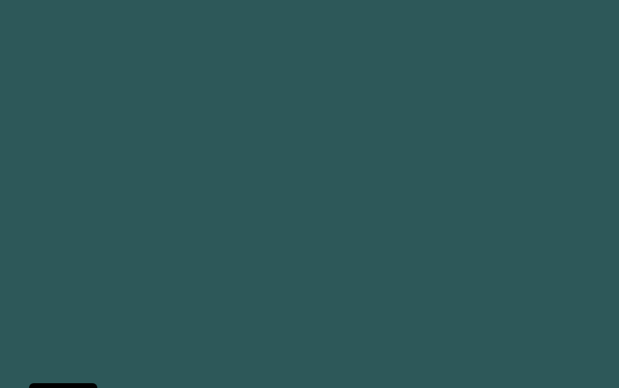
click at [22, 28] on body "Cookie Policy CodeCombat [GEOGRAPHIC_DATA] algunas cookies esenciales y no esen…" at bounding box center [309, 194] width 619 height 388
drag, startPoint x: 489, startPoint y: 88, endPoint x: 0, endPoint y: 136, distance: 491.1
click at [0, 136] on body "Cookie Policy CodeCombat [GEOGRAPHIC_DATA] algunas cookies esenciales y no esen…" at bounding box center [309, 194] width 619 height 388
drag, startPoint x: 619, startPoint y: 76, endPoint x: 610, endPoint y: 80, distance: 9.8
drag, startPoint x: 610, startPoint y: 80, endPoint x: 113, endPoint y: 113, distance: 498.3
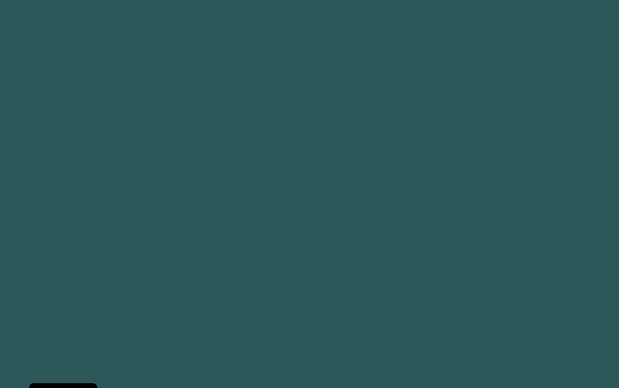
click at [0, 144] on body "Cookie Policy CodeCombat [GEOGRAPHIC_DATA] algunas cookies esenciales y no esen…" at bounding box center [309, 194] width 619 height 388
drag, startPoint x: 619, startPoint y: 105, endPoint x: 607, endPoint y: 113, distance: 14.4
drag, startPoint x: 607, startPoint y: 113, endPoint x: 180, endPoint y: 75, distance: 428.7
click at [0, 135] on body "Cookie Policy CodeCombat [GEOGRAPHIC_DATA] algunas cookies esenciales y no esen…" at bounding box center [309, 194] width 619 height 388
drag, startPoint x: 519, startPoint y: 65, endPoint x: 172, endPoint y: 132, distance: 353.2
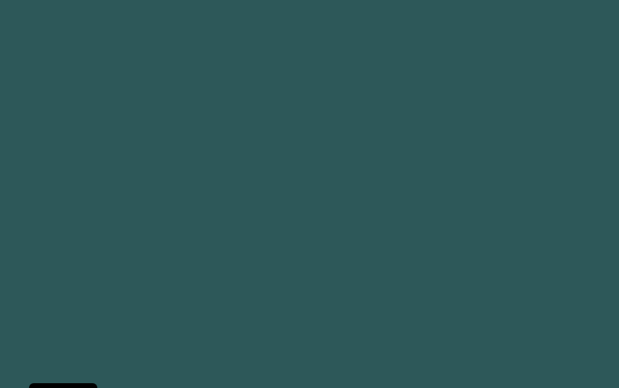
click at [157, 140] on body "Cookie Policy CodeCombat [GEOGRAPHIC_DATA] algunas cookies esenciales y no esen…" at bounding box center [309, 194] width 619 height 388
drag, startPoint x: 611, startPoint y: 100, endPoint x: 19, endPoint y: 172, distance: 596.6
click at [19, 172] on body "Cookie Policy CodeCombat [GEOGRAPHIC_DATA] algunas cookies esenciales y no esen…" at bounding box center [309, 194] width 619 height 388
drag, startPoint x: 327, startPoint y: 178, endPoint x: 23, endPoint y: 195, distance: 304.1
click at [23, 195] on body "Cookie Policy CodeCombat [GEOGRAPHIC_DATA] algunas cookies esenciales y no esen…" at bounding box center [309, 194] width 619 height 388
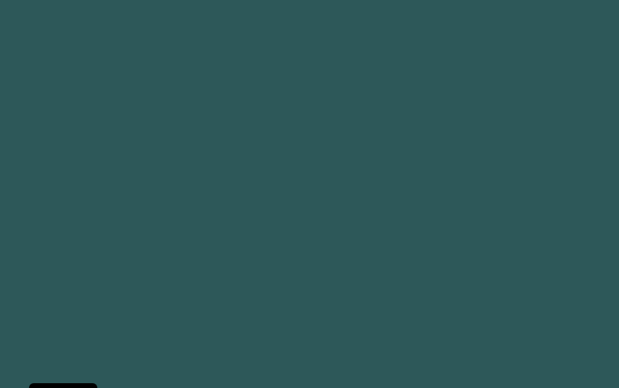
drag, startPoint x: 183, startPoint y: 182, endPoint x: 475, endPoint y: 188, distance: 292.2
drag, startPoint x: 475, startPoint y: 188, endPoint x: 52, endPoint y: 191, distance: 423.4
drag, startPoint x: 52, startPoint y: 191, endPoint x: 390, endPoint y: 181, distance: 337.7
drag, startPoint x: 390, startPoint y: 181, endPoint x: 88, endPoint y: 243, distance: 308.1
drag, startPoint x: 88, startPoint y: 243, endPoint x: 258, endPoint y: 255, distance: 170.4
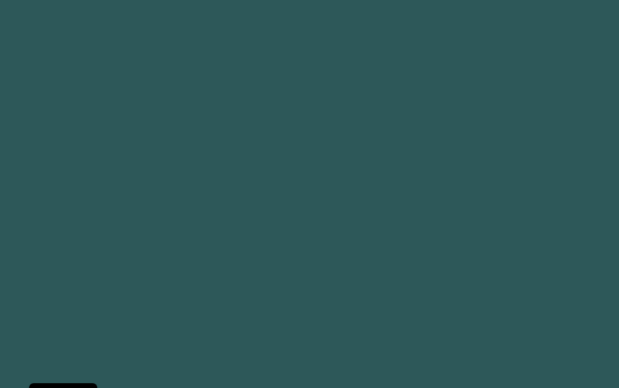
drag, startPoint x: 258, startPoint y: 255, endPoint x: 373, endPoint y: 204, distance: 125.4
drag, startPoint x: 373, startPoint y: 204, endPoint x: 39, endPoint y: 211, distance: 334.0
drag, startPoint x: 39, startPoint y: 211, endPoint x: 423, endPoint y: 194, distance: 385.1
drag, startPoint x: 423, startPoint y: 194, endPoint x: 33, endPoint y: 255, distance: 395.0
drag, startPoint x: 33, startPoint y: 255, endPoint x: 327, endPoint y: 179, distance: 303.1
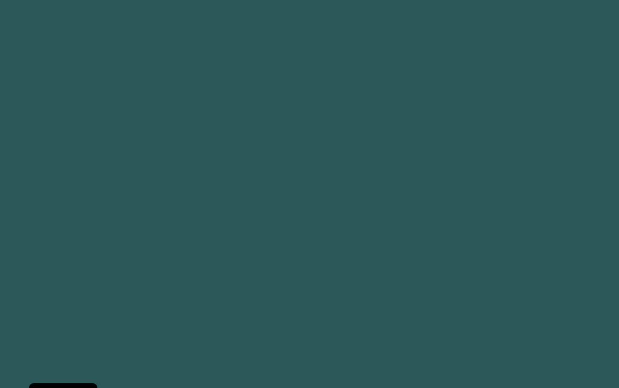
drag, startPoint x: 327, startPoint y: 179, endPoint x: 261, endPoint y: 195, distance: 67.8
drag, startPoint x: 261, startPoint y: 195, endPoint x: 249, endPoint y: 204, distance: 14.6
click at [247, 205] on body "Cookie Policy CodeCombat [GEOGRAPHIC_DATA] algunas cookies esenciales y no esen…" at bounding box center [309, 194] width 619 height 388
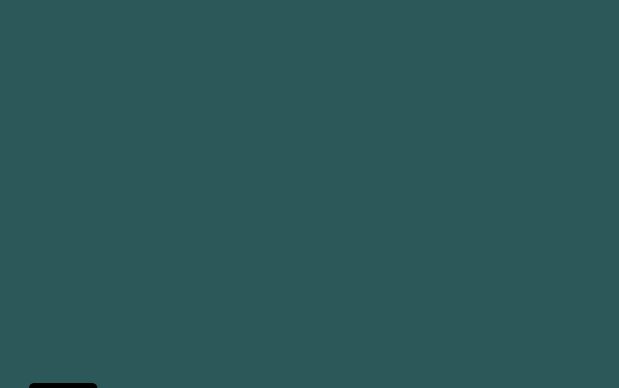
click at [247, 205] on body "Cookie Policy CodeCombat [GEOGRAPHIC_DATA] algunas cookies esenciales y no esen…" at bounding box center [309, 194] width 619 height 388
click at [246, 205] on body "Cookie Policy CodeCombat [GEOGRAPHIC_DATA] algunas cookies esenciales y no esen…" at bounding box center [309, 194] width 619 height 388
drag, startPoint x: 246, startPoint y: 205, endPoint x: 117, endPoint y: 244, distance: 134.7
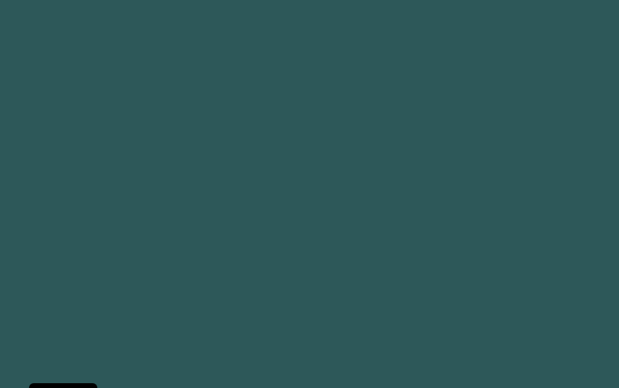
click at [117, 244] on body "Cookie Policy CodeCombat [GEOGRAPHIC_DATA] algunas cookies esenciales y no esen…" at bounding box center [309, 194] width 619 height 388
click at [595, 118] on body "Cookie Policy CodeCombat [GEOGRAPHIC_DATA] algunas cookies esenciales y no esen…" at bounding box center [309, 194] width 619 height 388
click at [204, 72] on body "Cookie Policy CodeCombat [GEOGRAPHIC_DATA] algunas cookies esenciales y no esen…" at bounding box center [309, 194] width 619 height 388
click at [408, 302] on body "Cookie Policy CodeCombat [GEOGRAPHIC_DATA] algunas cookies esenciales y no esen…" at bounding box center [309, 194] width 619 height 388
click at [498, 174] on body "Cookie Policy CodeCombat [GEOGRAPHIC_DATA] algunas cookies esenciales y no esen…" at bounding box center [309, 194] width 619 height 388
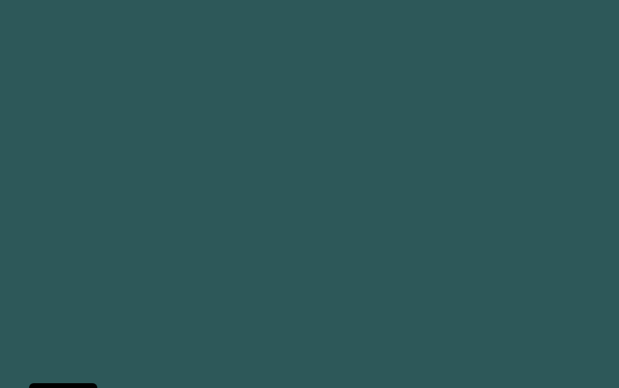
click at [369, 328] on body "Cookie Policy CodeCombat [GEOGRAPHIC_DATA] algunas cookies esenciales y no esen…" at bounding box center [309, 194] width 619 height 388
drag, startPoint x: 532, startPoint y: 71, endPoint x: 526, endPoint y: 69, distance: 6.9
click at [531, 71] on body "Cookie Policy CodeCombat [GEOGRAPHIC_DATA] algunas cookies esenciales y no esen…" at bounding box center [309, 194] width 619 height 388
click at [526, 69] on body "Cookie Policy CodeCombat [GEOGRAPHIC_DATA] algunas cookies esenciales y no esen…" at bounding box center [309, 194] width 619 height 388
drag, startPoint x: 417, startPoint y: 103, endPoint x: 490, endPoint y: -32, distance: 153.5
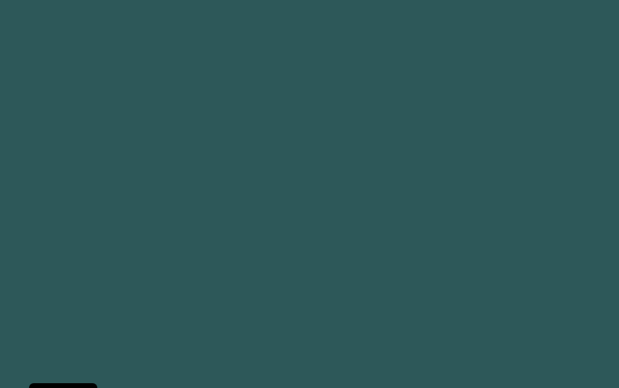
drag, startPoint x: 490, startPoint y: -32, endPoint x: 500, endPoint y: 299, distance: 331.6
drag, startPoint x: 500, startPoint y: 299, endPoint x: 135, endPoint y: 258, distance: 366.5
click at [135, 258] on body "Cookie Policy CodeCombat [GEOGRAPHIC_DATA] algunas cookies esenciales y no esen…" at bounding box center [309, 194] width 619 height 388
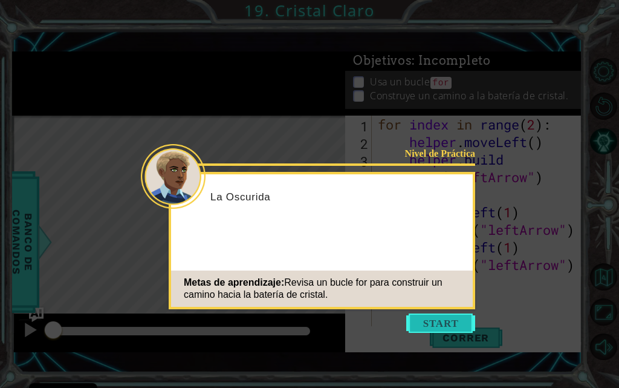
click at [459, 316] on button "Start" at bounding box center [440, 322] width 69 height 19
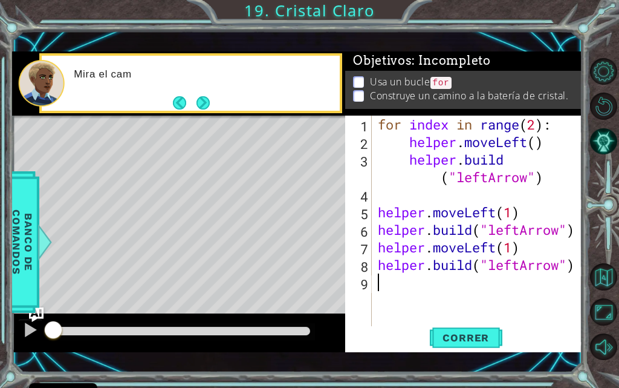
drag, startPoint x: 462, startPoint y: 333, endPoint x: 457, endPoint y: 307, distance: 26.4
click at [463, 334] on span "Correr" at bounding box center [466, 337] width 71 height 12
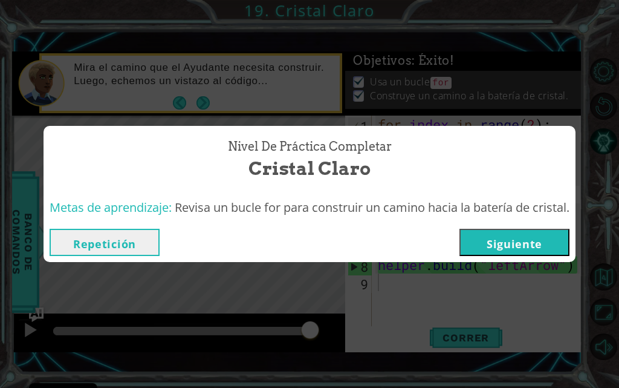
click at [560, 249] on button "Siguiente" at bounding box center [515, 242] width 110 height 27
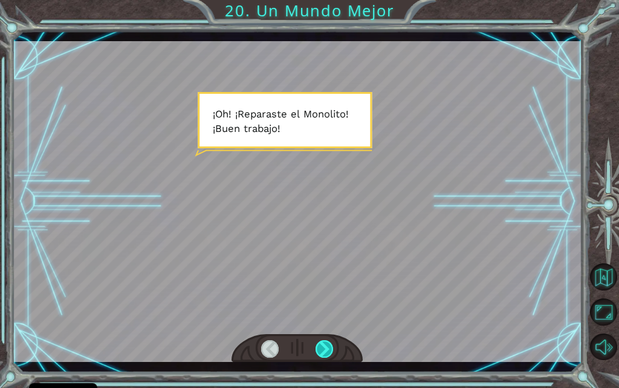
click at [330, 344] on div at bounding box center [325, 349] width 18 height 18
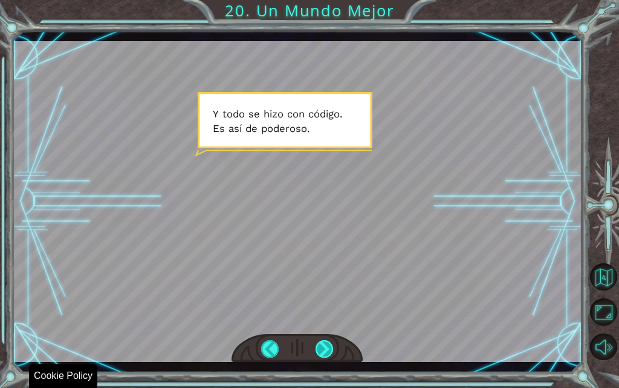
click at [316, 353] on div at bounding box center [297, 348] width 131 height 29
click at [323, 350] on div at bounding box center [325, 349] width 18 height 18
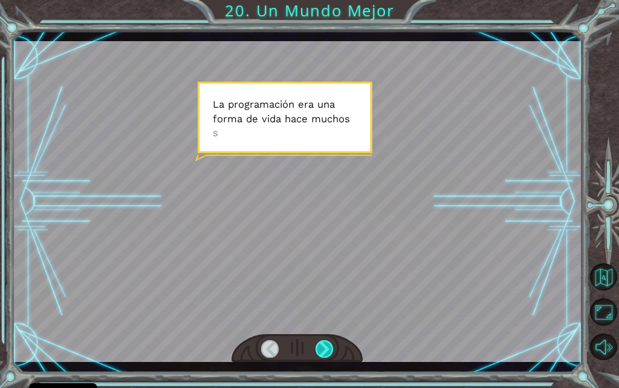
click at [322, 350] on div at bounding box center [325, 349] width 18 height 18
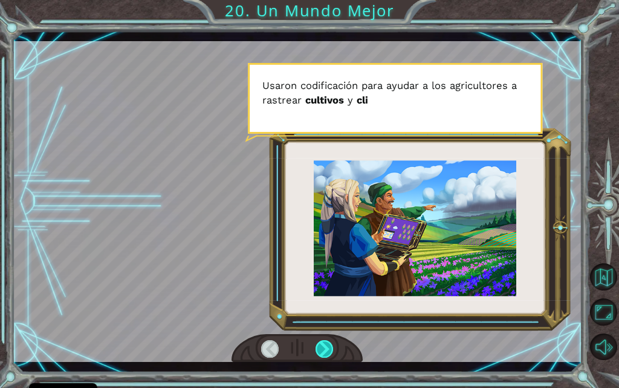
click at [322, 350] on div at bounding box center [325, 349] width 18 height 18
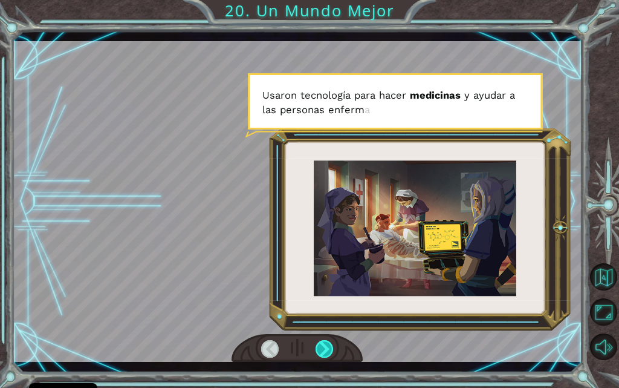
click at [322, 350] on div at bounding box center [325, 349] width 18 height 18
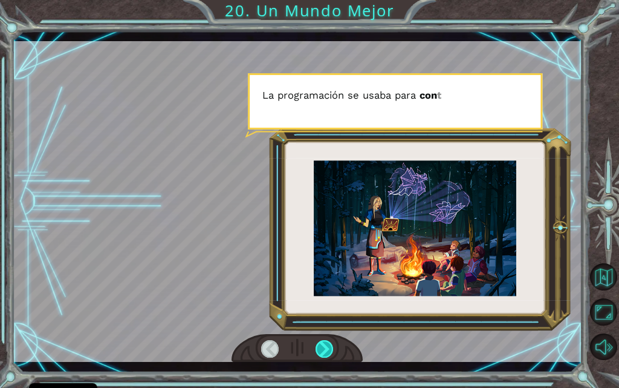
click at [322, 350] on div at bounding box center [325, 349] width 18 height 18
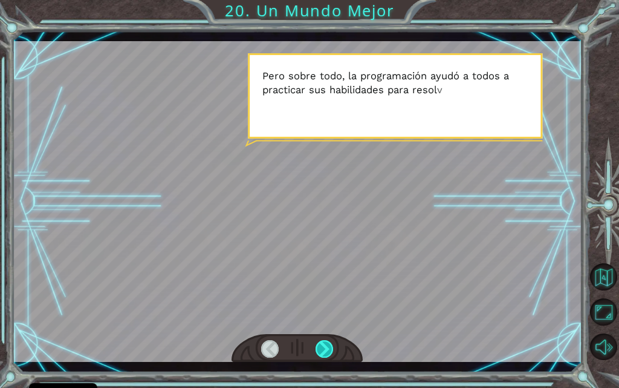
click at [328, 354] on div at bounding box center [325, 349] width 18 height 18
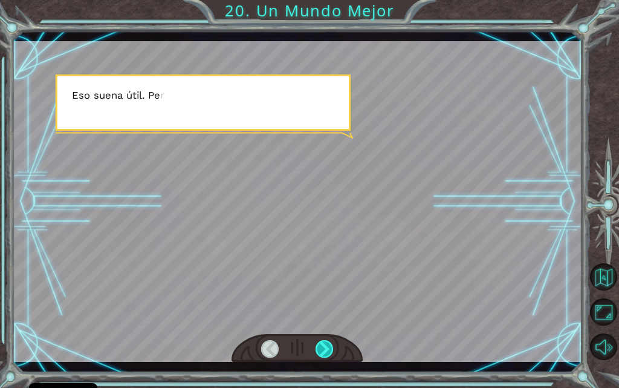
click at [328, 354] on div at bounding box center [325, 349] width 18 height 18
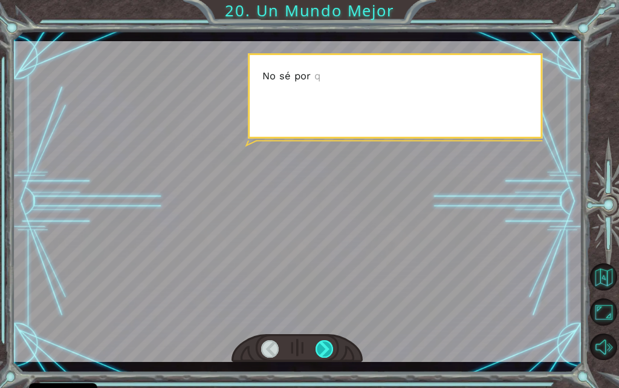
click at [328, 354] on div at bounding box center [325, 349] width 18 height 18
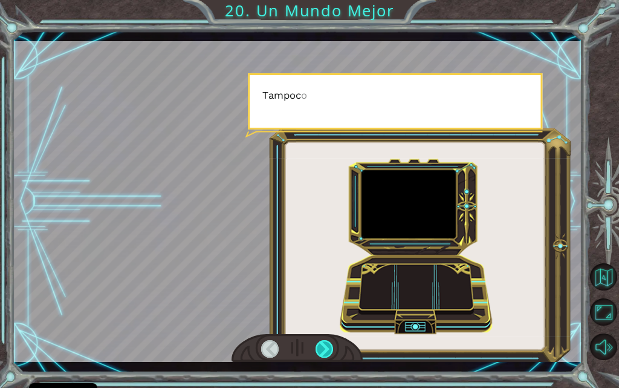
click at [328, 354] on div at bounding box center [325, 349] width 18 height 18
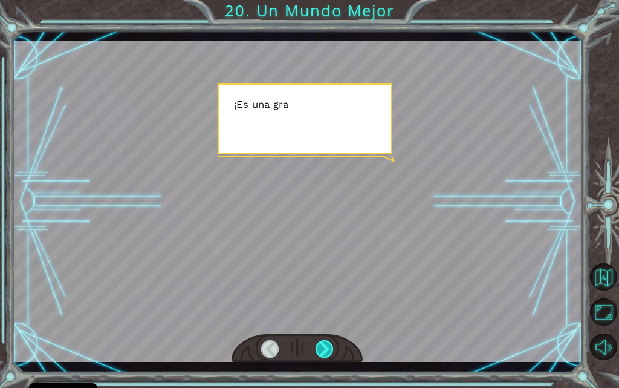
click at [328, 354] on div at bounding box center [325, 349] width 18 height 18
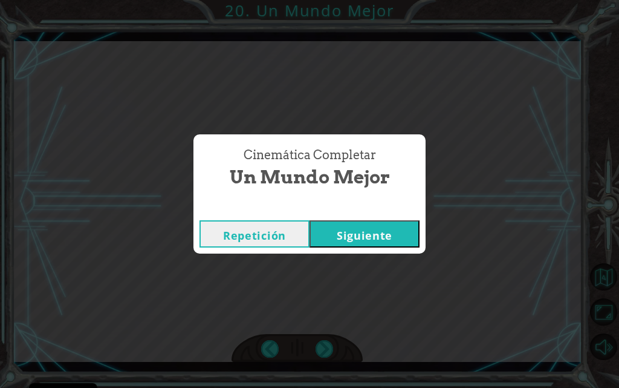
click at [380, 237] on button "Siguiente" at bounding box center [365, 233] width 110 height 27
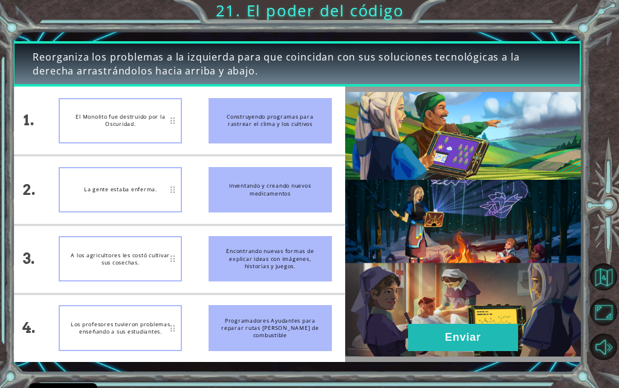
drag, startPoint x: 221, startPoint y: 76, endPoint x: 91, endPoint y: 60, distance: 131.0
click at [91, 60] on span "Reorganiza los problemas a la izquierda para que coincidan con sus soluciones t…" at bounding box center [297, 64] width 529 height 28
click at [17, 45] on div "Reorganiza los problemas a la izquierda para que coincidan con sus soluciones t…" at bounding box center [297, 63] width 570 height 45
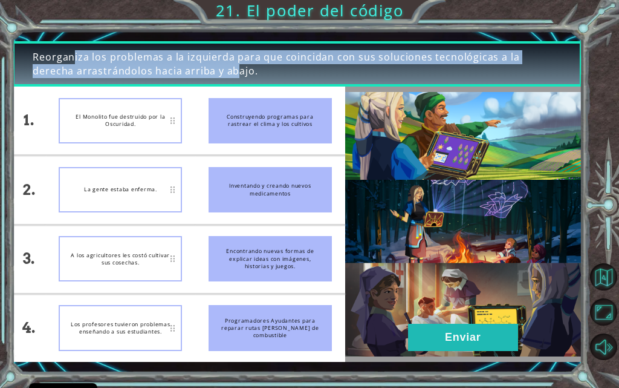
drag, startPoint x: 25, startPoint y: 59, endPoint x: 156, endPoint y: 76, distance: 131.8
click at [156, 76] on div "Reorganiza los problemas a la izquierda para que coincidan con sus soluciones t…" at bounding box center [297, 63] width 570 height 45
click at [160, 70] on span "Reorganiza los problemas a la izquierda para que coincidan con sus soluciones t…" at bounding box center [297, 64] width 529 height 28
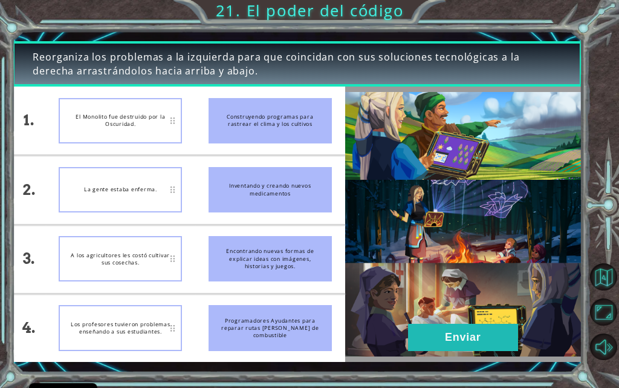
click at [76, 327] on div "Los profesores tuvieron problemas enseñando a sus estudiantes." at bounding box center [120, 327] width 123 height 45
click at [211, 328] on div "Programadores Ayudantes para reparar rutas de cristales de combustible" at bounding box center [270, 327] width 123 height 45
click at [259, 114] on div "Construyendo programas para rastrear el clima y los cultivos" at bounding box center [270, 120] width 123 height 45
click at [165, 247] on div "A los agricultores les costó cultivar sus cosechas." at bounding box center [120, 258] width 123 height 45
click at [171, 261] on div "A los agricultores les costó cultivar sus cosechas." at bounding box center [120, 258] width 123 height 45
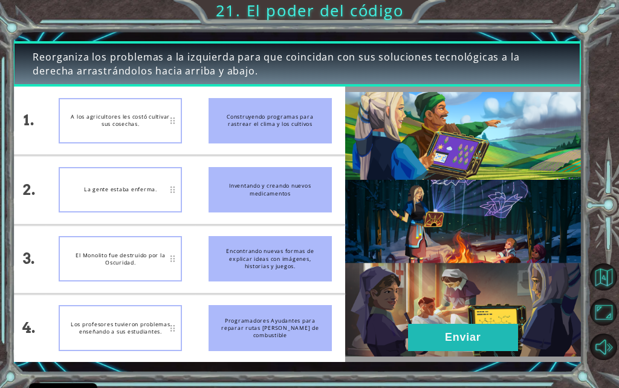
click at [100, 168] on div "La gente estaba enferma." at bounding box center [120, 189] width 123 height 45
click at [123, 116] on div "A los agricultores les costó cultivar sus cosechas." at bounding box center [120, 120] width 123 height 45
click at [82, 196] on div "La gente estaba enferma." at bounding box center [120, 189] width 123 height 45
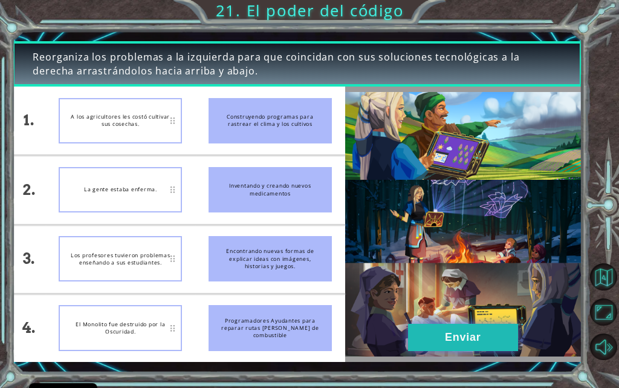
click at [419, 336] on button "Enviar" at bounding box center [463, 337] width 110 height 27
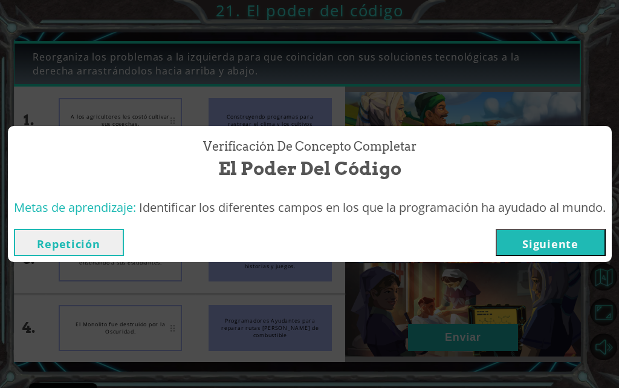
click at [587, 235] on button "Siguiente" at bounding box center [551, 242] width 110 height 27
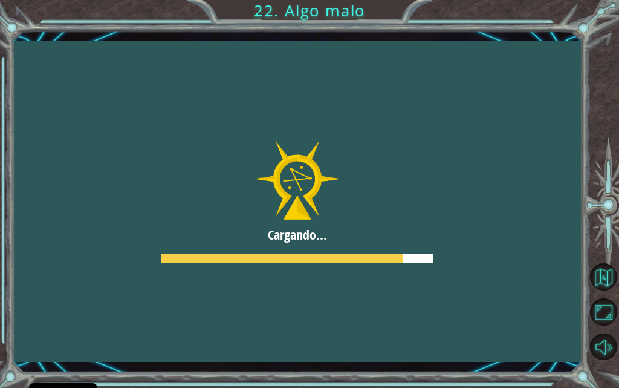
click at [302, 212] on div at bounding box center [297, 201] width 570 height 321
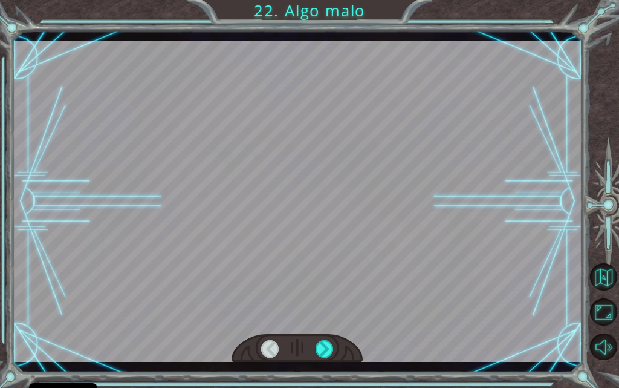
click at [277, 215] on div at bounding box center [297, 201] width 570 height 321
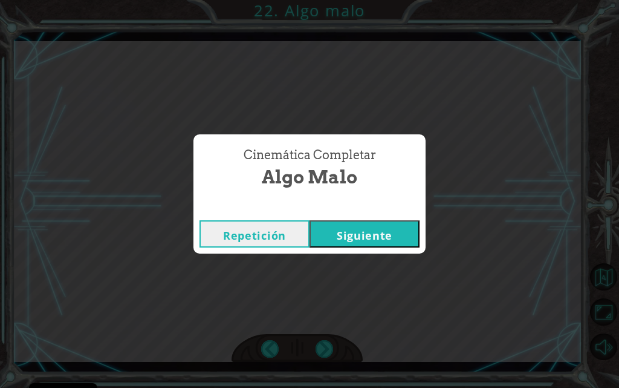
click at [366, 227] on button "Siguiente" at bounding box center [365, 233] width 110 height 27
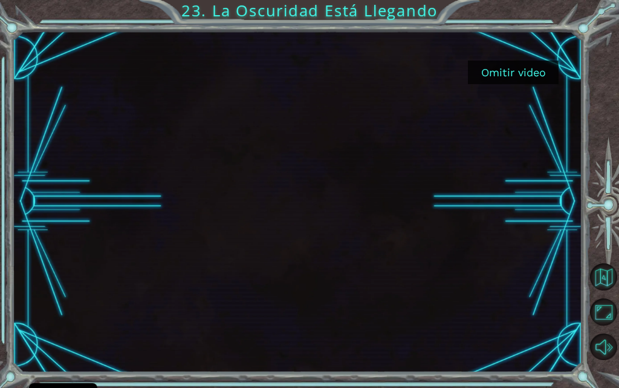
click at [518, 64] on button "Omitir video" at bounding box center [513, 72] width 91 height 24
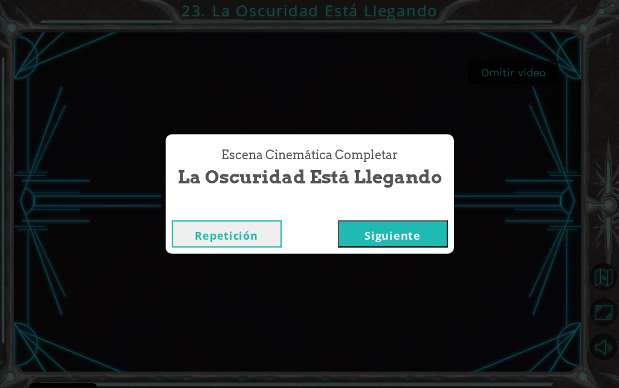
click at [376, 229] on button "Siguiente" at bounding box center [393, 233] width 110 height 27
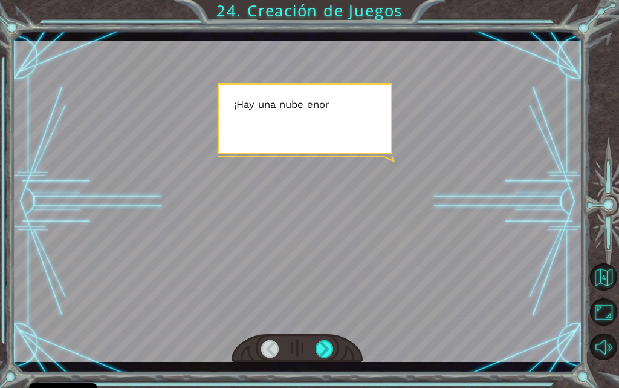
drag, startPoint x: 158, startPoint y: 200, endPoint x: 122, endPoint y: 162, distance: 52.7
drag, startPoint x: 122, startPoint y: 162, endPoint x: 108, endPoint y: 151, distance: 17.7
click at [108, 151] on div at bounding box center [297, 201] width 570 height 321
drag, startPoint x: 170, startPoint y: 155, endPoint x: 336, endPoint y: 179, distance: 167.4
click at [336, 179] on div at bounding box center [297, 201] width 570 height 321
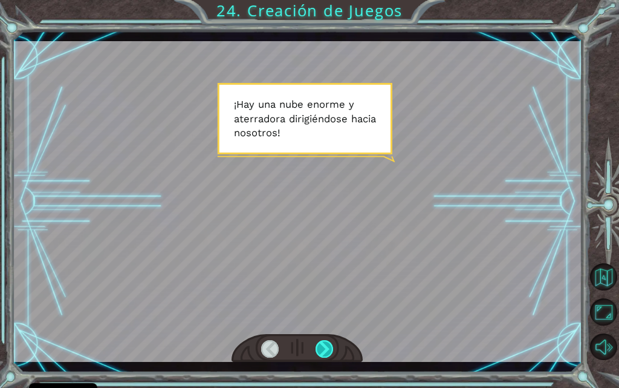
click at [327, 344] on div at bounding box center [325, 349] width 18 height 18
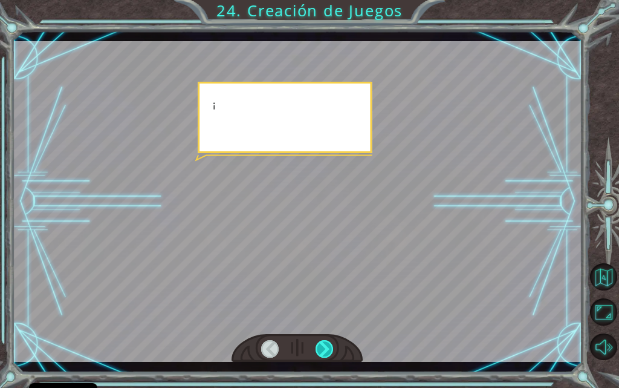
click at [327, 344] on div at bounding box center [325, 349] width 18 height 18
click at [326, 344] on div at bounding box center [325, 349] width 18 height 18
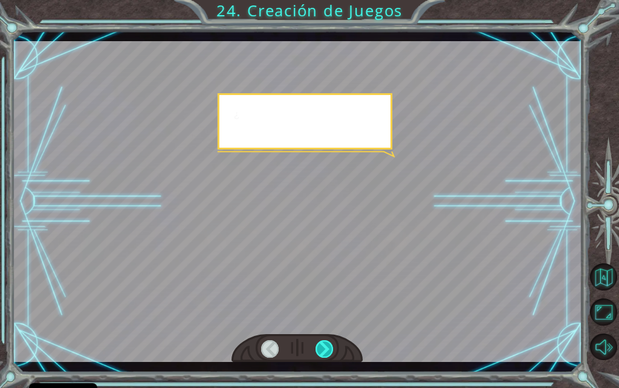
click at [326, 344] on div at bounding box center [325, 349] width 18 height 18
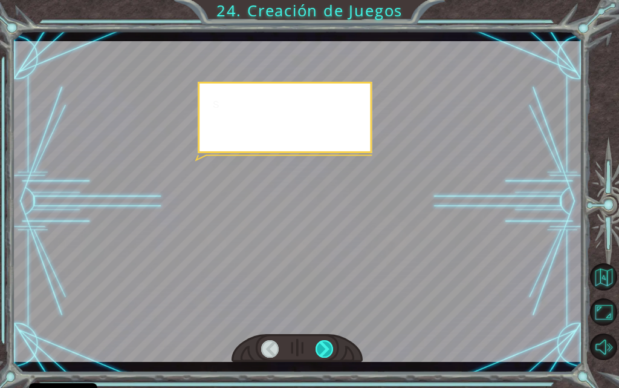
click at [326, 344] on div at bounding box center [325, 349] width 18 height 18
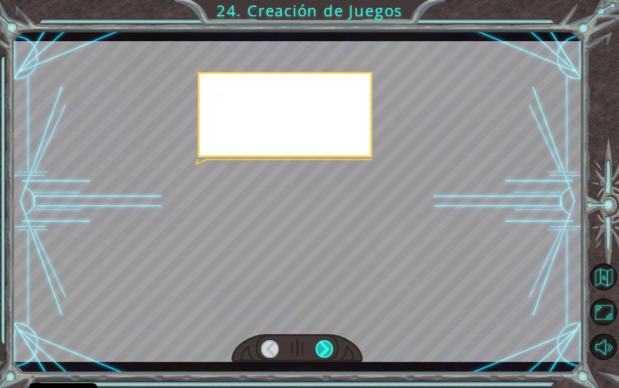
click at [325, 344] on div at bounding box center [325, 349] width 18 height 18
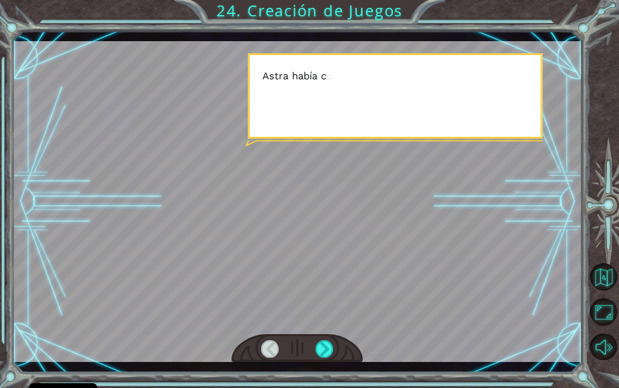
click at [325, 339] on div at bounding box center [297, 348] width 131 height 29
click at [324, 337] on div at bounding box center [297, 348] width 131 height 29
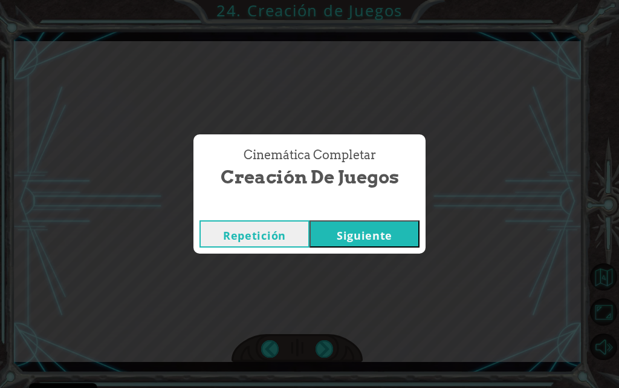
click at [326, 227] on button "Siguiente" at bounding box center [365, 233] width 110 height 27
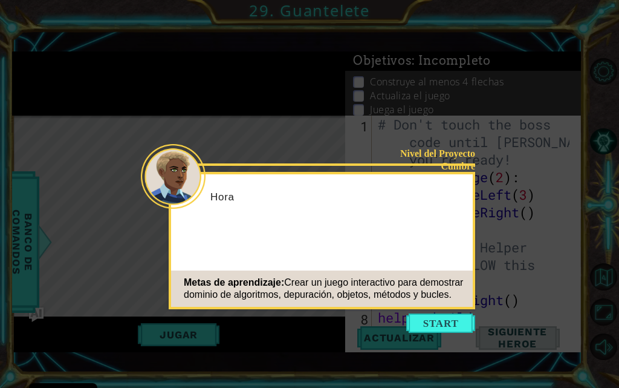
click at [451, 297] on div "Metas de aprendizaje: Crear un juego interactivo para demostrar dominio de algo…" at bounding box center [322, 288] width 302 height 36
click at [454, 319] on button "Start" at bounding box center [440, 322] width 69 height 19
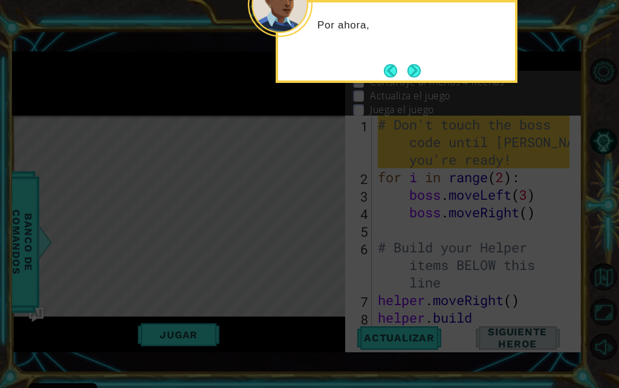
scroll to position [35, 0]
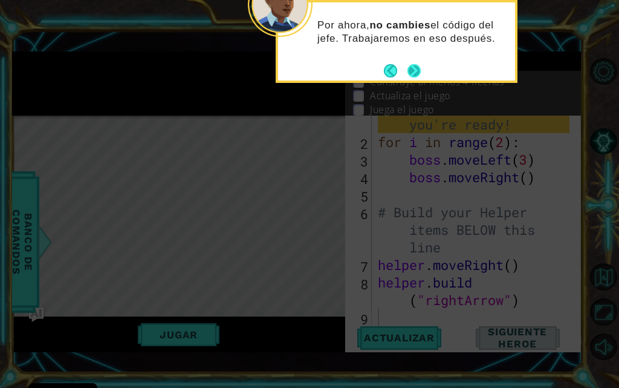
click at [422, 66] on div "Por ahora, no cambies el código del jefe. Trabajaremos en eso después." at bounding box center [396, 37] width 237 height 61
click at [408, 73] on button "Next" at bounding box center [414, 70] width 13 height 13
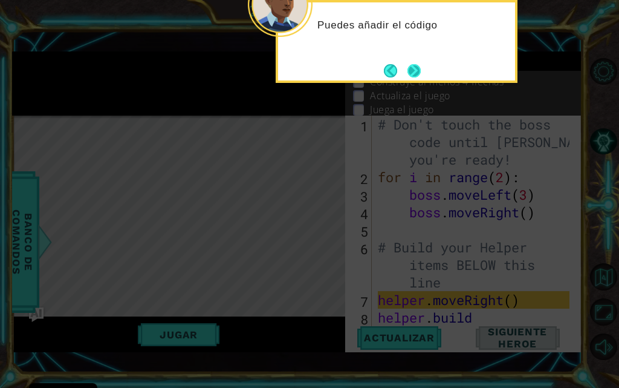
click at [408, 71] on button "Next" at bounding box center [415, 71] width 14 height 14
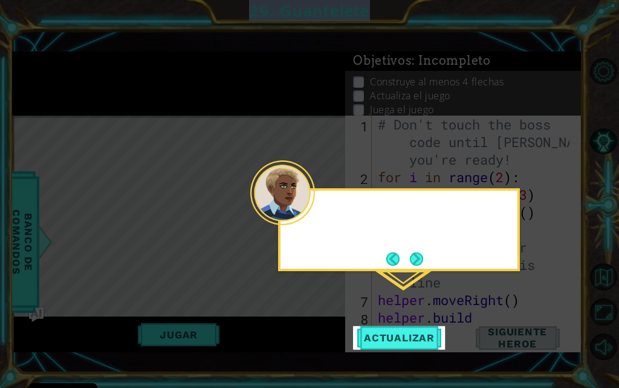
click at [406, 71] on icon at bounding box center [309, 194] width 619 height 388
click at [406, 257] on button "Back" at bounding box center [399, 258] width 24 height 13
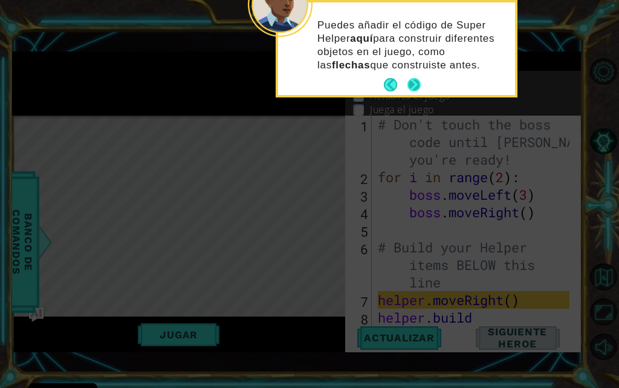
click at [417, 79] on button "Next" at bounding box center [414, 84] width 13 height 13
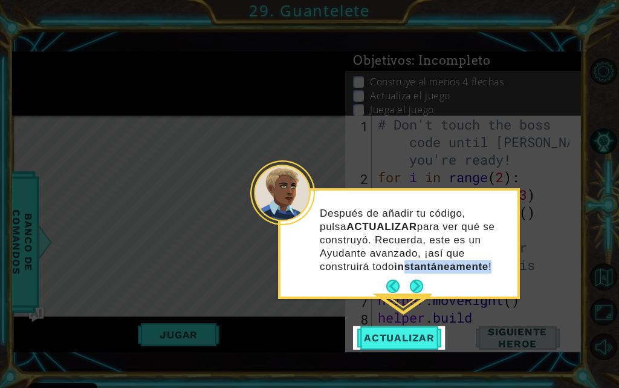
click at [407, 276] on div "Después de añadir tu código, pulsa ACTUALIZAR para ver qué se construyó. Recuer…" at bounding box center [399, 244] width 237 height 106
click at [413, 281] on footer at bounding box center [405, 286] width 37 height 18
click at [413, 284] on button "Next" at bounding box center [416, 285] width 13 height 13
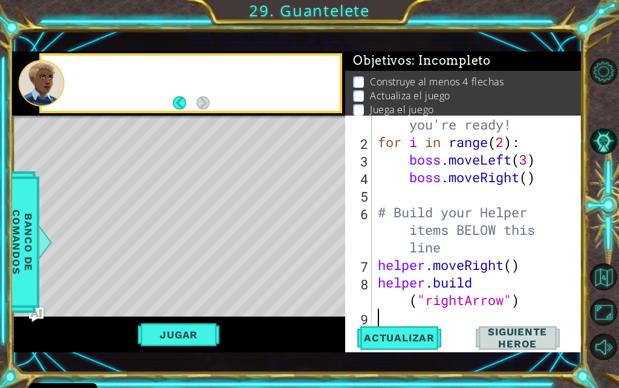
scroll to position [35, 0]
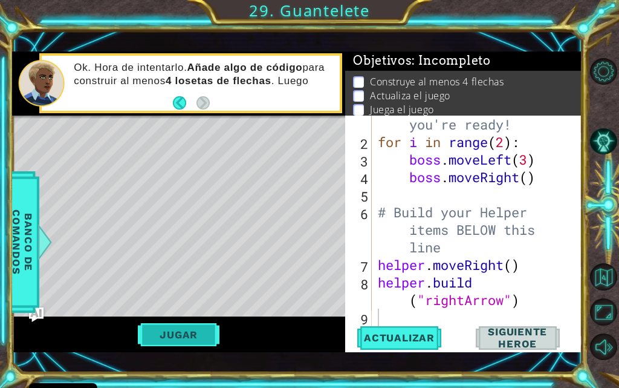
click at [169, 323] on button "Jugar" at bounding box center [179, 334] width 82 height 23
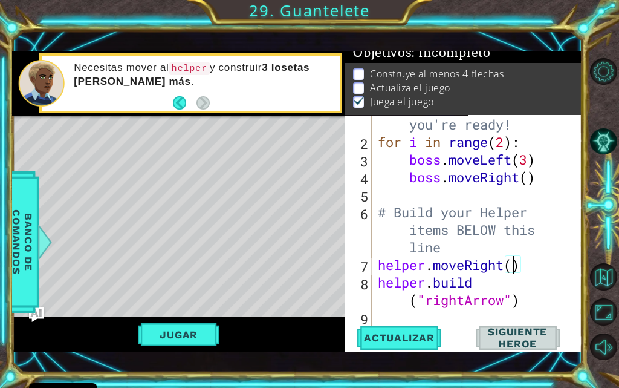
click at [512, 260] on div "# Don't touch the boss code until Vega says you're ready! for i in range ( 2 ) …" at bounding box center [476, 220] width 200 height 281
type textarea "helper.moveRight(3)"
click at [413, 336] on span "Actualizar" at bounding box center [399, 337] width 95 height 12
click at [166, 335] on button "Jugar" at bounding box center [179, 334] width 82 height 23
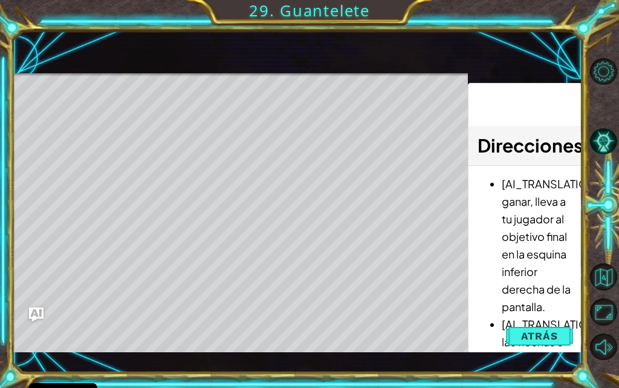
click at [204, 250] on div "Level Map" at bounding box center [291, 251] width 559 height 356
click at [515, 337] on button "Atrás" at bounding box center [539, 336] width 67 height 24
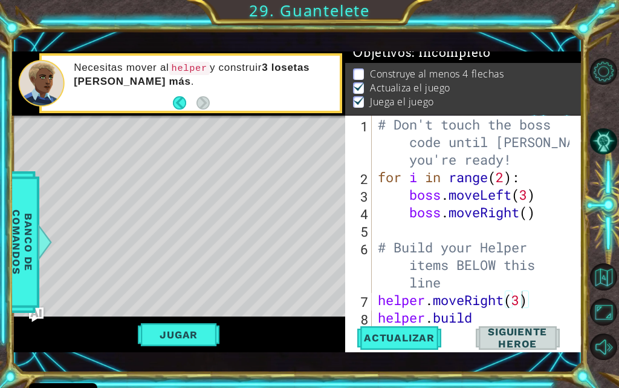
scroll to position [35, 0]
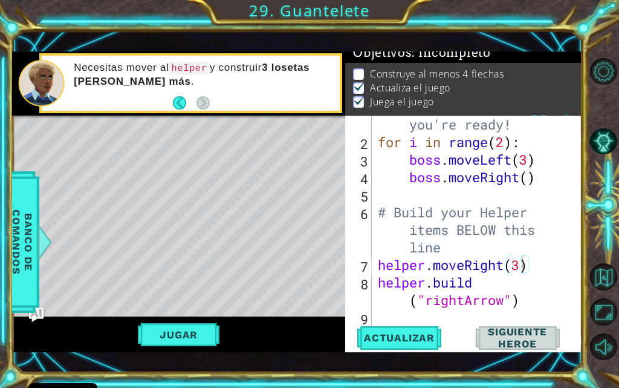
drag, startPoint x: 235, startPoint y: 257, endPoint x: 159, endPoint y: 232, distance: 79.6
drag, startPoint x: 159, startPoint y: 232, endPoint x: 92, endPoint y: 222, distance: 67.9
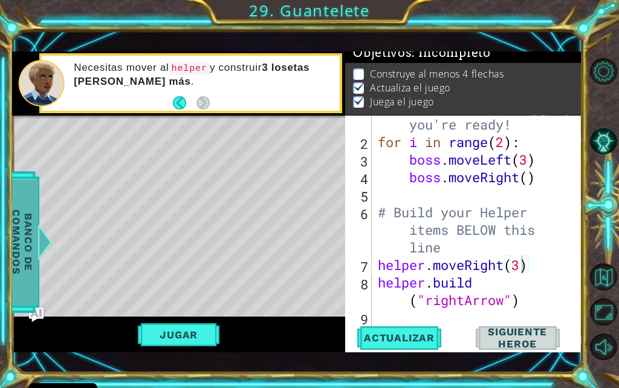
drag, startPoint x: 92, startPoint y: 222, endPoint x: 35, endPoint y: 240, distance: 59.7
click at [35, 240] on span "Banco de comandos" at bounding box center [22, 242] width 31 height 125
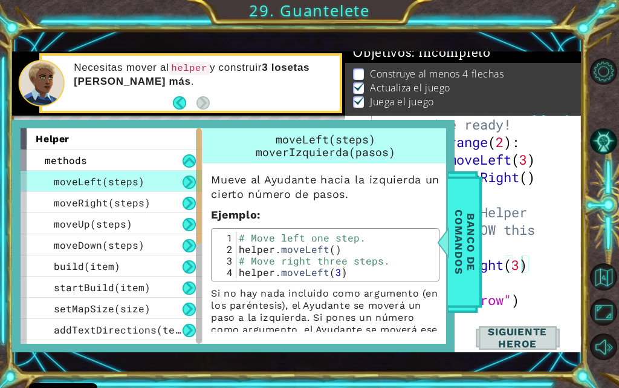
click at [377, 38] on div "1 ההההההההההההההההההההההההההההההההההההההההההההההההההההההההההההההההההההההההההההה…" at bounding box center [297, 201] width 570 height 341
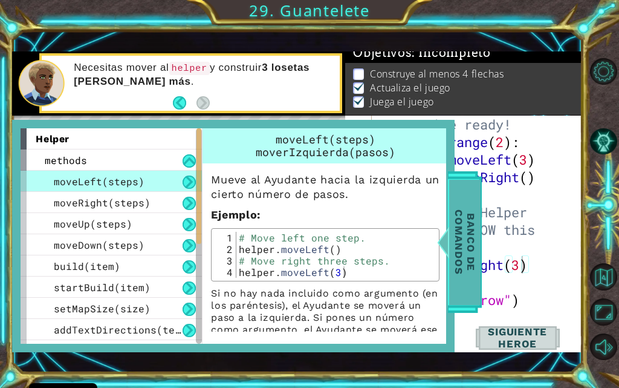
click at [468, 218] on span "Banco de comandos" at bounding box center [464, 242] width 31 height 125
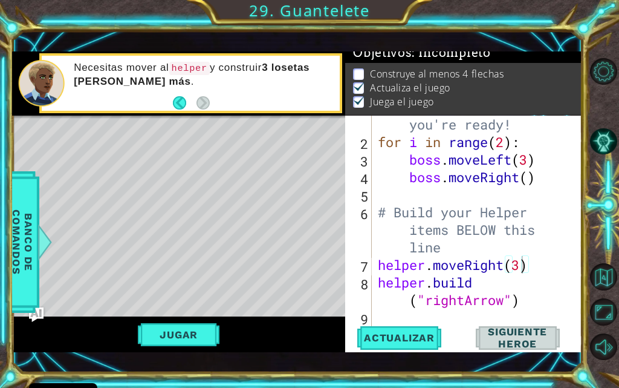
scroll to position [0, 0]
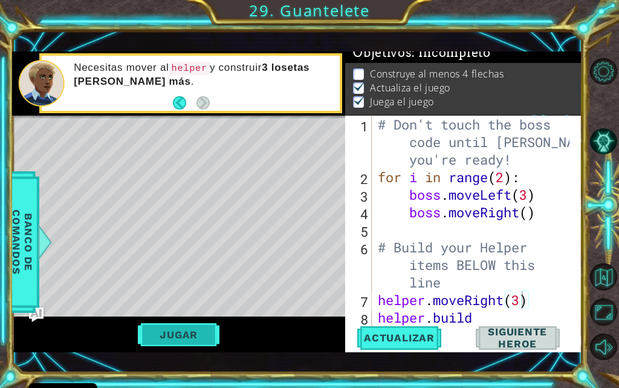
click at [163, 344] on button "Jugar" at bounding box center [179, 334] width 82 height 23
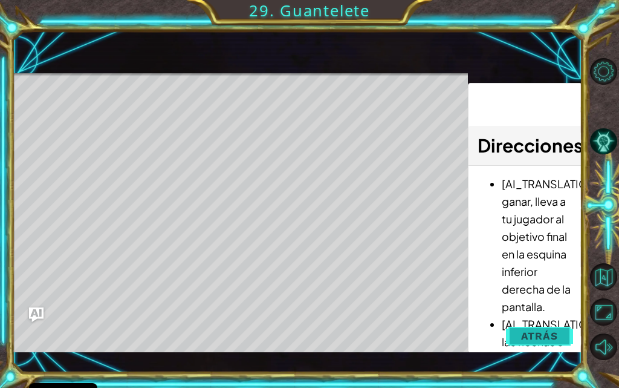
click at [540, 339] on span "Atrás" at bounding box center [539, 336] width 37 height 12
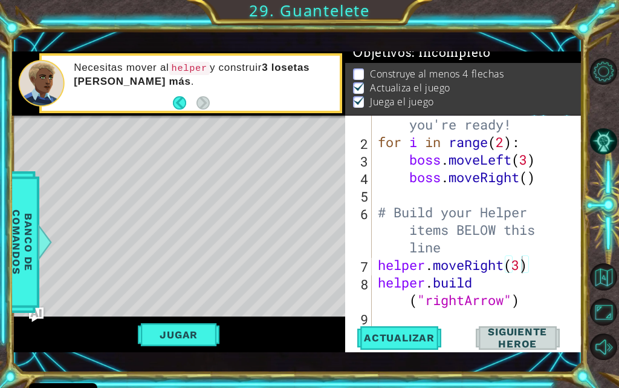
click at [397, 323] on div "# Don't touch the boss code until Vega says you're ready! for i in range ( 2 ) …" at bounding box center [476, 220] width 200 height 281
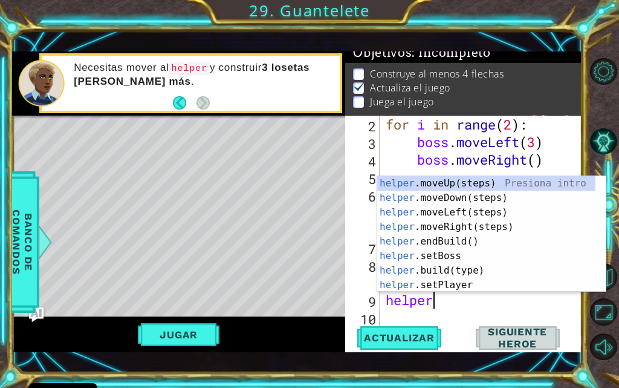
scroll to position [0, 2]
click at [422, 275] on div "helper .moveUp(steps) Presiona intro helper .moveDown(steps) Presiona intro hel…" at bounding box center [486, 248] width 218 height 145
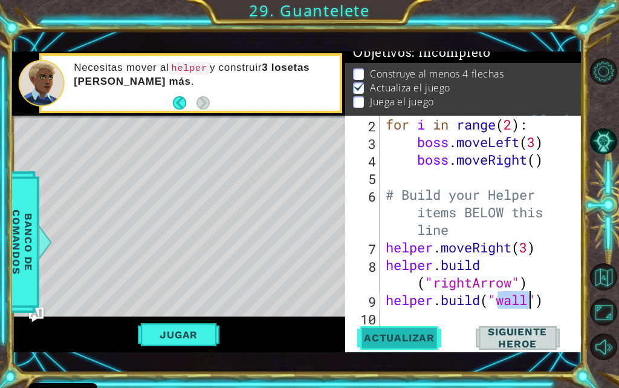
type textarea "helper.build("wall")"
drag, startPoint x: 419, startPoint y: 338, endPoint x: 290, endPoint y: 340, distance: 128.9
click at [417, 339] on span "Actualizar" at bounding box center [399, 337] width 95 height 12
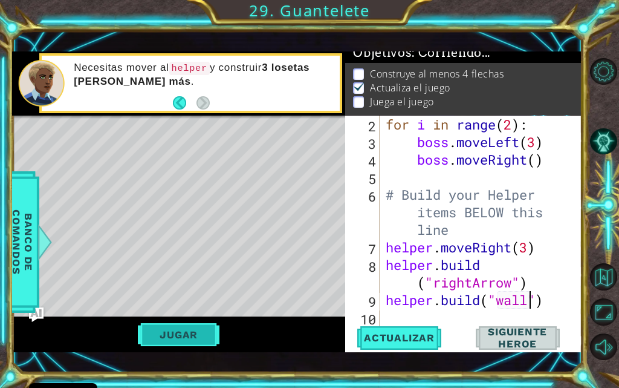
click at [186, 340] on button "Jugar" at bounding box center [179, 334] width 82 height 23
click at [421, 318] on div "for i in range ( 2 ) : boss . moveLeft ( 3 ) boss . moveRight ( ) # Build your …" at bounding box center [480, 239] width 193 height 246
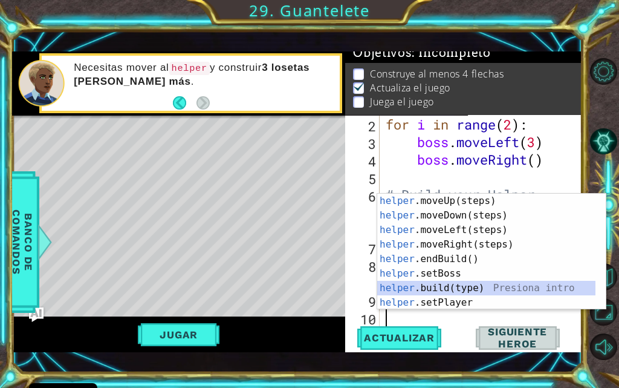
scroll to position [70, 0]
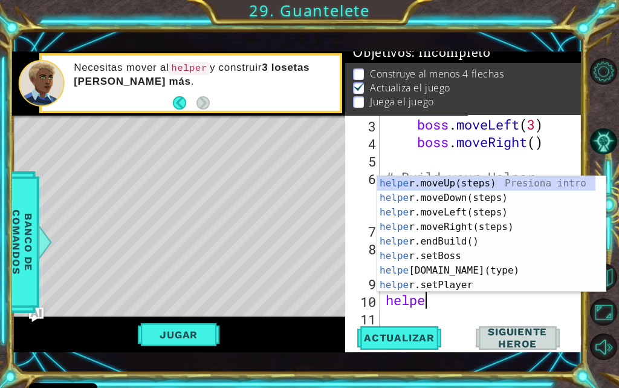
type textarea "helper"
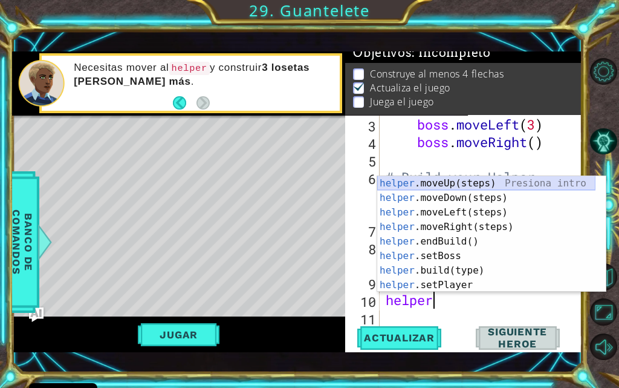
click at [506, 187] on div "helper .moveUp(steps) Presiona intro helper .moveDown(steps) Presiona intro hel…" at bounding box center [486, 248] width 218 height 145
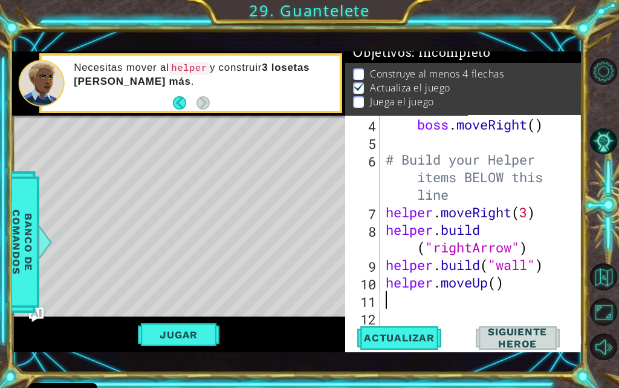
scroll to position [88, 0]
click at [497, 275] on div "boss . moveRight ( ) # Build your Helper items BELOW this line helper . moveRig…" at bounding box center [480, 239] width 193 height 246
click at [424, 344] on button "Actualizar" at bounding box center [399, 338] width 93 height 24
click at [184, 328] on button "Jugar" at bounding box center [179, 334] width 82 height 23
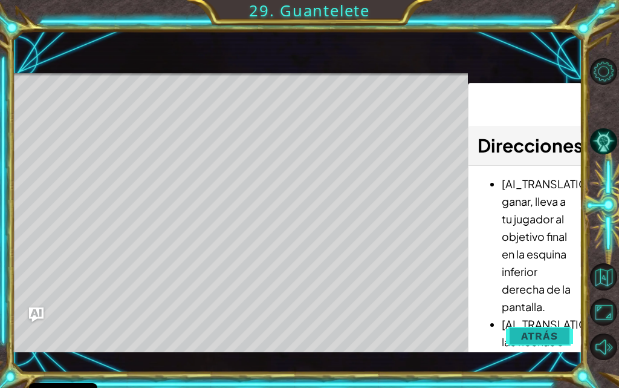
click at [525, 325] on button "Atrás" at bounding box center [539, 336] width 67 height 24
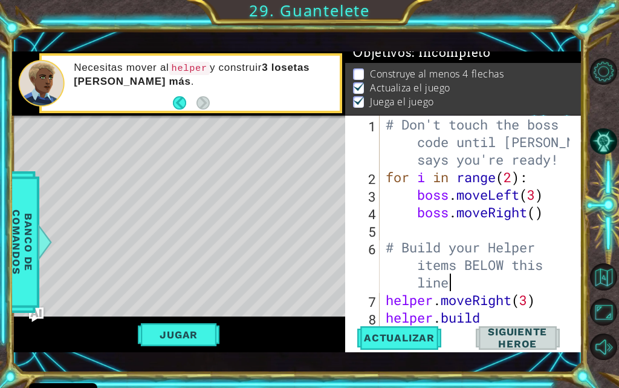
scroll to position [0, 0]
click at [536, 192] on div "# Don't touch the boss code until Vega says you're ready! for i in range ( 2 ) …" at bounding box center [480, 265] width 193 height 298
click at [541, 217] on div "# Don't touch the boss code until Vega says you're ready! for i in range ( 2 ) …" at bounding box center [480, 265] width 193 height 298
click at [532, 215] on div "# Don't touch the boss code until Vega says you're ready! for i in range ( 2 ) …" at bounding box center [480, 265] width 193 height 298
click at [540, 211] on div "# Don't touch the boss code until Vega says you're ready! for i in range ( 2 ) …" at bounding box center [480, 265] width 193 height 298
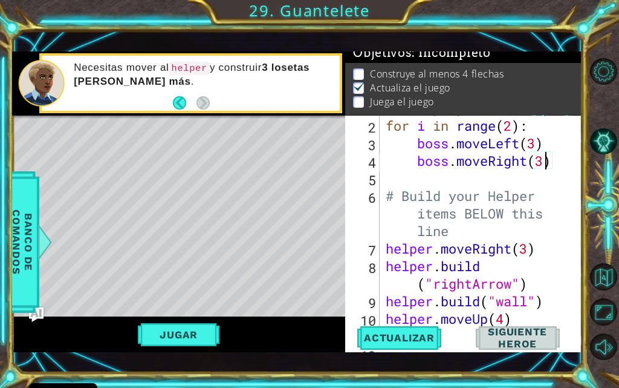
scroll to position [88, 0]
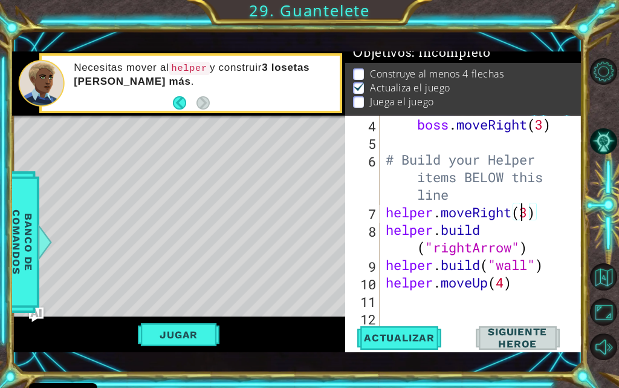
click at [524, 212] on div "boss . moveRight ( 3 ) # Build your Helper items BELOW this line helper . moveR…" at bounding box center [480, 239] width 193 height 246
click at [529, 220] on div "boss . moveRight ( 3 ) # Build your Helper items BELOW this line helper . moveR…" at bounding box center [480, 239] width 193 height 246
click at [539, 269] on div "boss . moveRight ( 3 ) # Build your Helper items BELOW this line helper . moveR…" at bounding box center [480, 239] width 193 height 246
click at [528, 276] on div "boss . moveRight ( 3 ) # Build your Helper items BELOW this line helper . moveR…" at bounding box center [480, 239] width 193 height 246
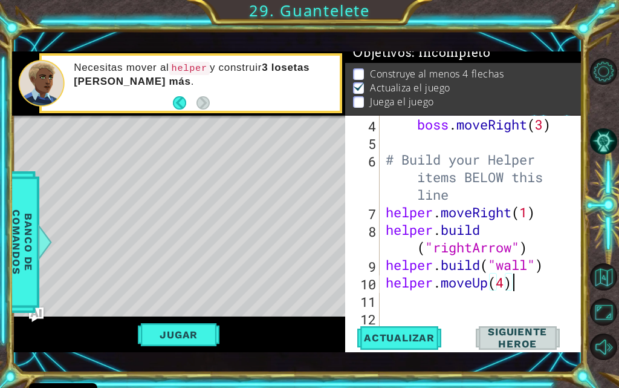
scroll to position [0, 5]
click at [528, 261] on div "boss . moveRight ( 3 ) # Build your Helper items BELOW this line helper . moveR…" at bounding box center [480, 239] width 193 height 246
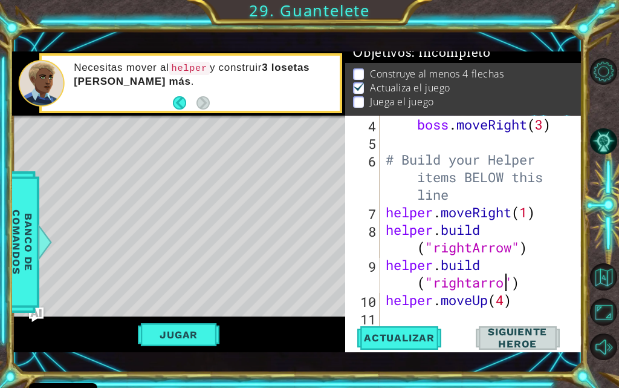
scroll to position [0, 9]
click at [400, 337] on span "Actualizar" at bounding box center [399, 337] width 95 height 12
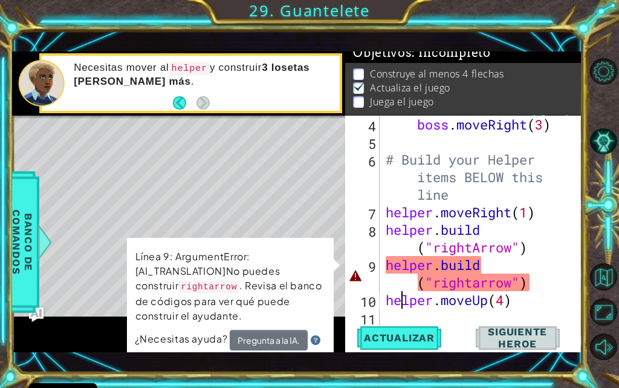
click at [400, 298] on div "boss . moveRight ( 3 ) # Build your Helper items BELOW this line helper . moveR…" at bounding box center [480, 239] width 193 height 246
click at [387, 283] on div "boss . moveRight ( 3 ) # Build your Helper items BELOW this line helper . moveR…" at bounding box center [480, 239] width 193 height 246
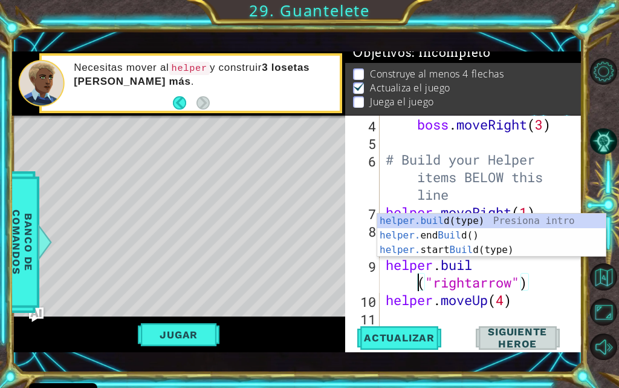
scroll to position [0, 5]
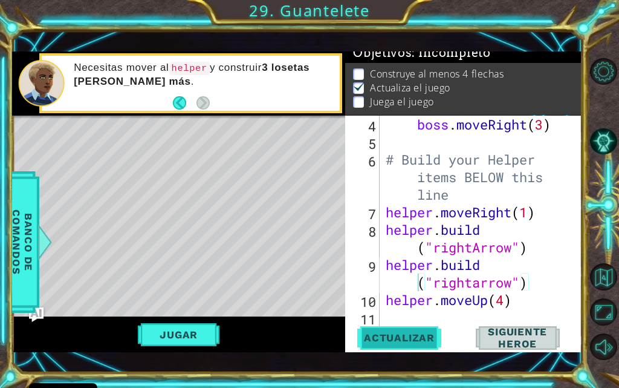
click at [404, 335] on span "Actualizar" at bounding box center [399, 337] width 95 height 12
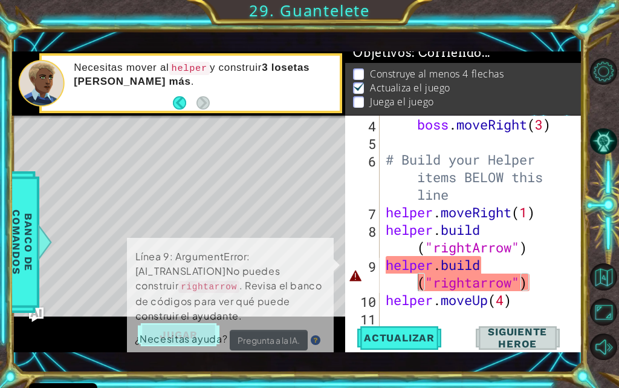
click at [190, 326] on td "Línea 9: ArgumentError:[AI_TRANSLATION]No puedes construir rightarrow . Revisa …" at bounding box center [230, 288] width 192 height 83
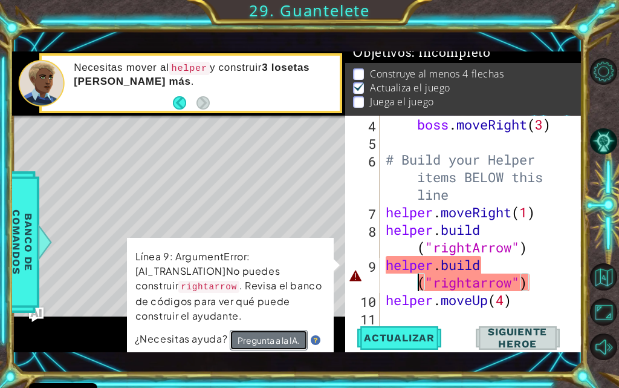
click at [290, 340] on button "Pregunta a la IA." at bounding box center [268, 341] width 78 height 22
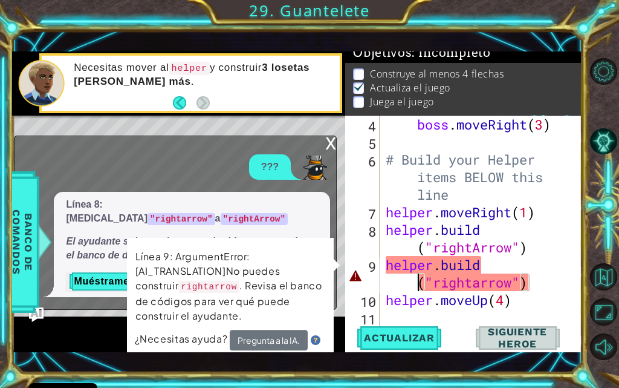
click at [481, 290] on div "boss . moveRight ( 3 ) # Build your Helper items BELOW this line helper . moveR…" at bounding box center [480, 239] width 193 height 246
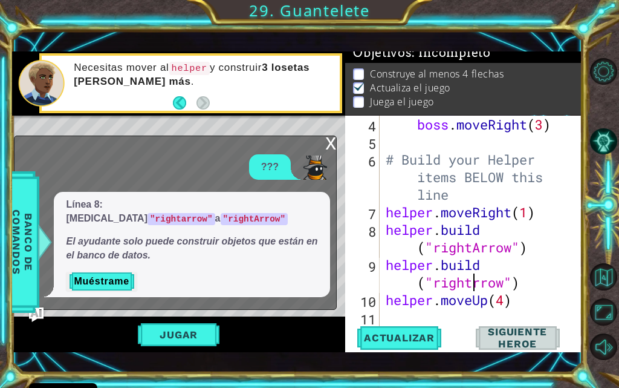
scroll to position [0, 8]
type textarea "[DOMAIN_NAME]("rightArrow")"
click at [419, 331] on span "Actualizar" at bounding box center [399, 337] width 95 height 12
drag, startPoint x: 174, startPoint y: 324, endPoint x: 174, endPoint y: 336, distance: 11.5
click at [174, 335] on button "Jugar" at bounding box center [179, 334] width 82 height 23
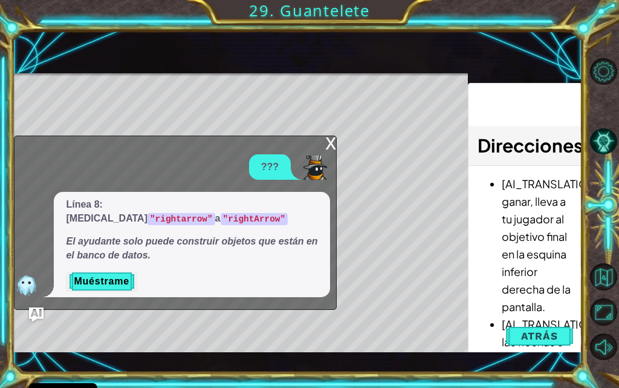
drag, startPoint x: 328, startPoint y: 157, endPoint x: 327, endPoint y: 177, distance: 19.4
click at [328, 148] on div "x" at bounding box center [330, 142] width 11 height 12
